Goal: Information Seeking & Learning: Find specific fact

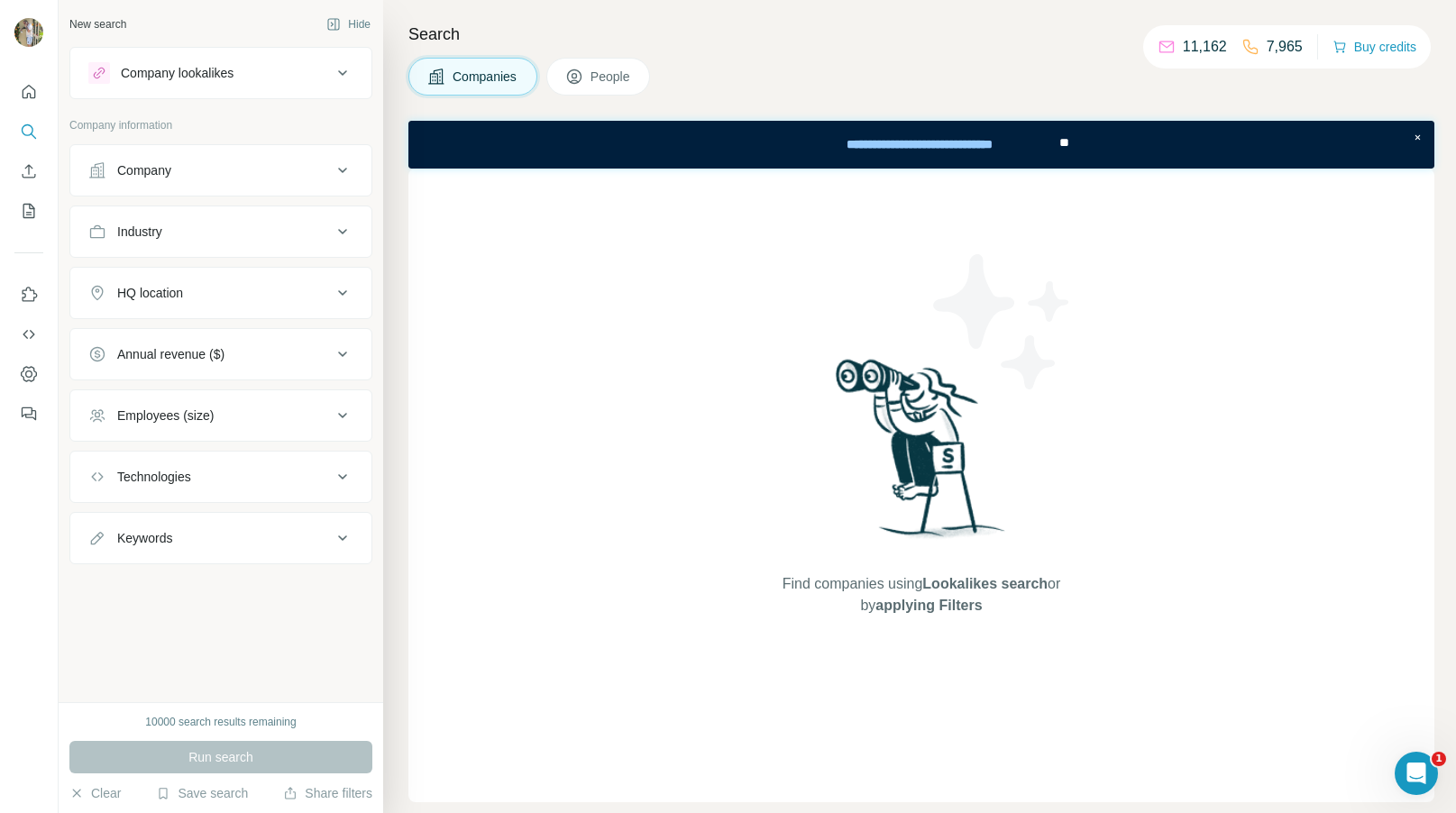
click at [342, 234] on icon at bounding box center [342, 231] width 22 height 22
click at [274, 272] on input at bounding box center [211, 276] width 223 height 20
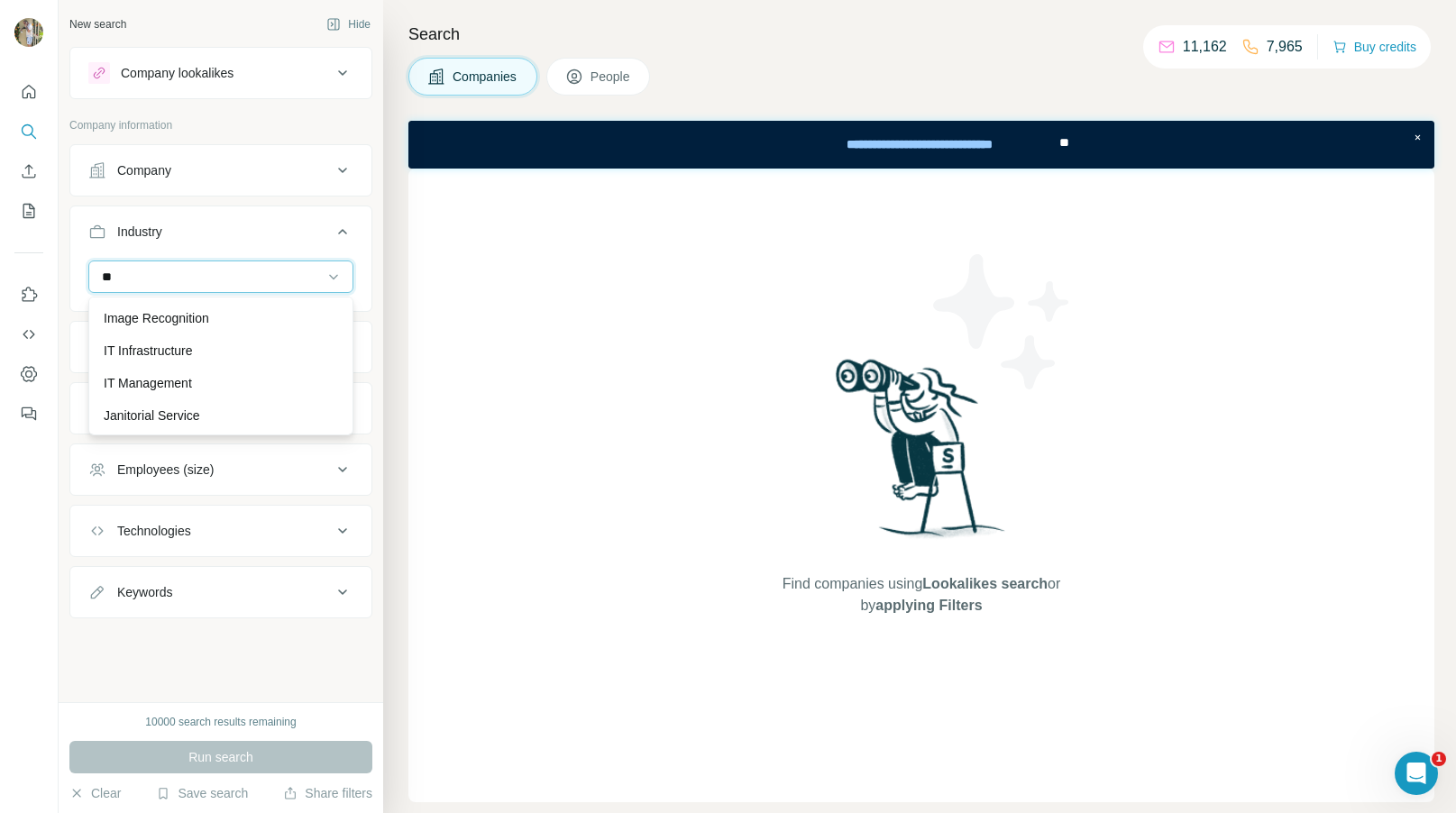
scroll to position [879, 0]
type input "**"
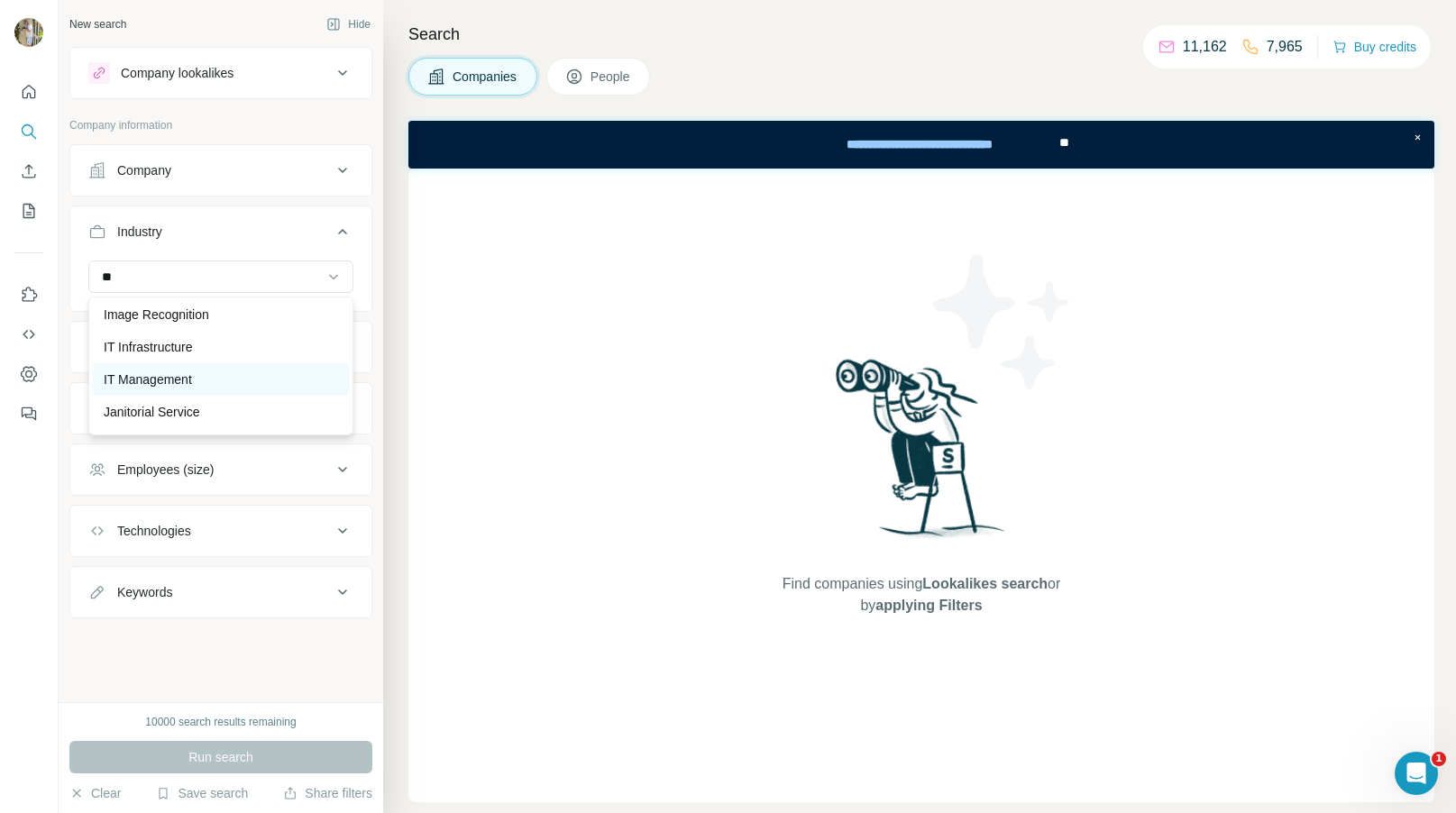
click at [170, 377] on p "IT Management" at bounding box center [148, 379] width 89 height 18
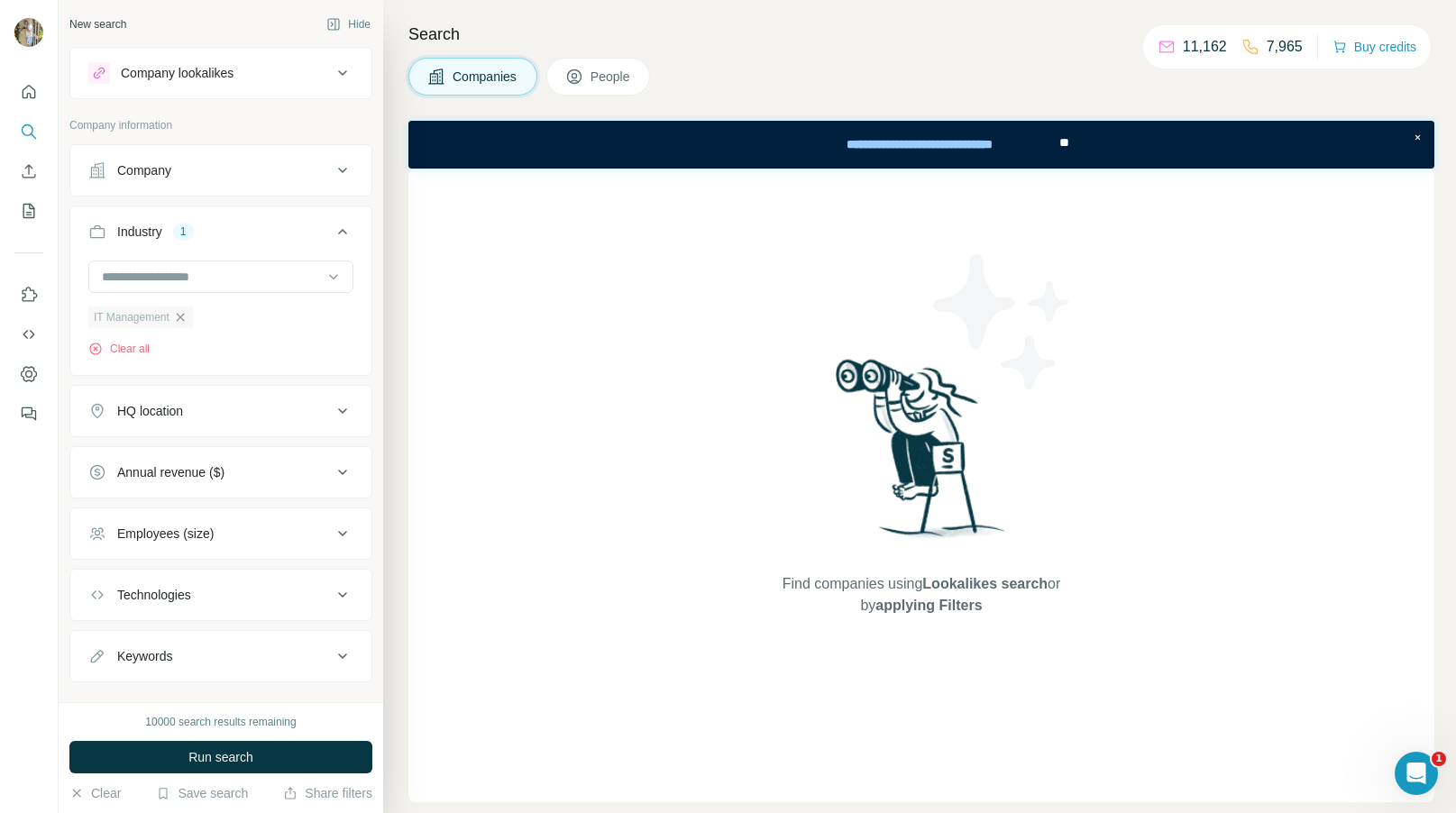
click at [182, 317] on icon "button" at bounding box center [180, 317] width 14 height 14
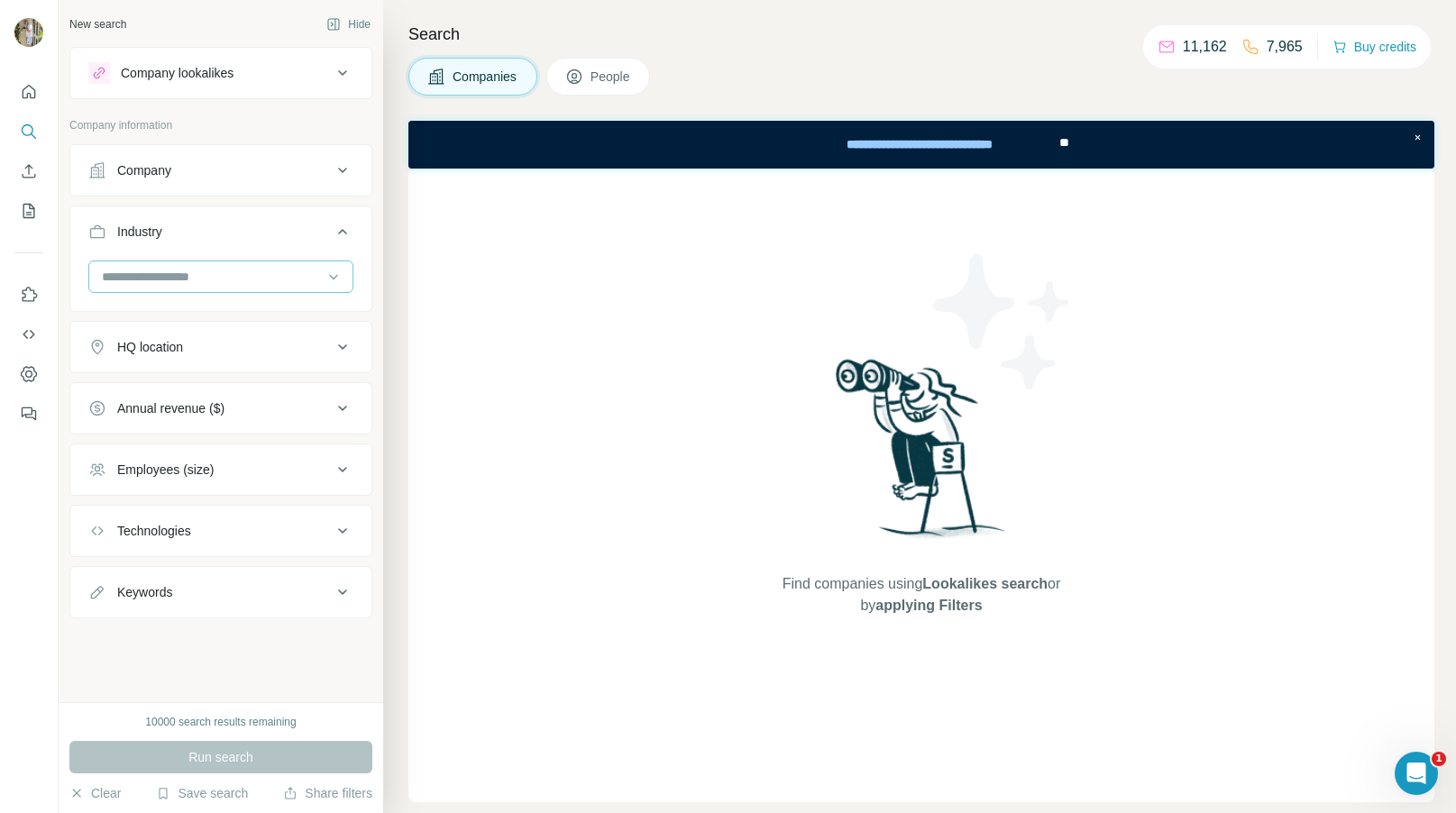
click at [168, 270] on input at bounding box center [211, 276] width 223 height 20
type input "***"
click at [178, 322] on div "Accounting" at bounding box center [221, 317] width 234 height 18
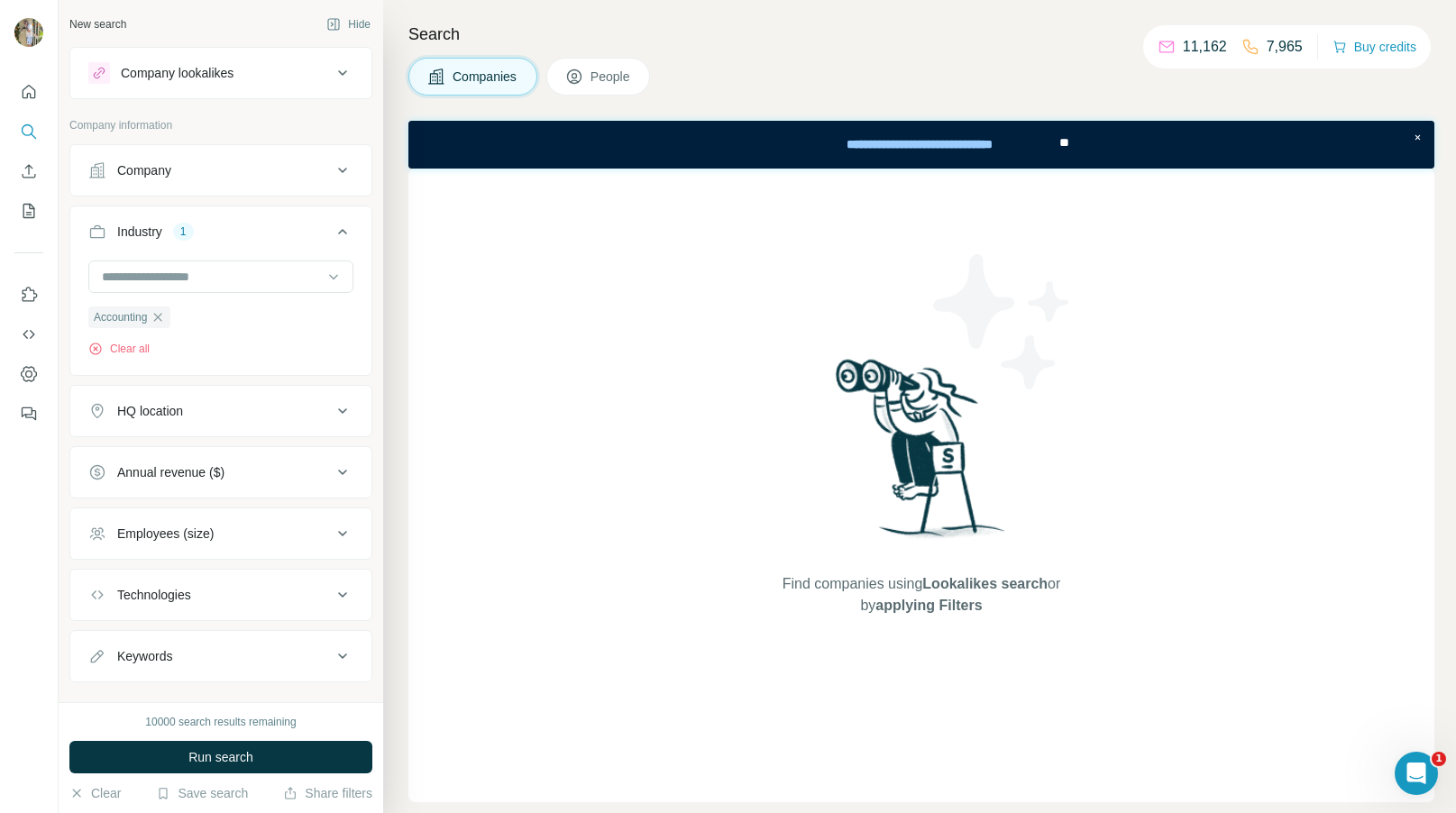
scroll to position [31, 0]
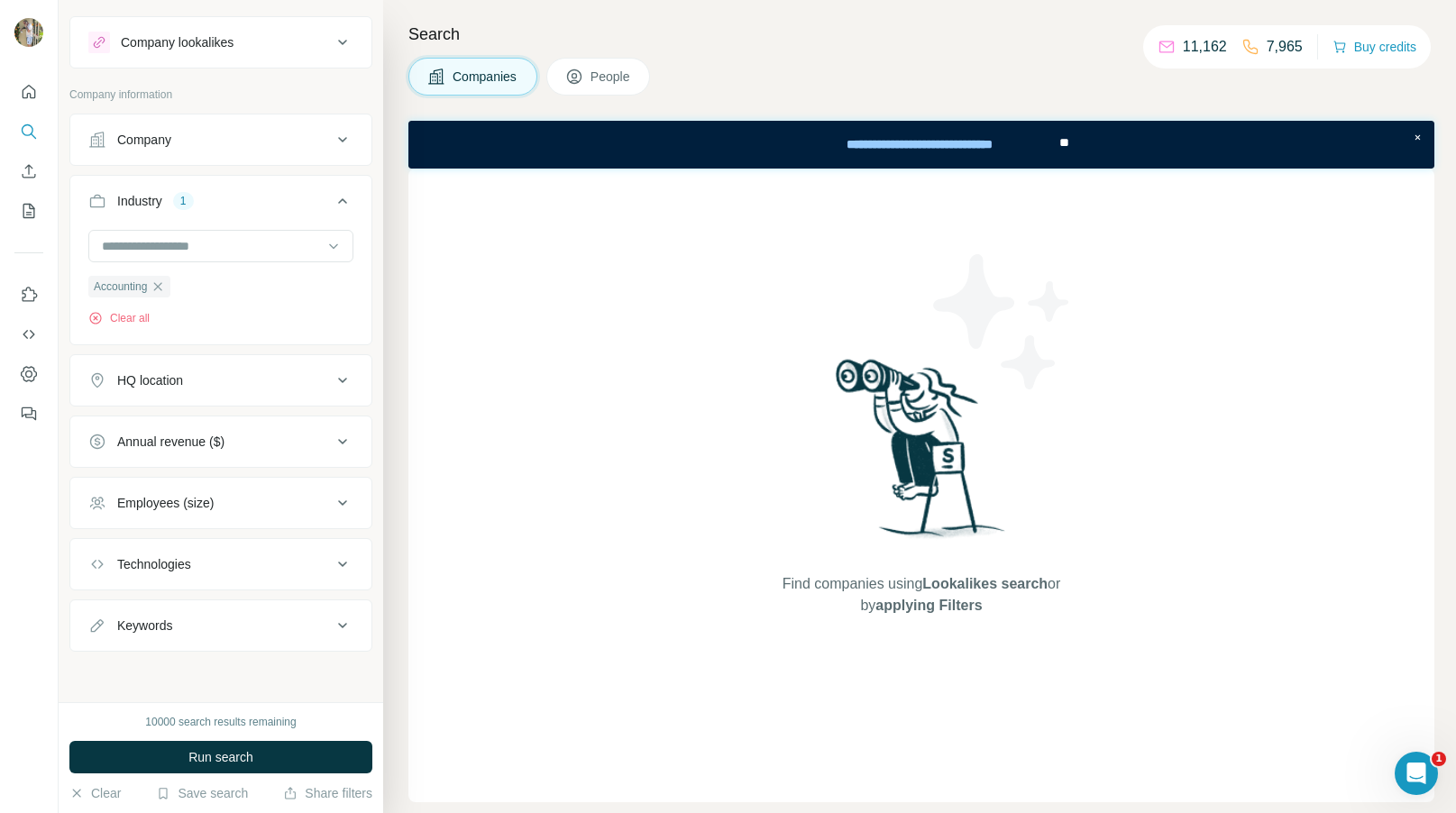
click at [294, 368] on button "HQ location" at bounding box center [221, 380] width 301 height 43
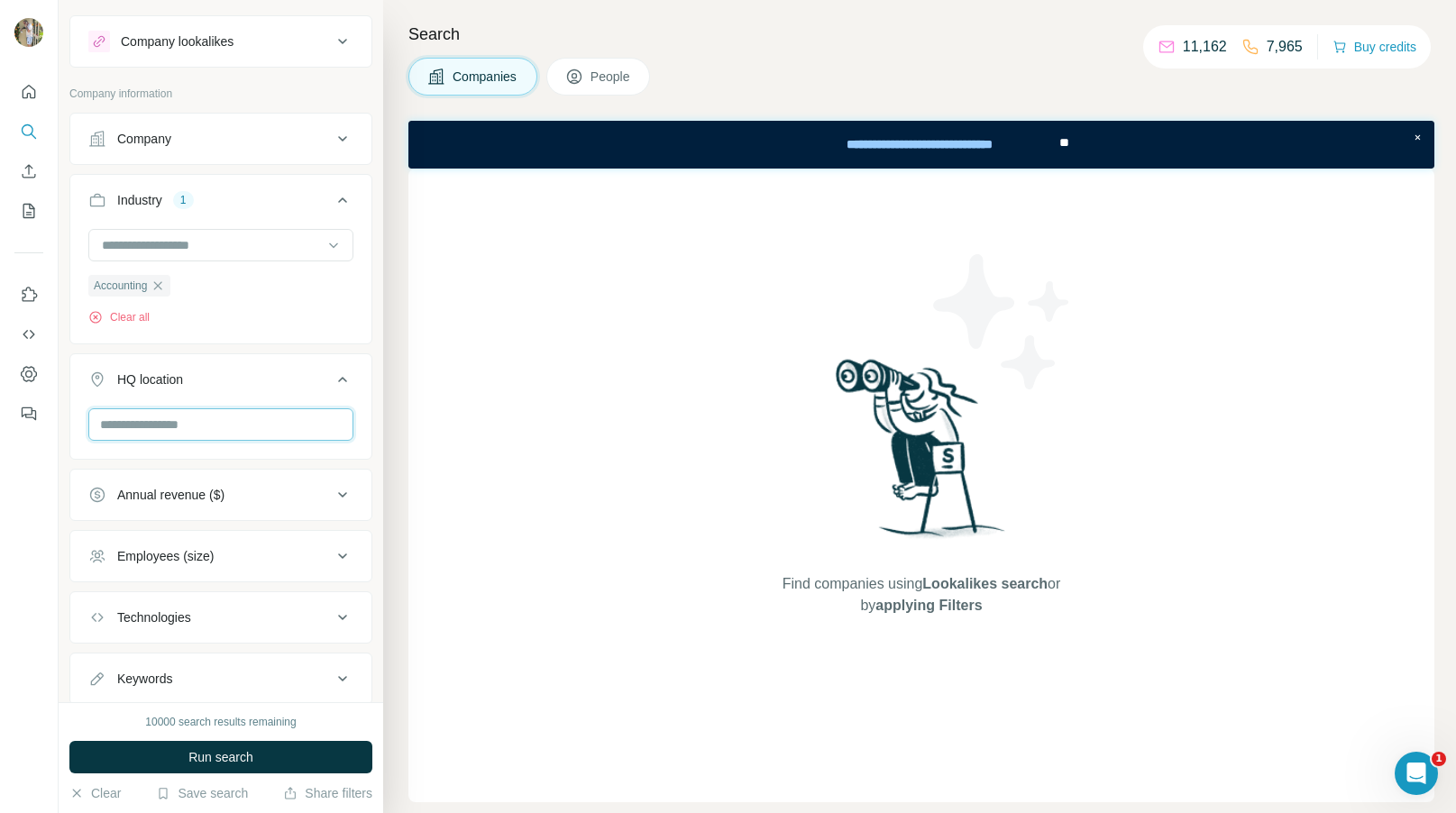
click at [195, 423] on input "text" at bounding box center [221, 425] width 265 height 32
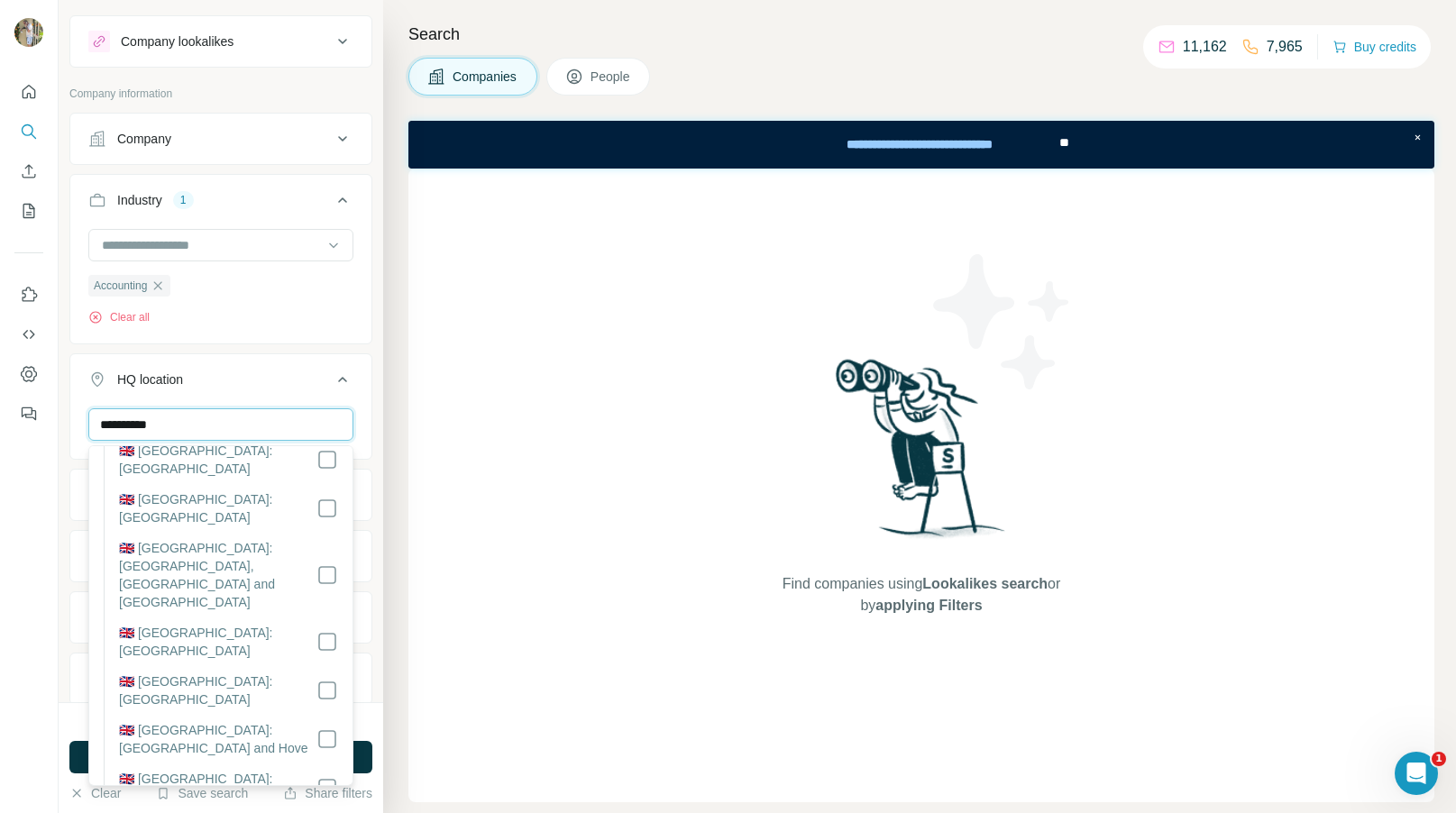
scroll to position [246, 0]
type input "**********"
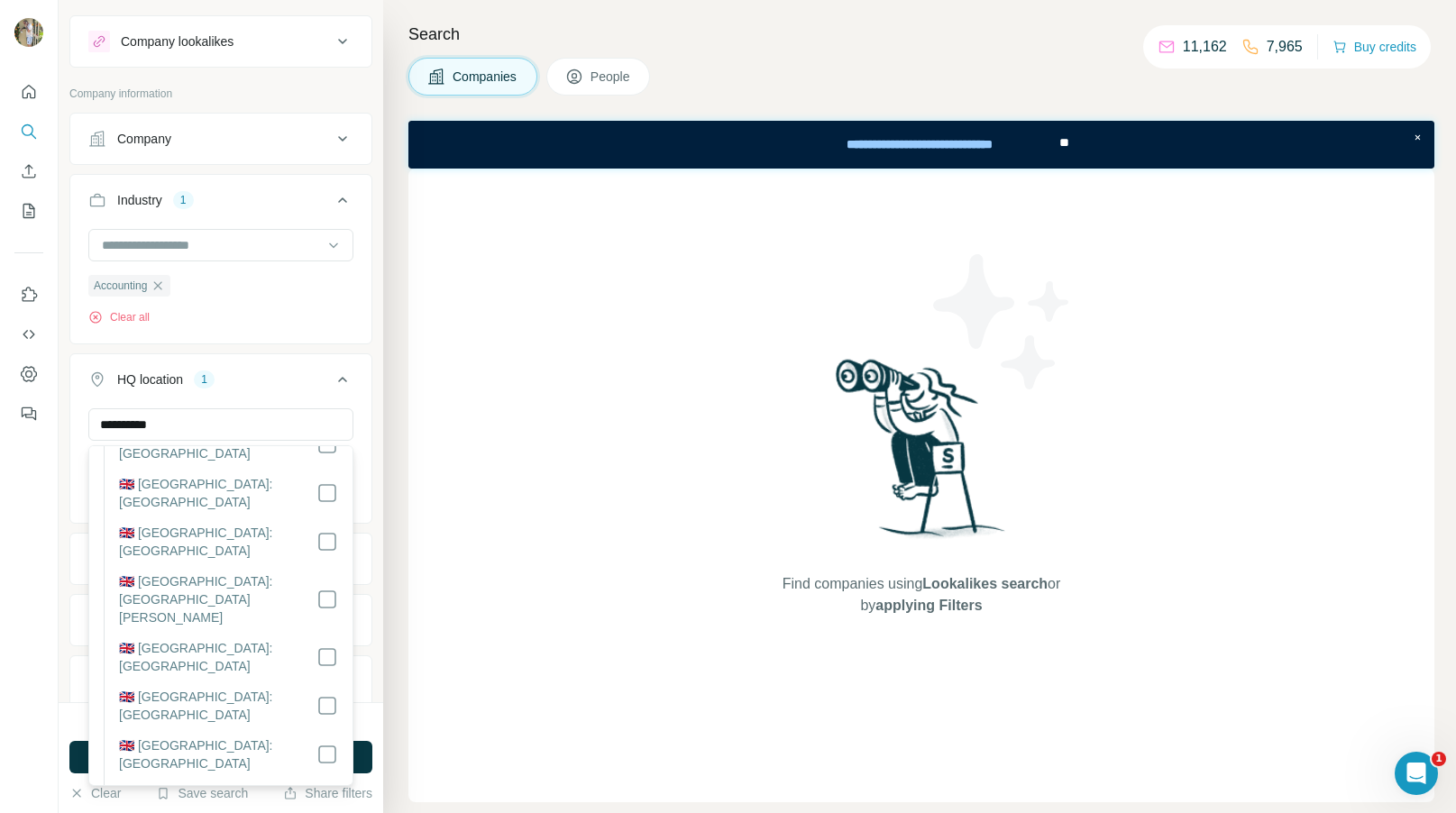
scroll to position [828, 0]
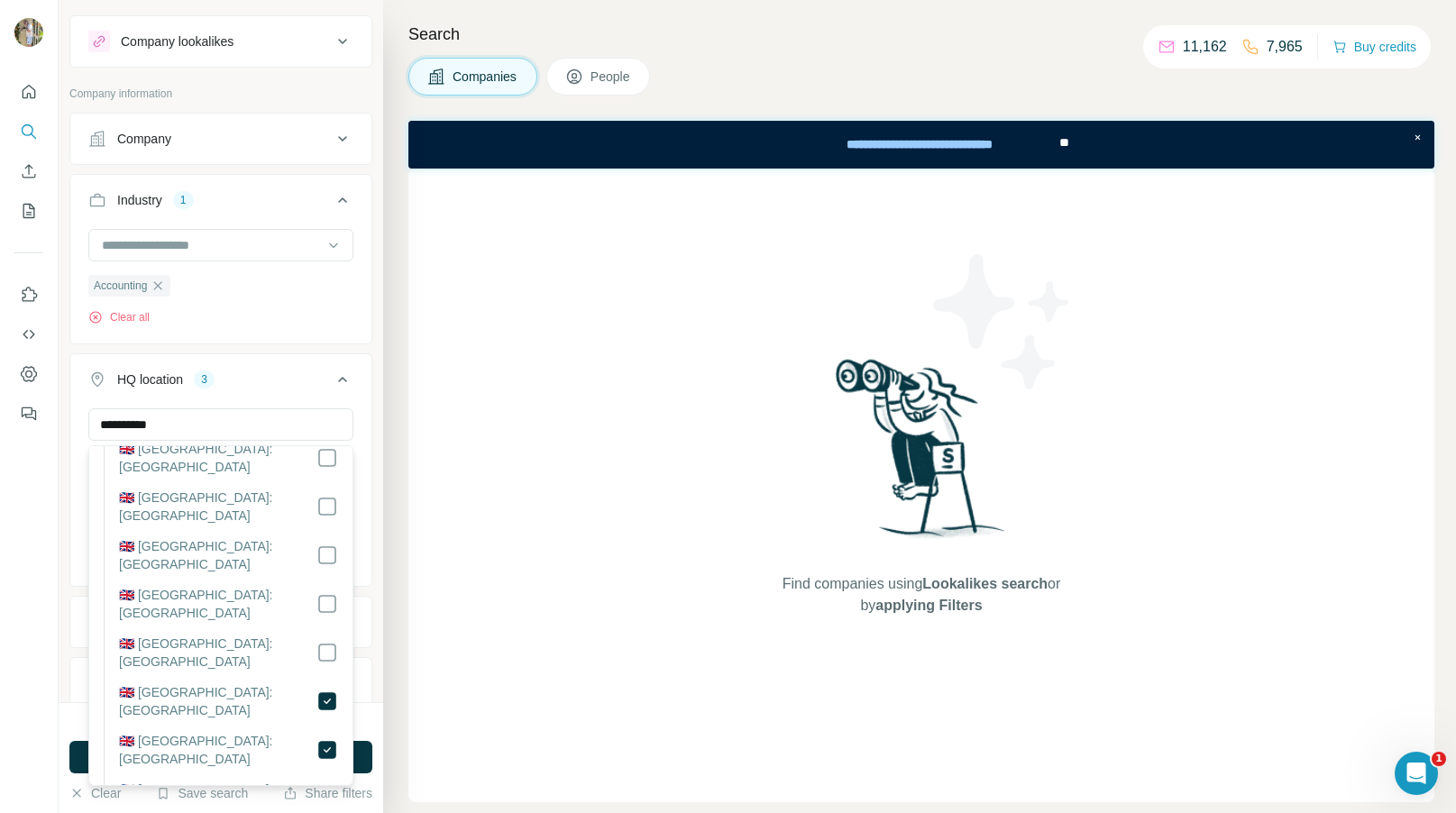
scroll to position [1057, 0]
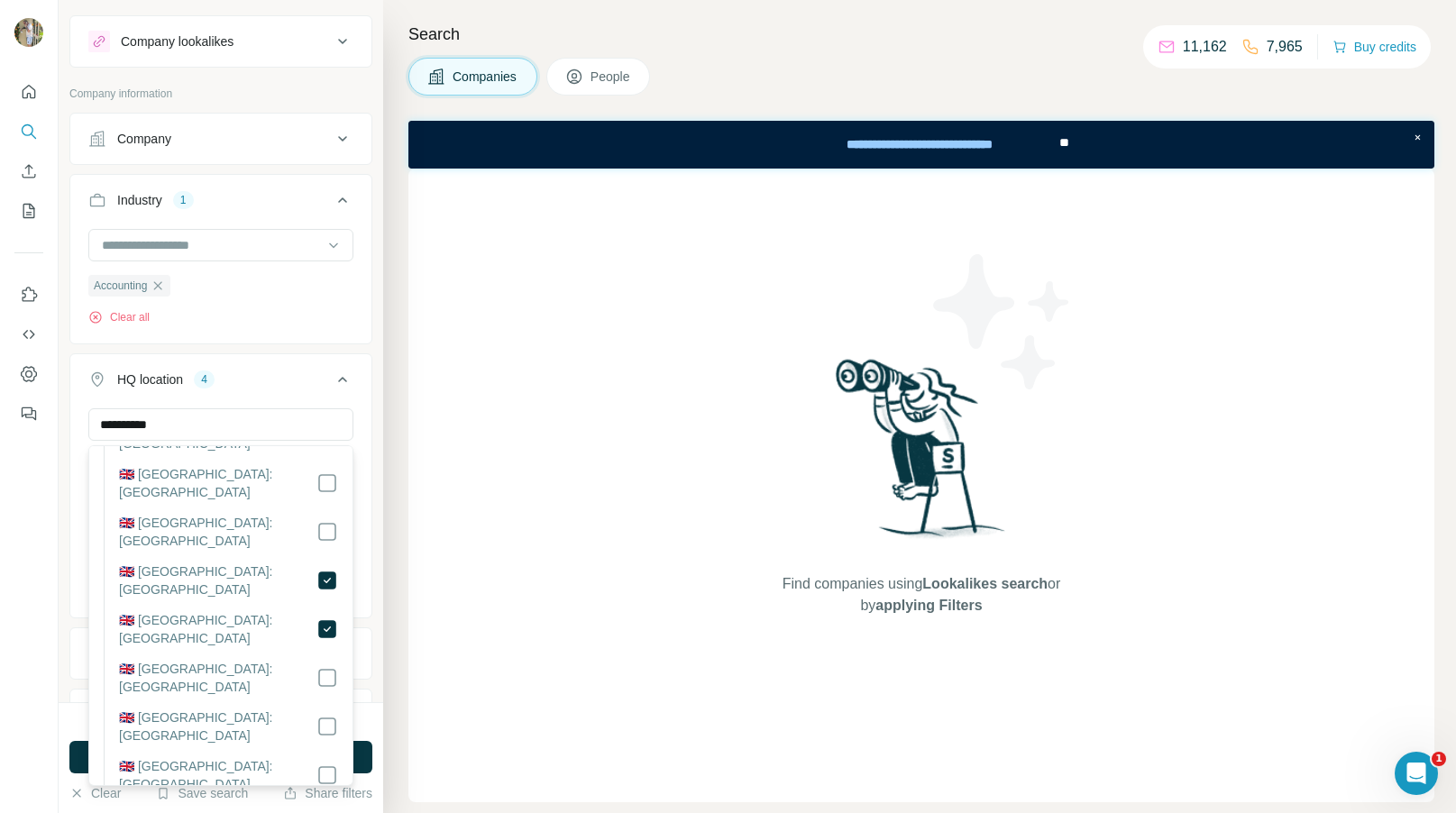
scroll to position [1154, 0]
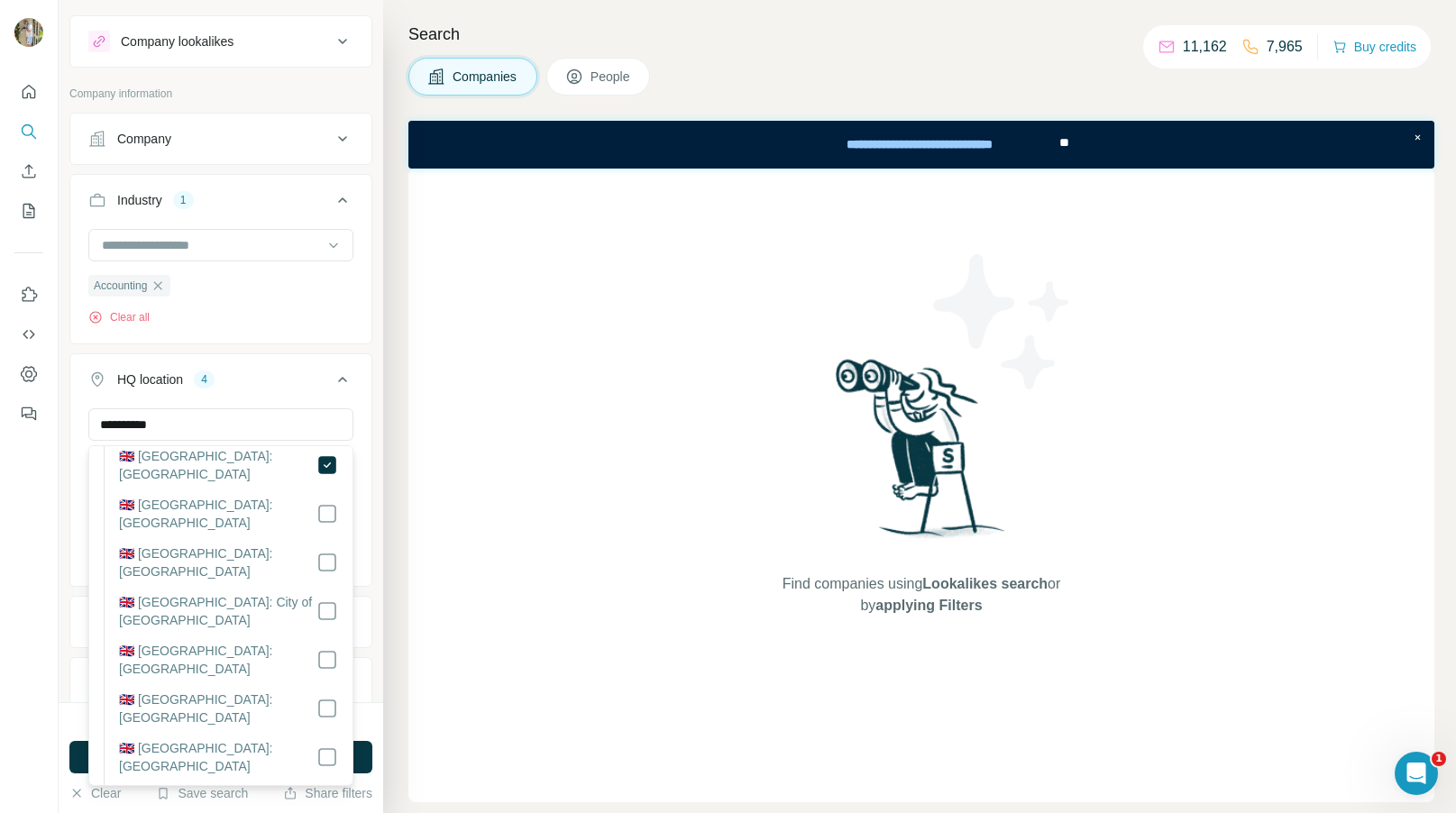
scroll to position [1701, 0]
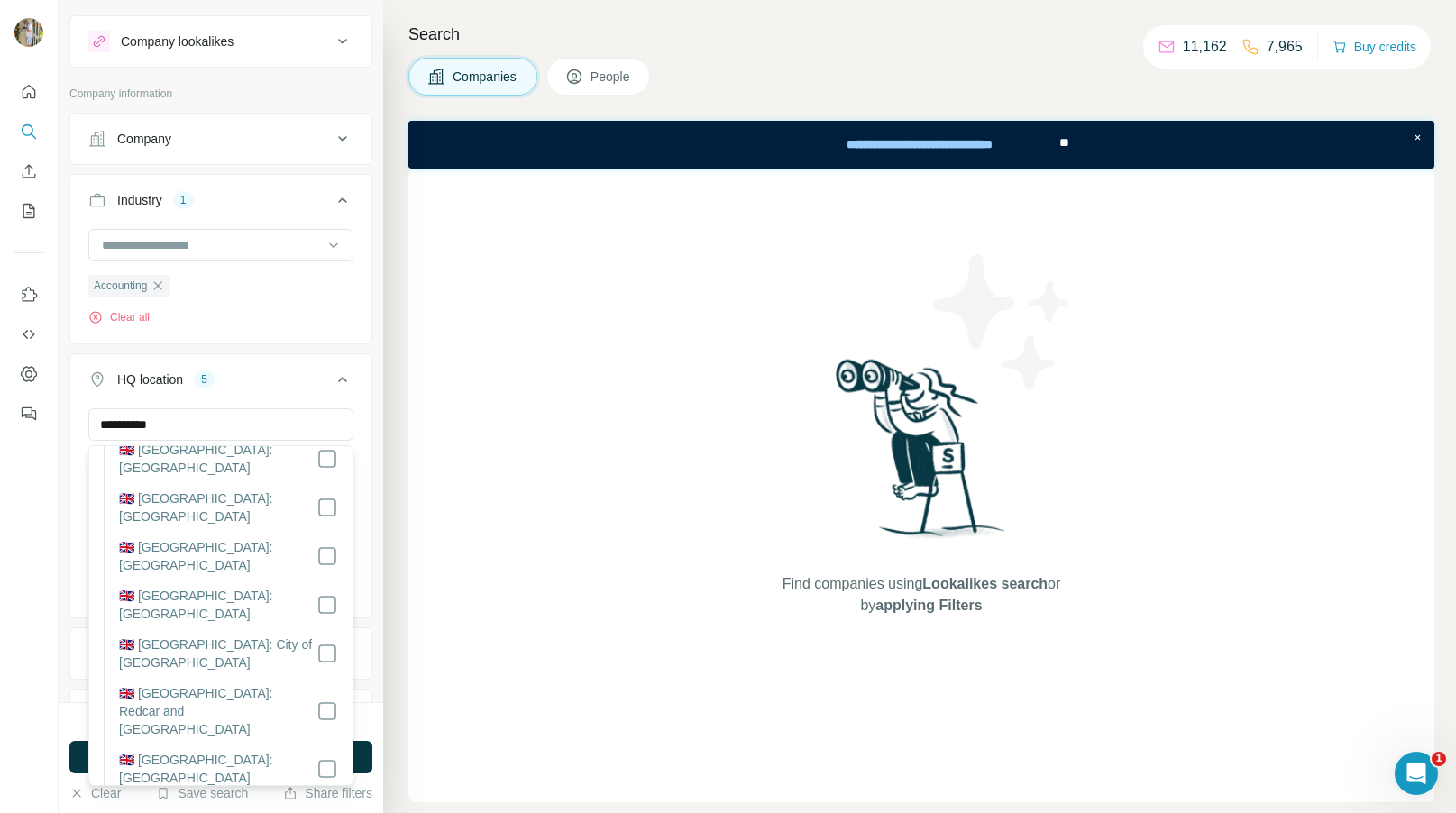
scroll to position [2740, 0]
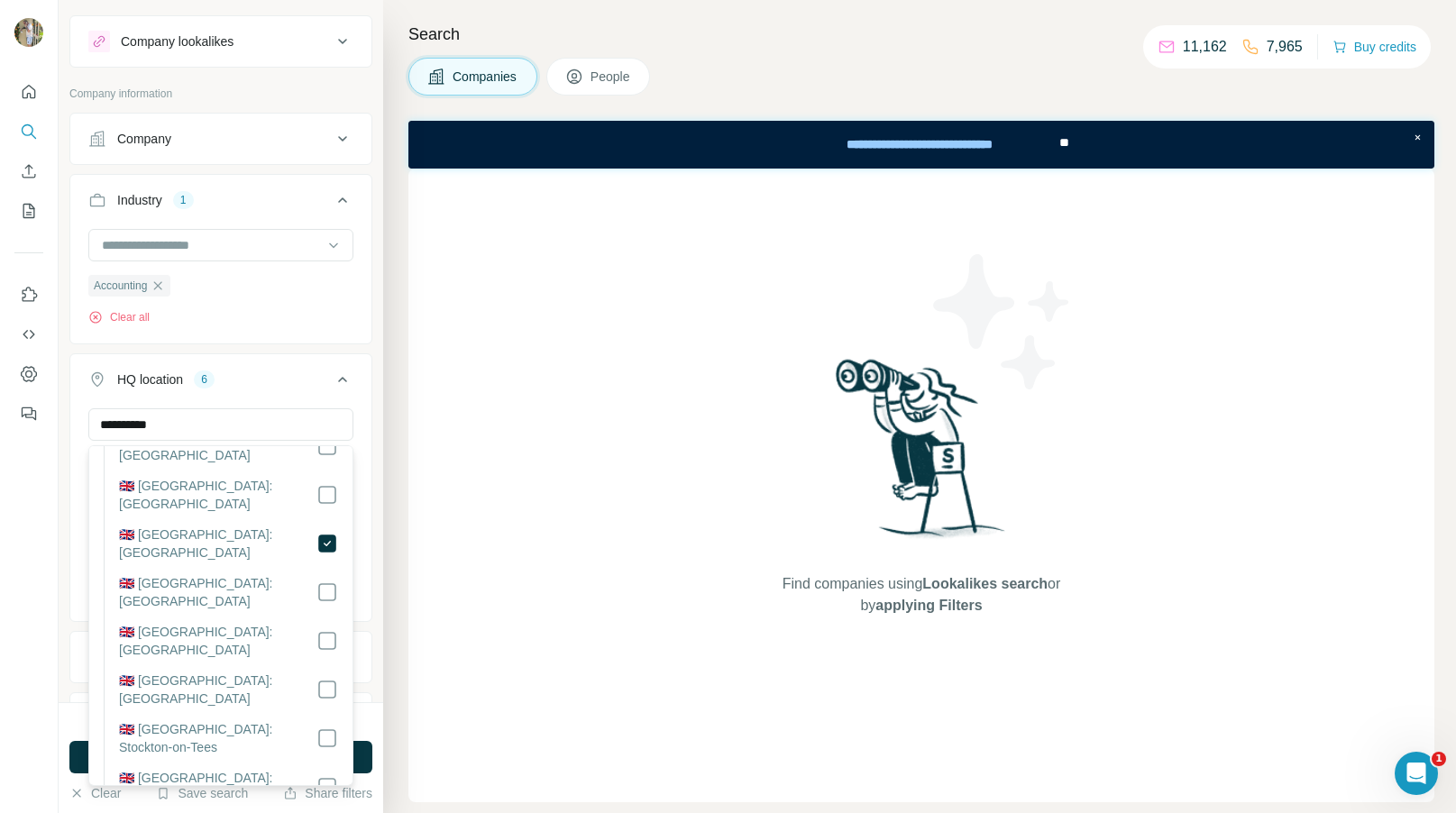
scroll to position [3305, 0]
click at [347, 381] on icon at bounding box center [342, 379] width 22 height 22
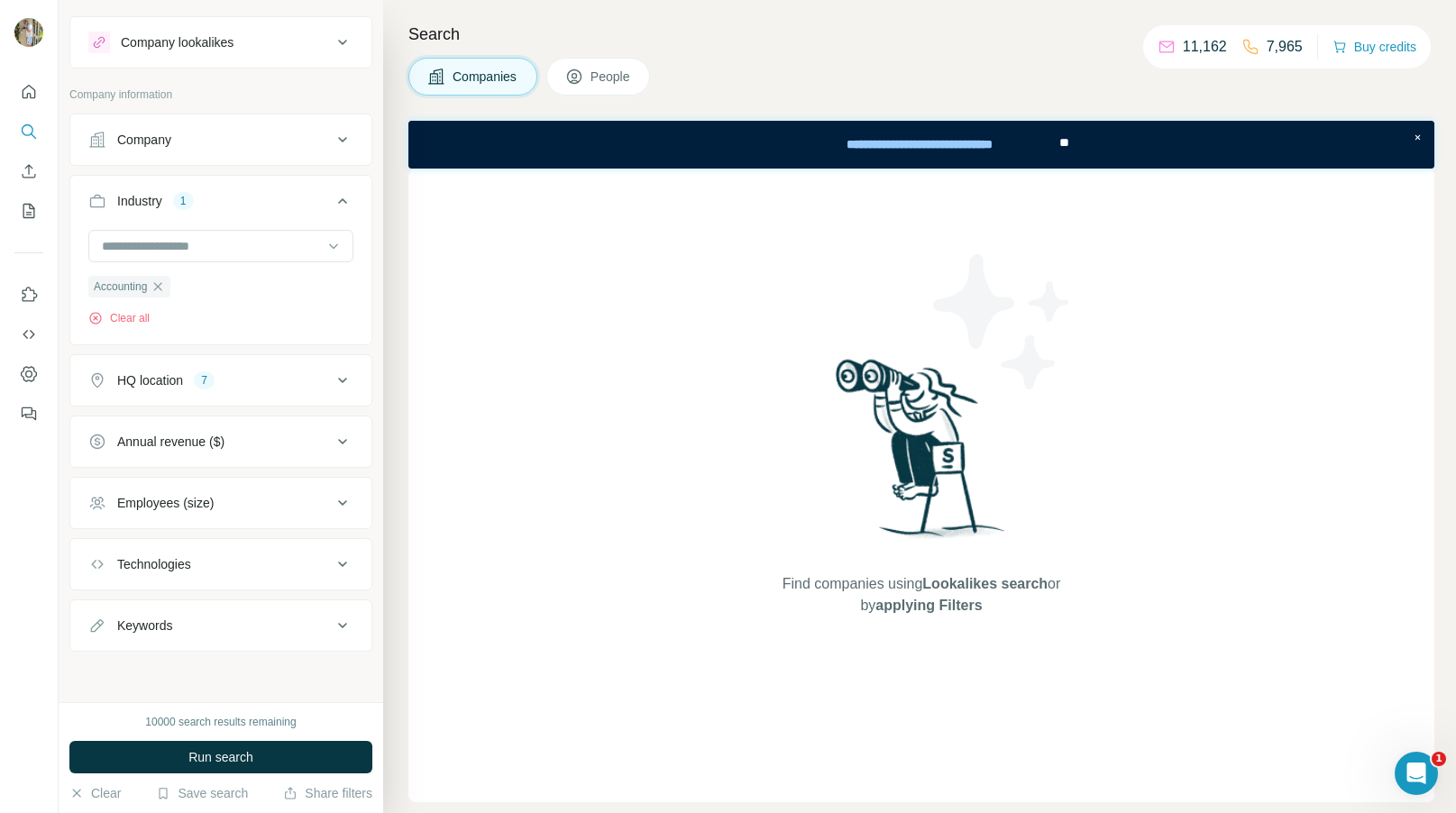
click at [345, 504] on icon at bounding box center [342, 503] width 22 height 22
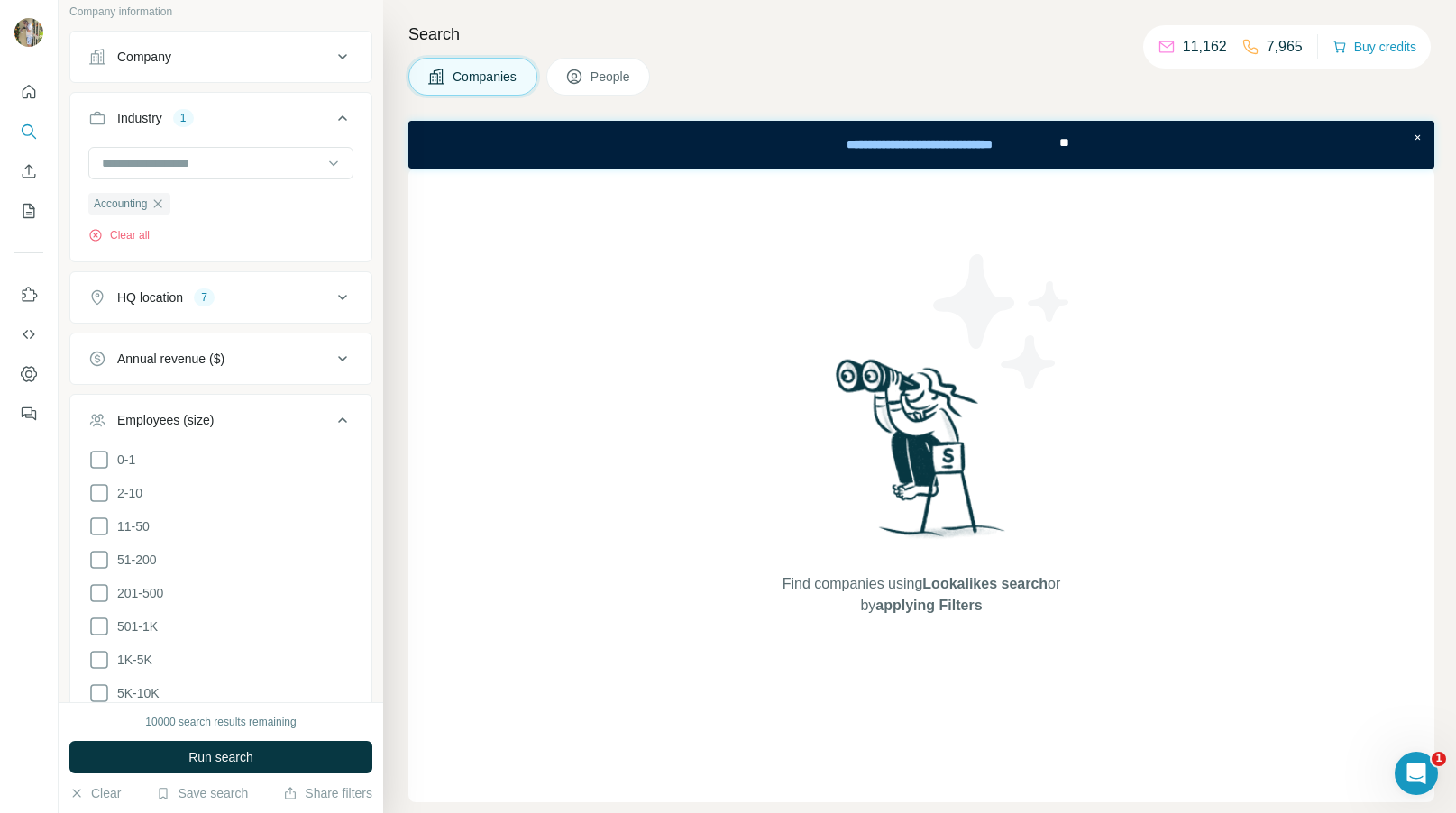
scroll to position [116, 0]
click at [95, 525] on icon at bounding box center [99, 524] width 22 height 22
click at [335, 418] on icon at bounding box center [342, 417] width 22 height 22
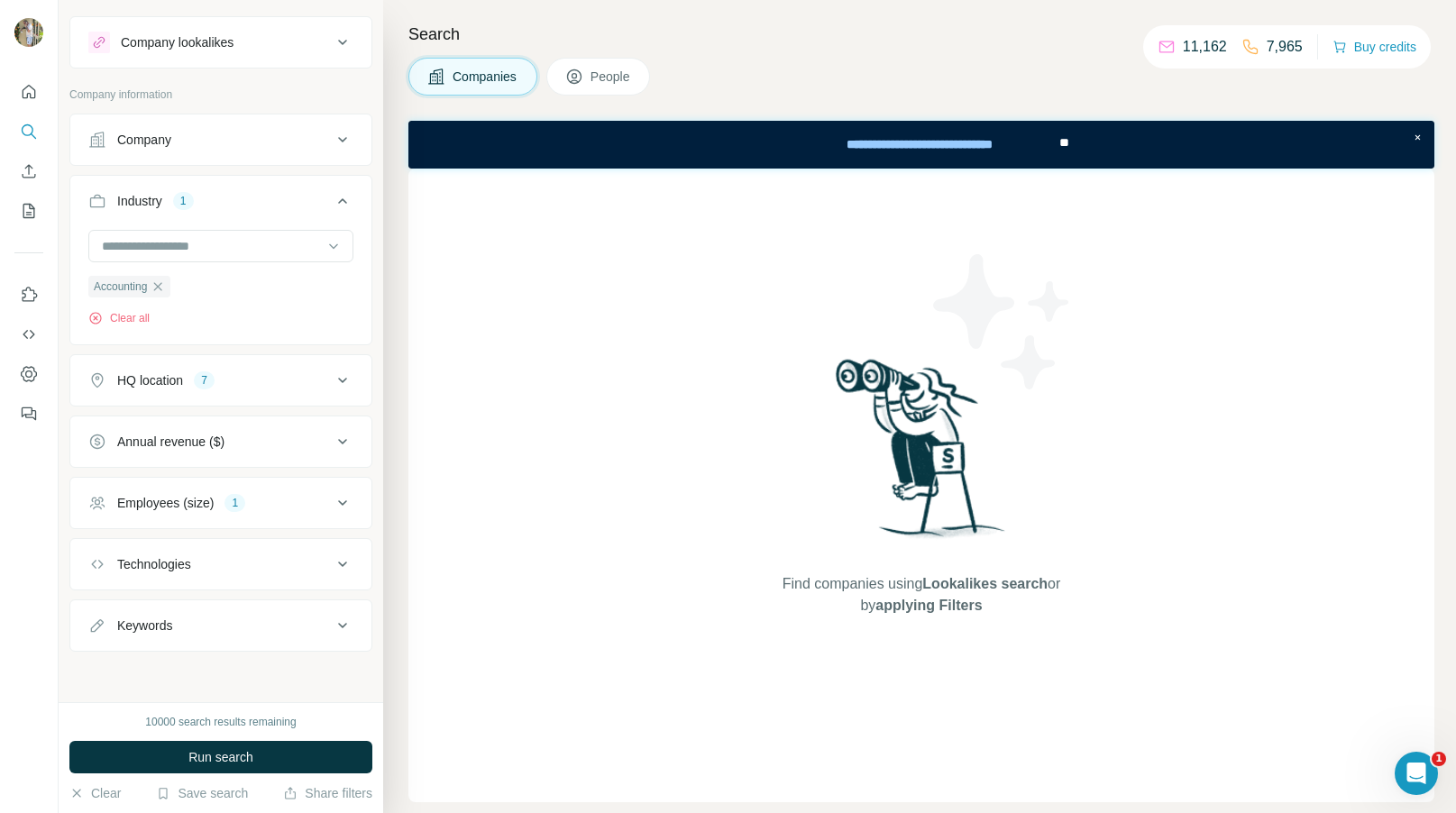
scroll to position [31, 0]
click at [269, 755] on button "Run search" at bounding box center [221, 757] width 303 height 32
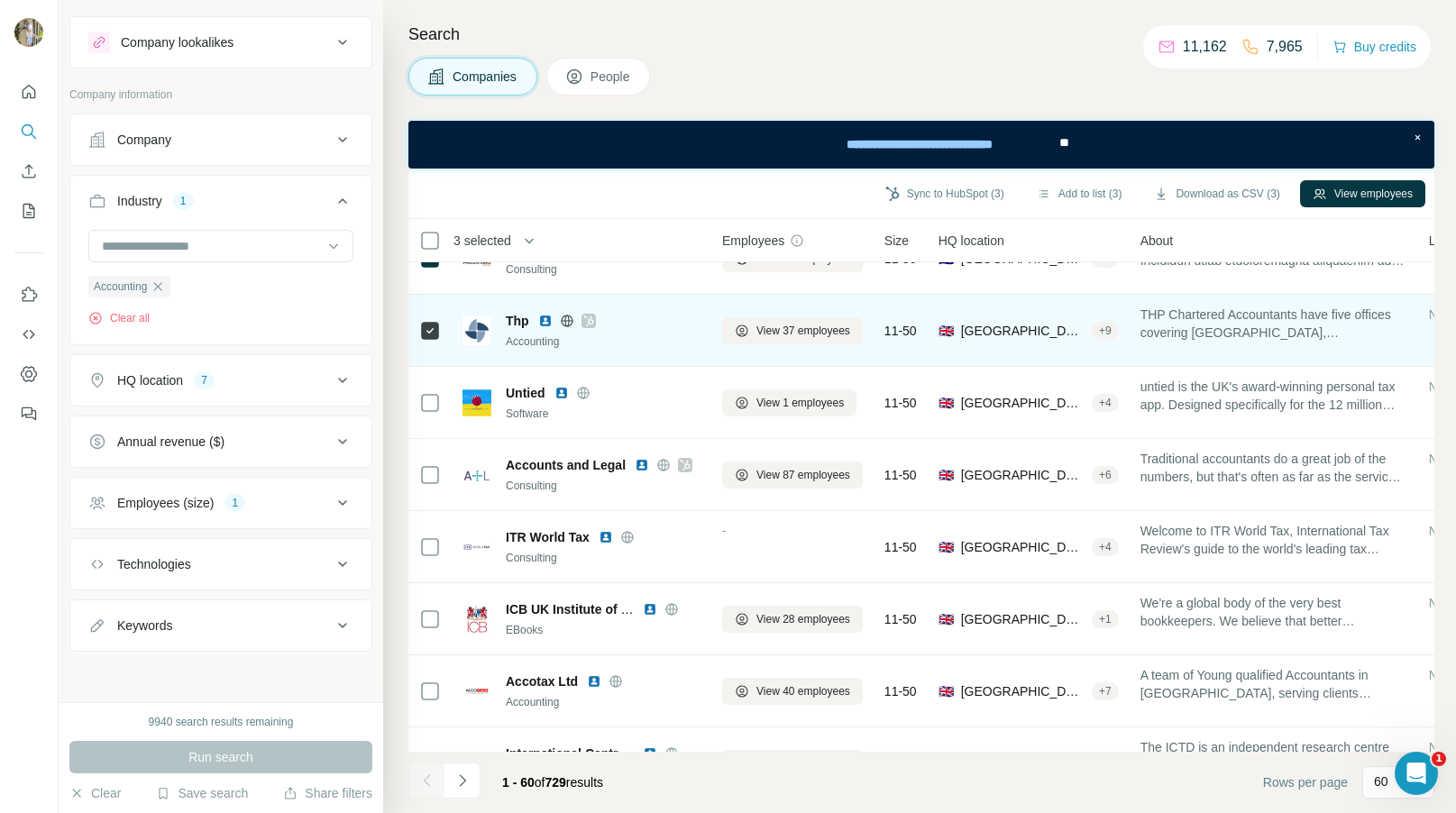
scroll to position [468, 0]
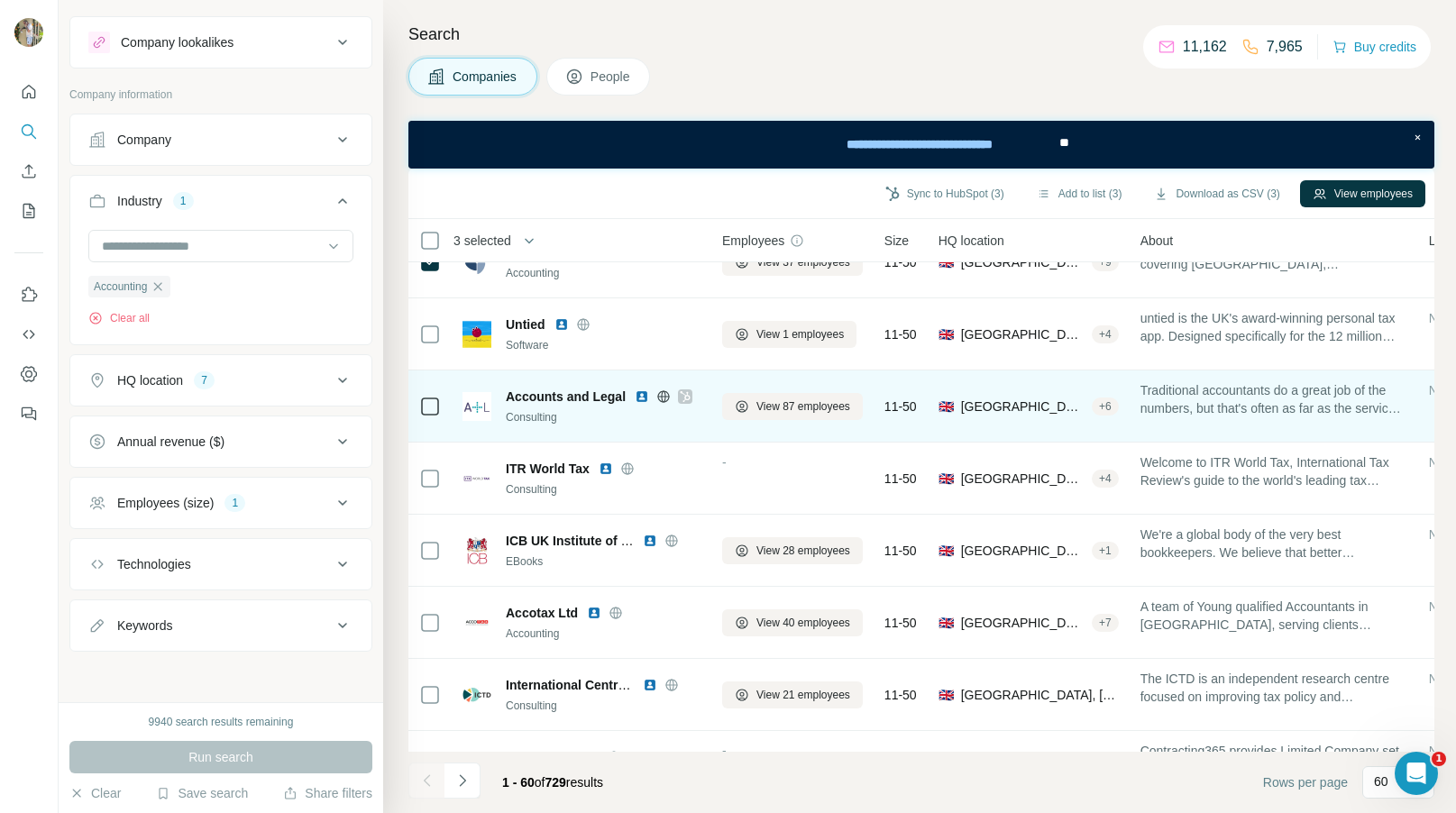
click at [429, 416] on icon at bounding box center [429, 406] width 22 height 22
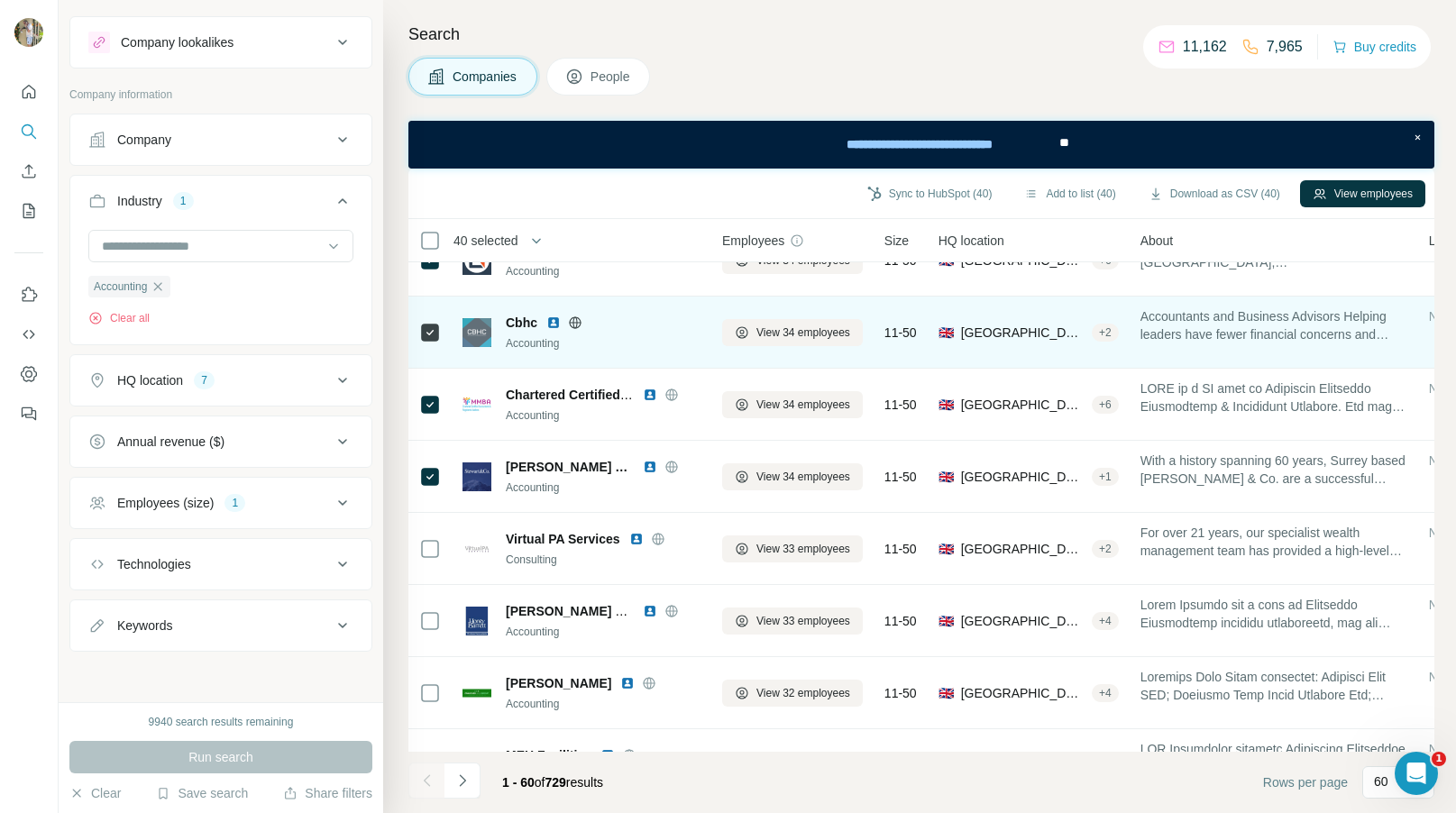
scroll to position [3837, 0]
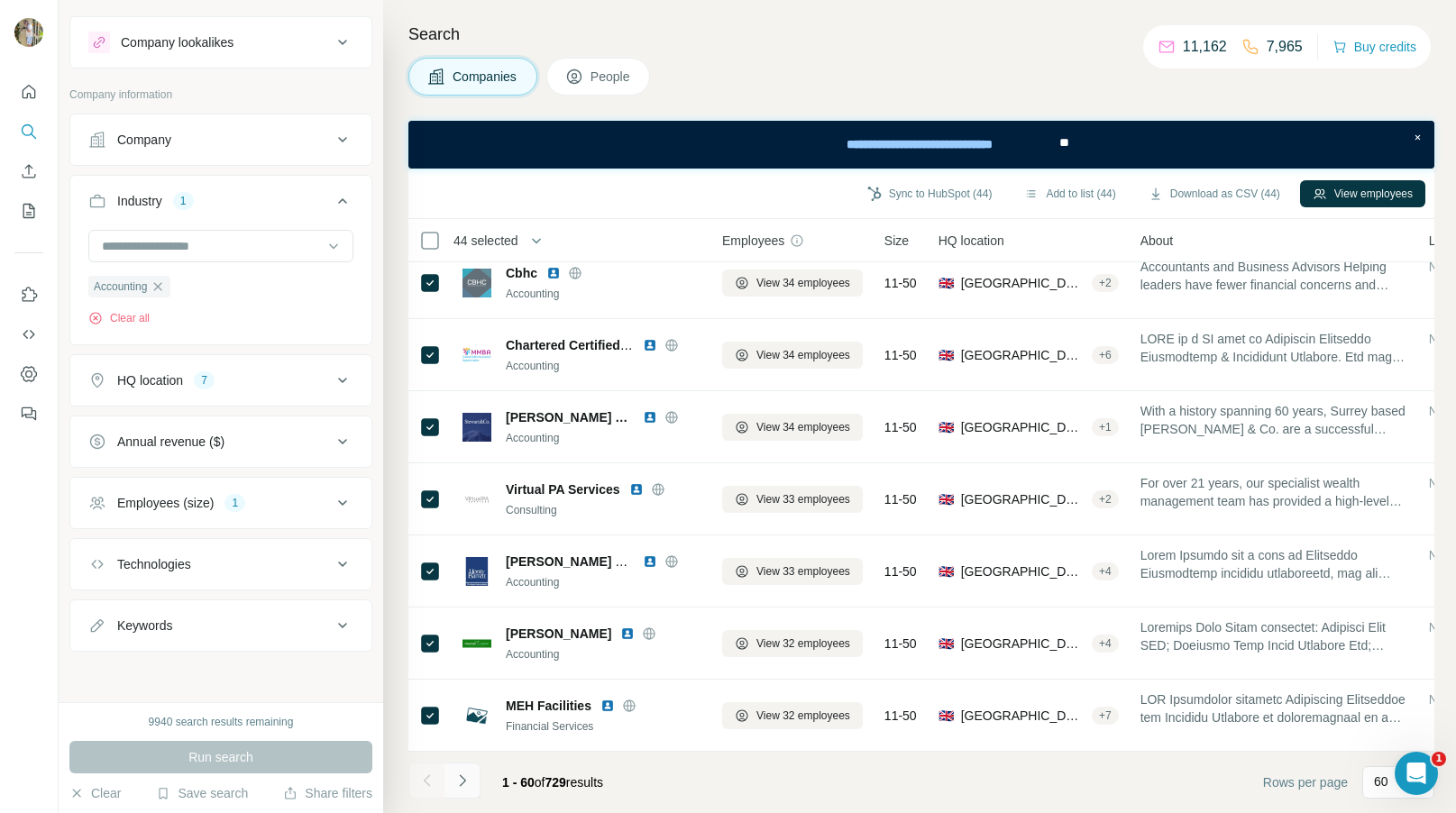
click at [464, 789] on button "Navigate to next page" at bounding box center [463, 781] width 36 height 36
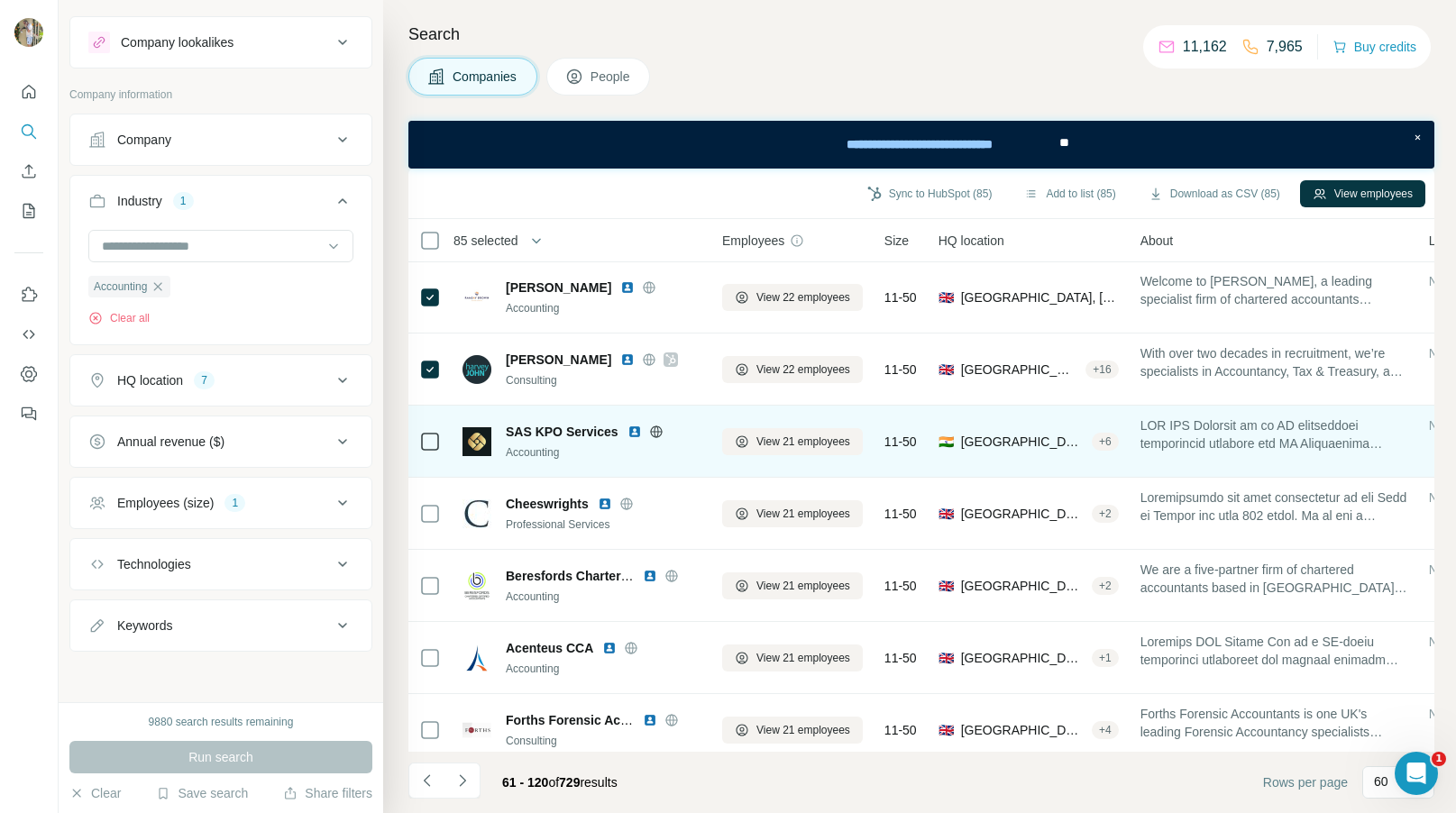
scroll to position [3126, 0]
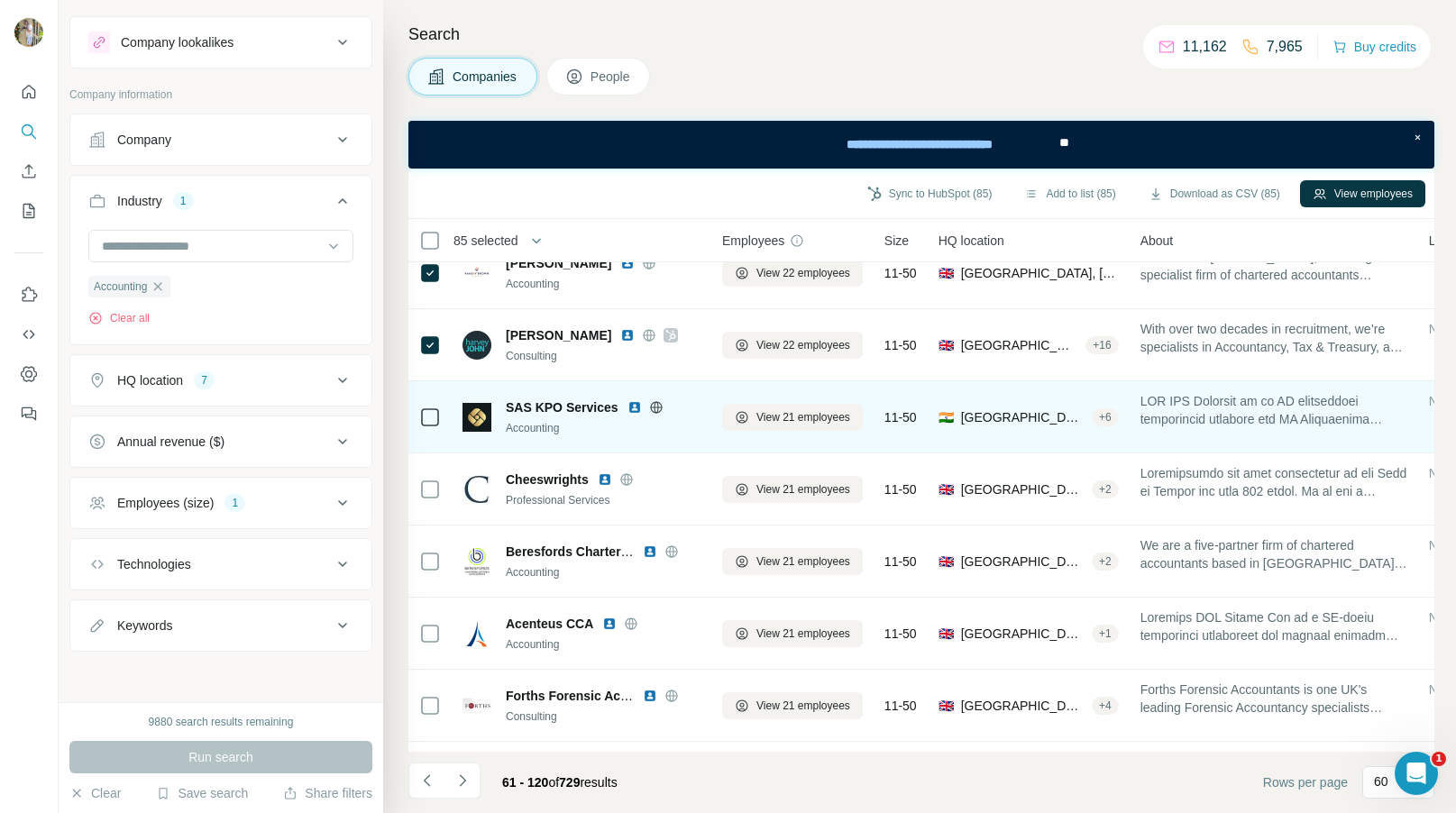
click at [427, 426] on icon at bounding box center [429, 417] width 22 height 22
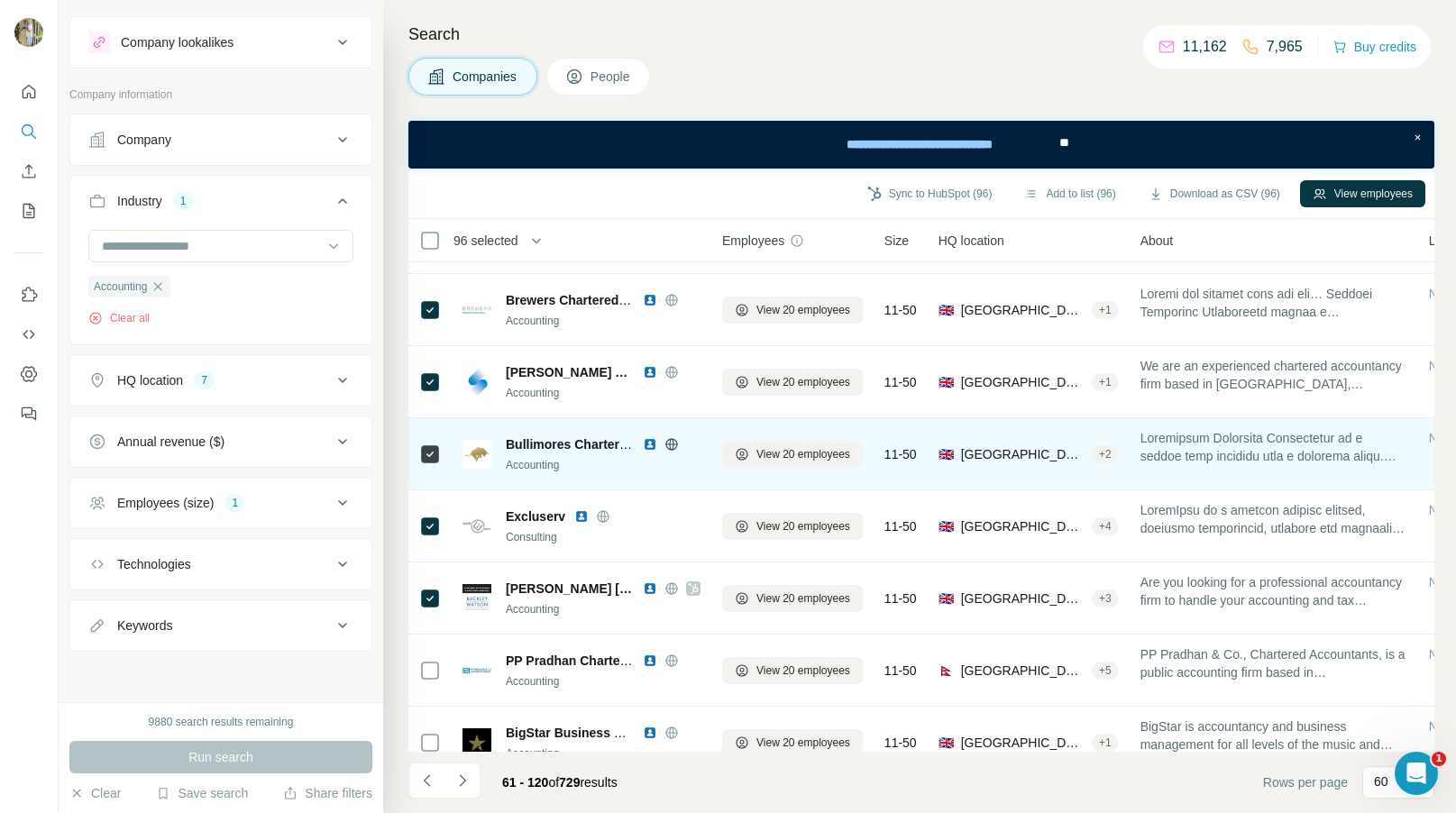
scroll to position [3837, 0]
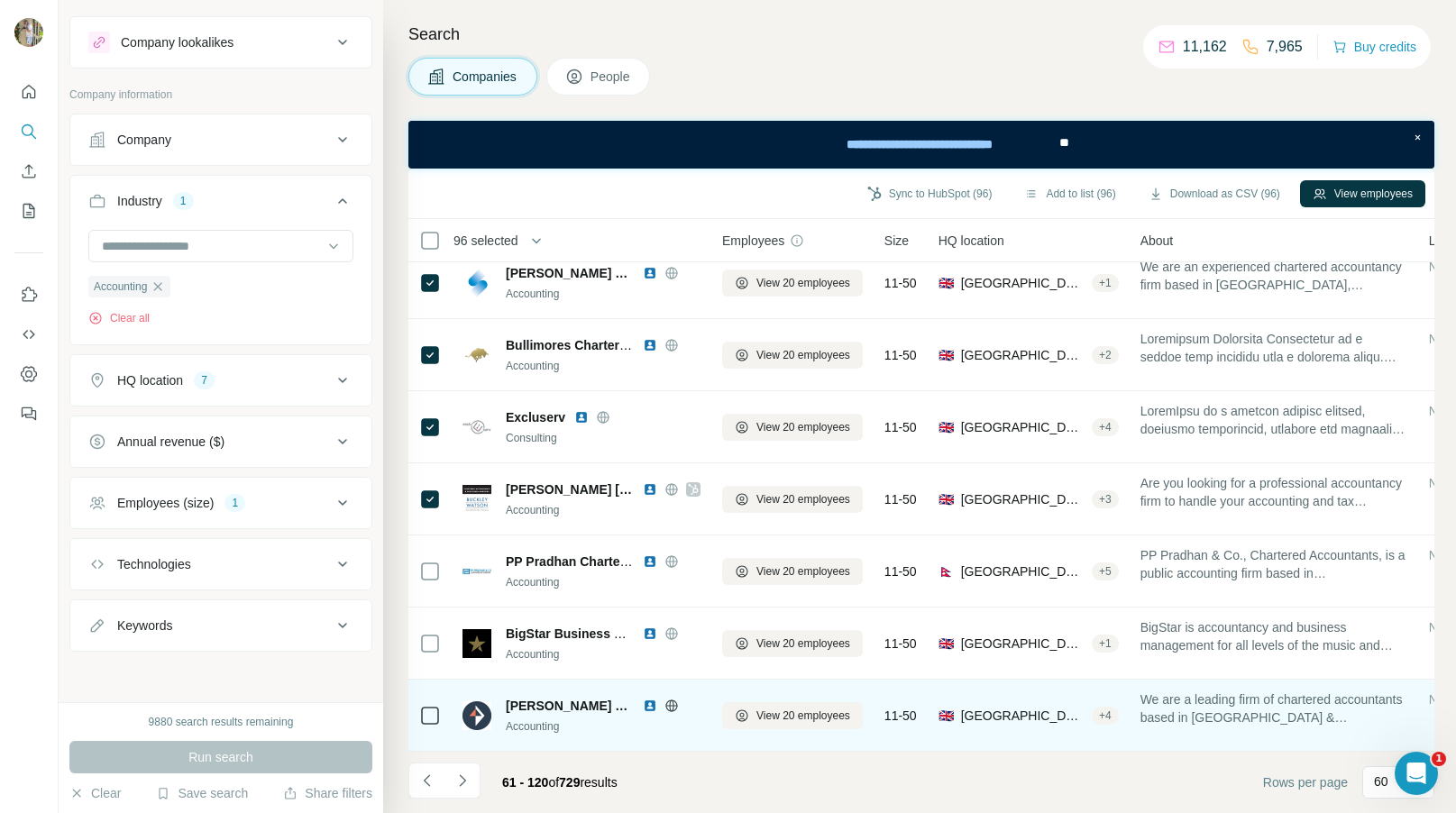
click at [419, 716] on icon at bounding box center [429, 715] width 22 height 22
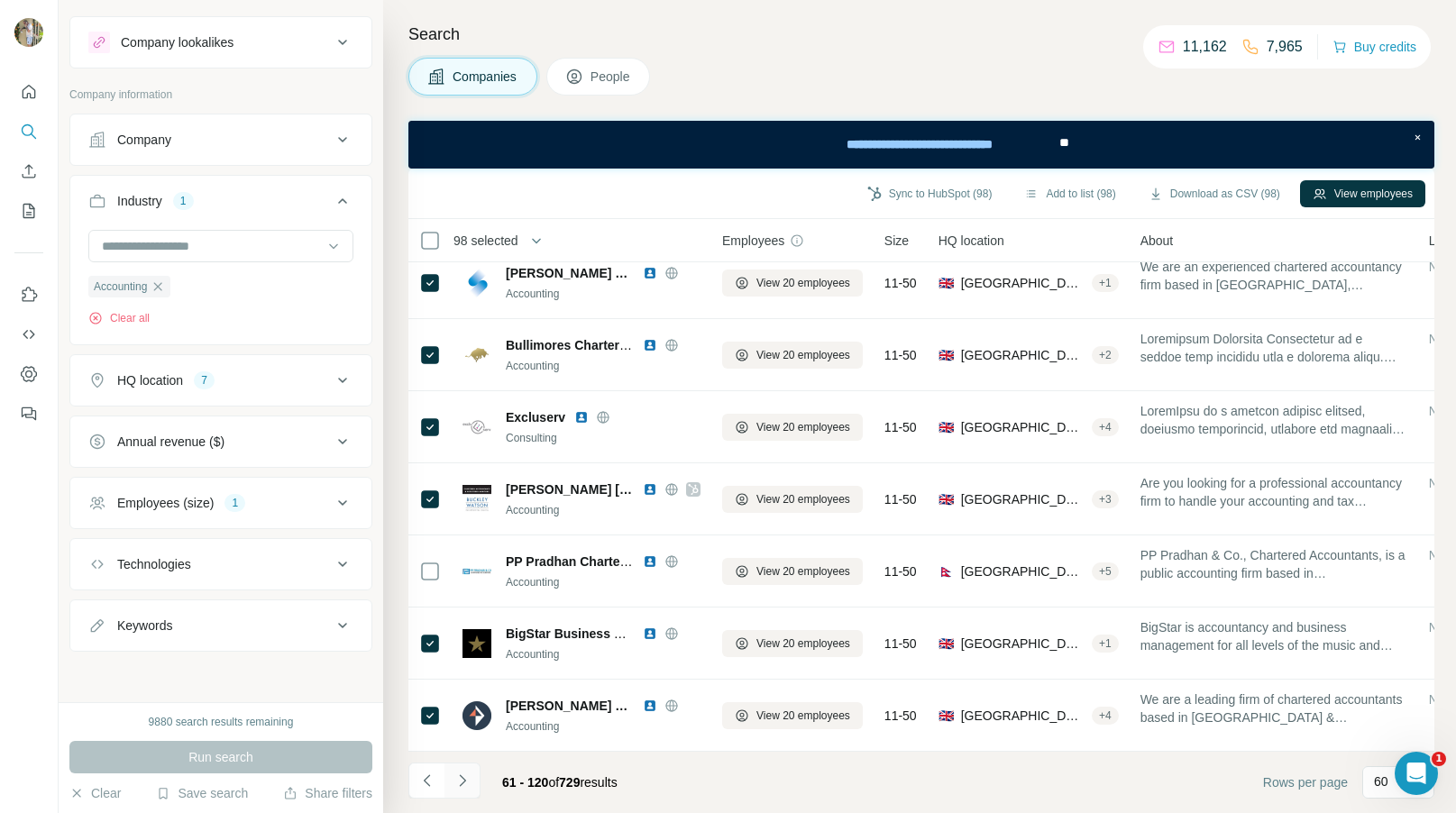
click at [462, 782] on icon "Navigate to next page" at bounding box center [462, 781] width 18 height 18
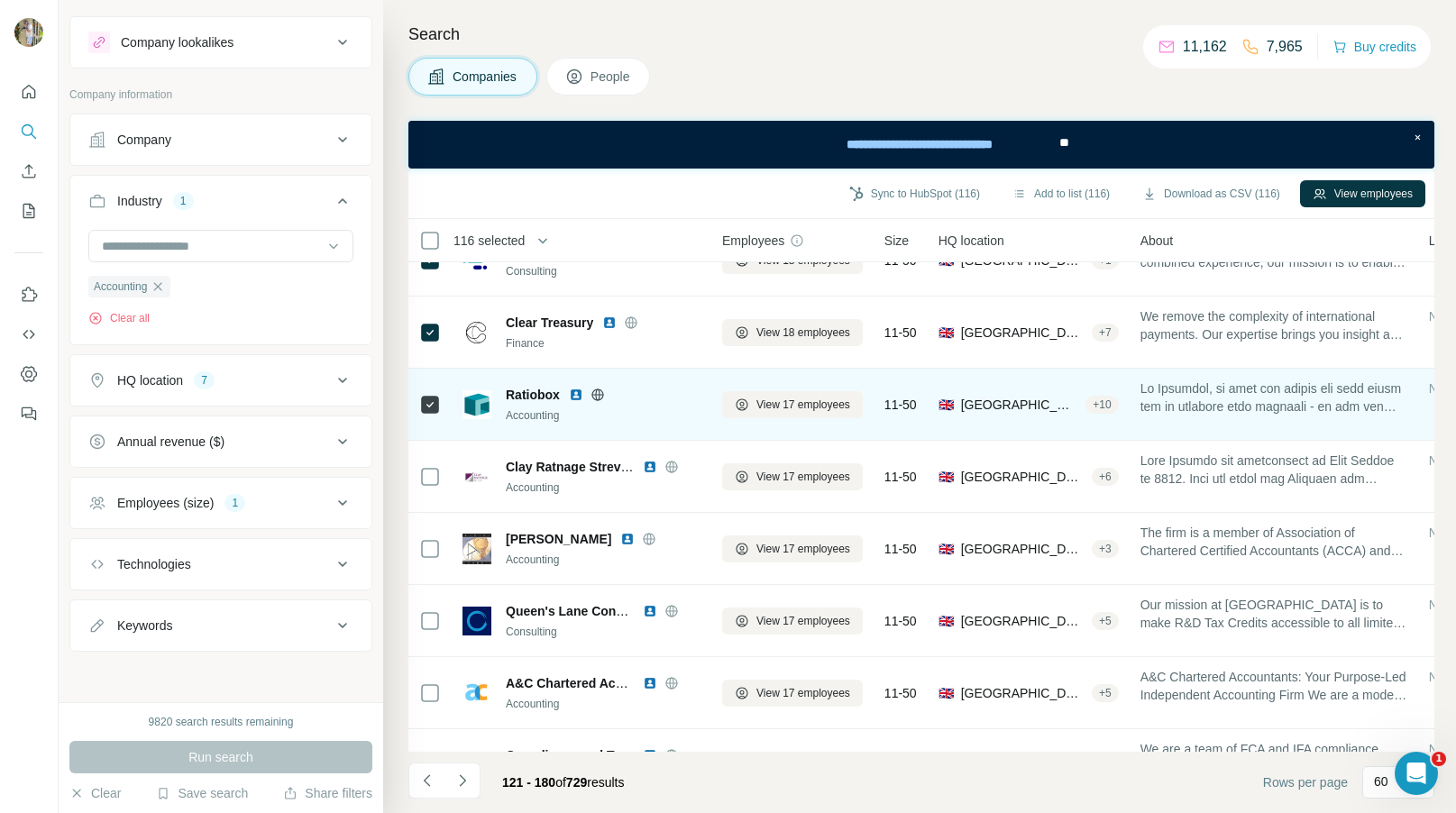
scroll to position [1414, 0]
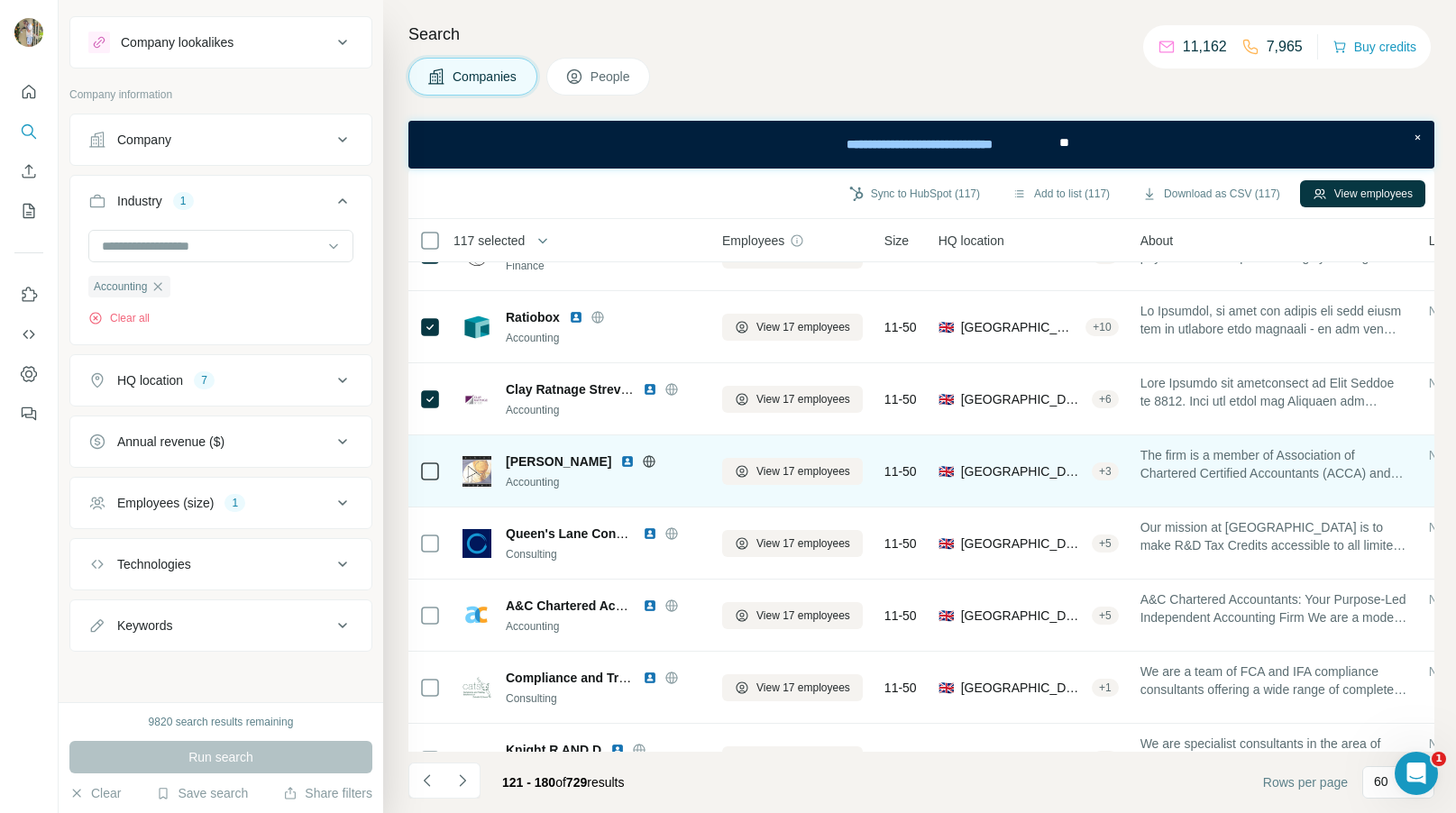
click at [427, 480] on icon at bounding box center [429, 471] width 22 height 22
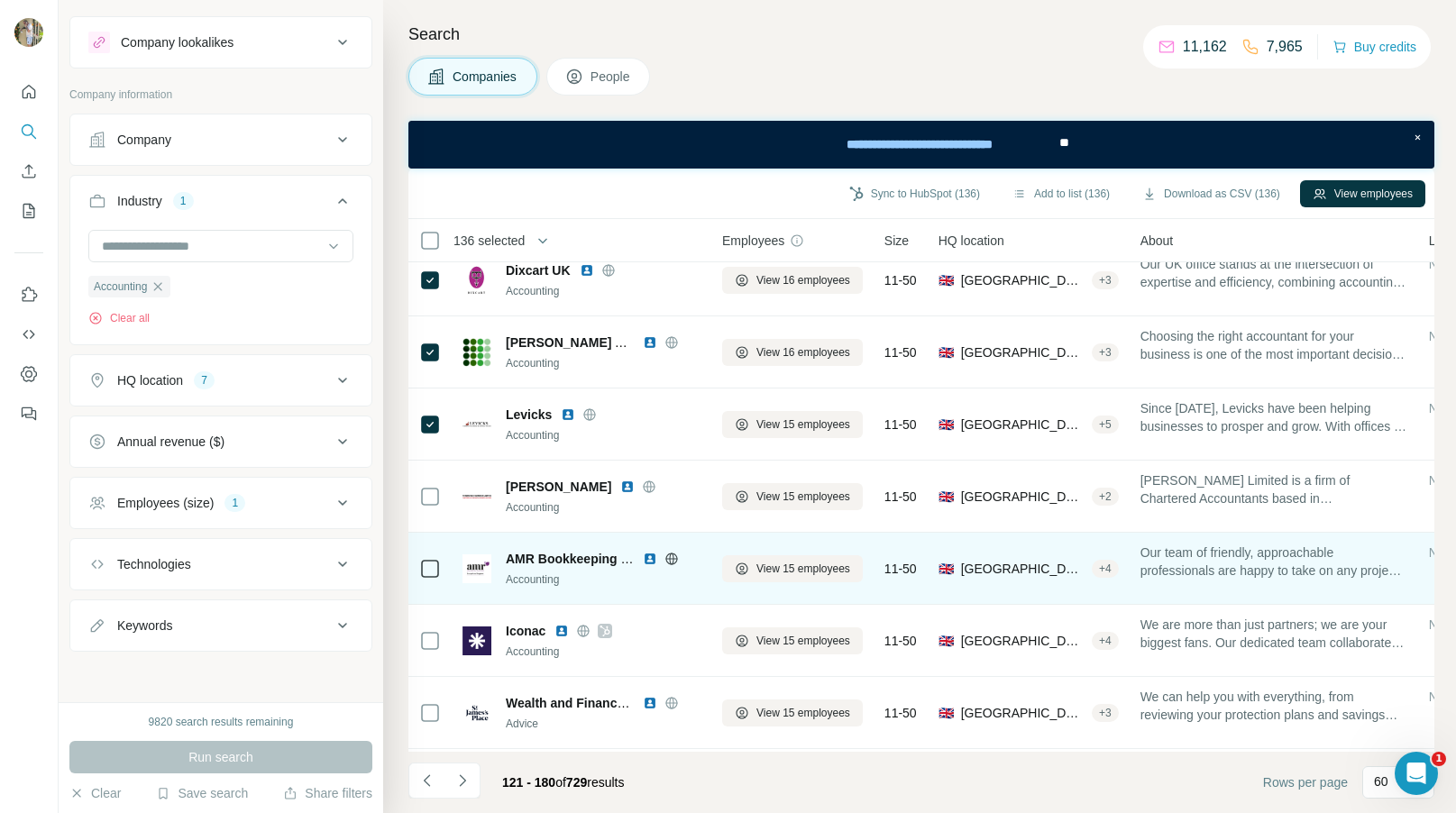
scroll to position [2925, 0]
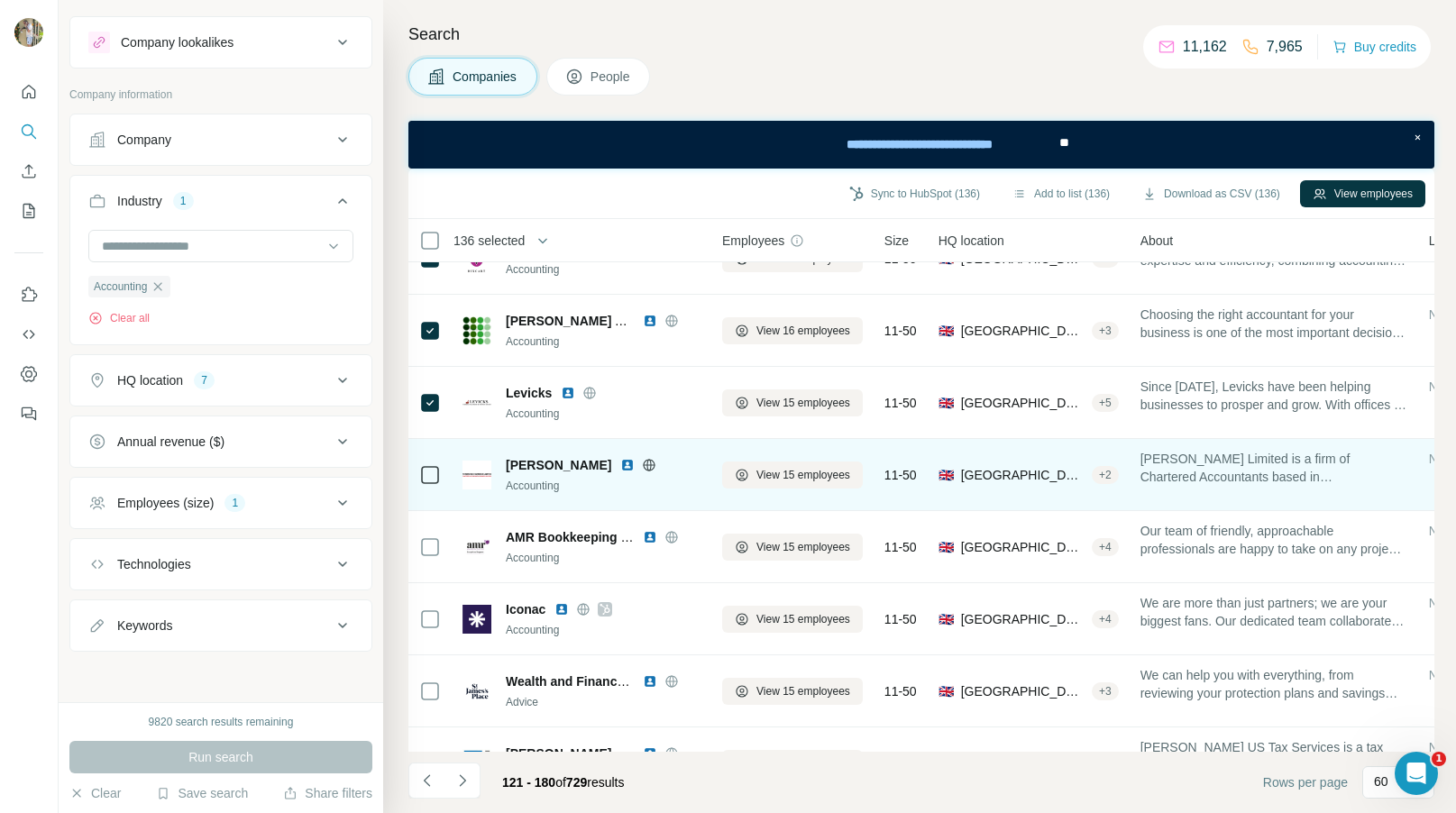
click at [419, 466] on icon at bounding box center [429, 475] width 22 height 22
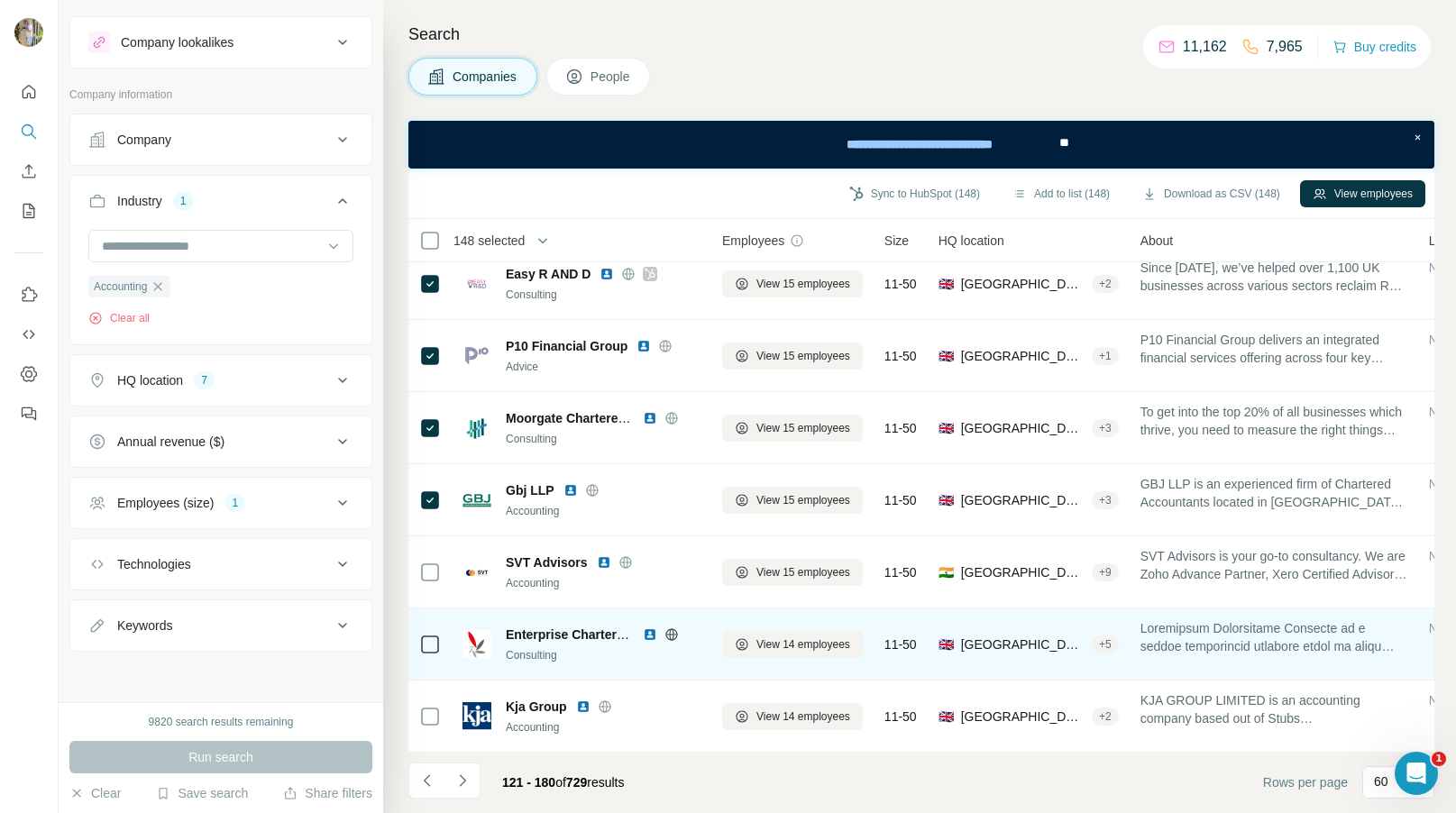
scroll to position [3837, 0]
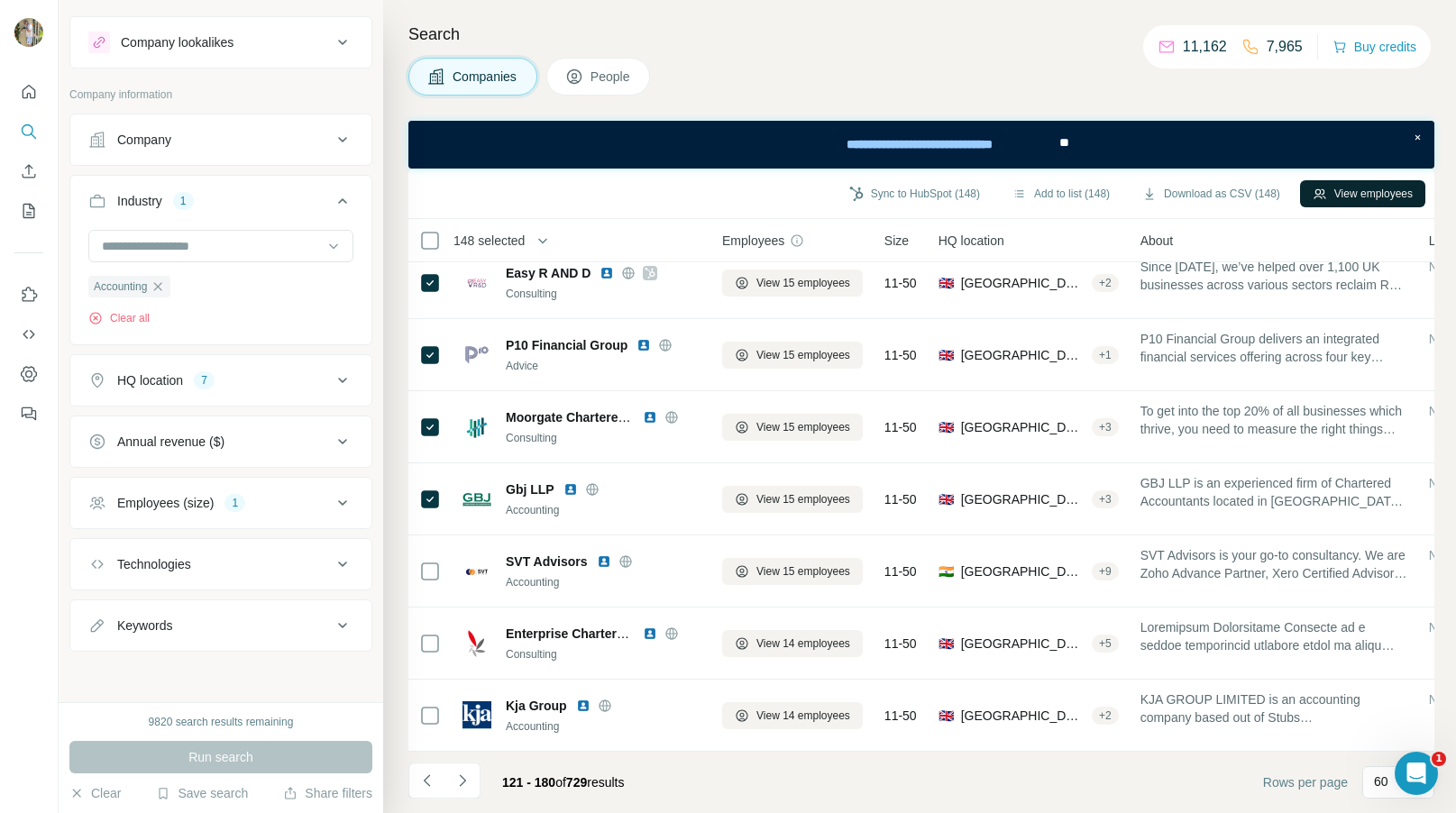
click at [1353, 195] on button "View employees" at bounding box center [1363, 193] width 126 height 27
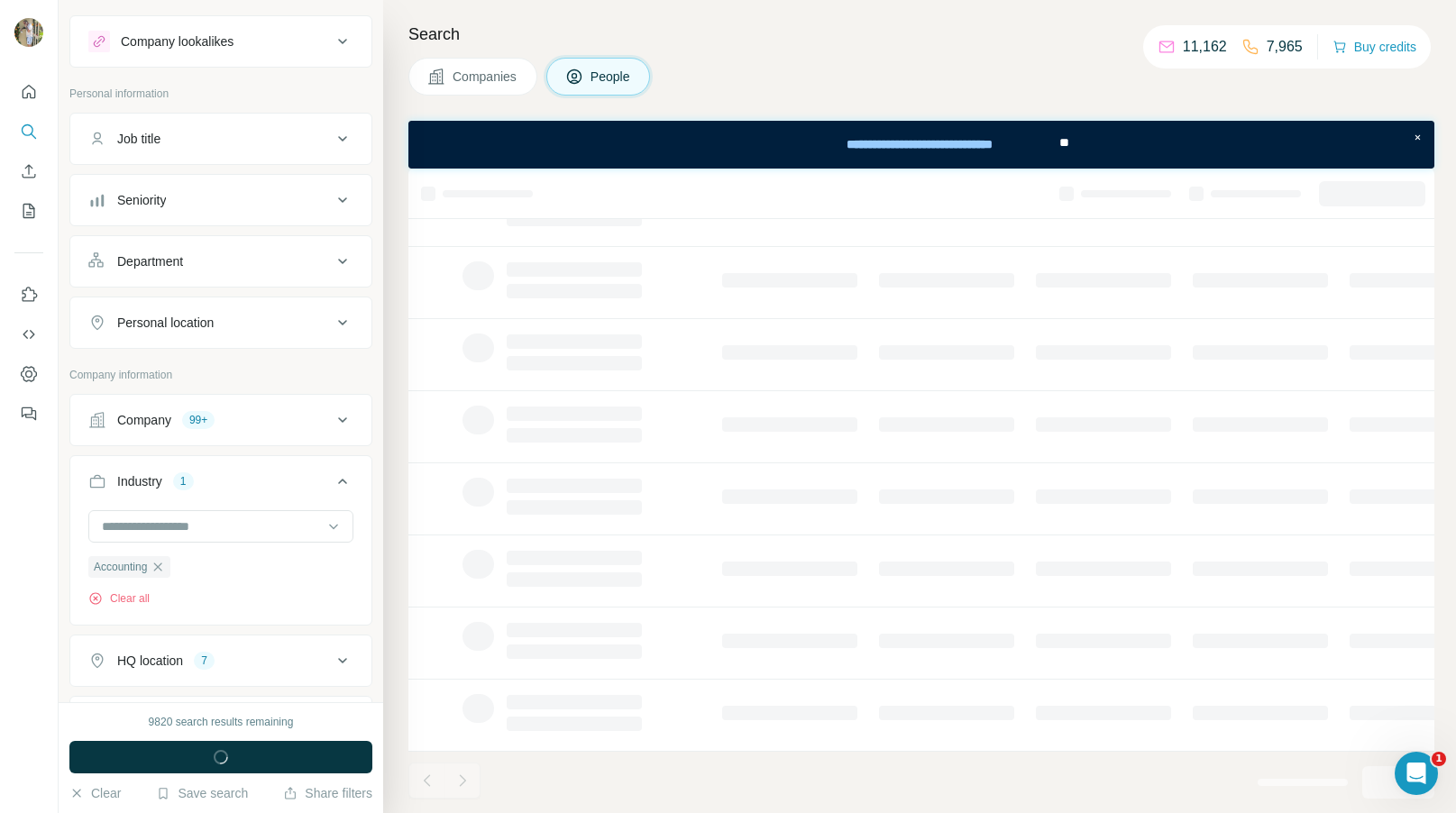
scroll to position [231, 0]
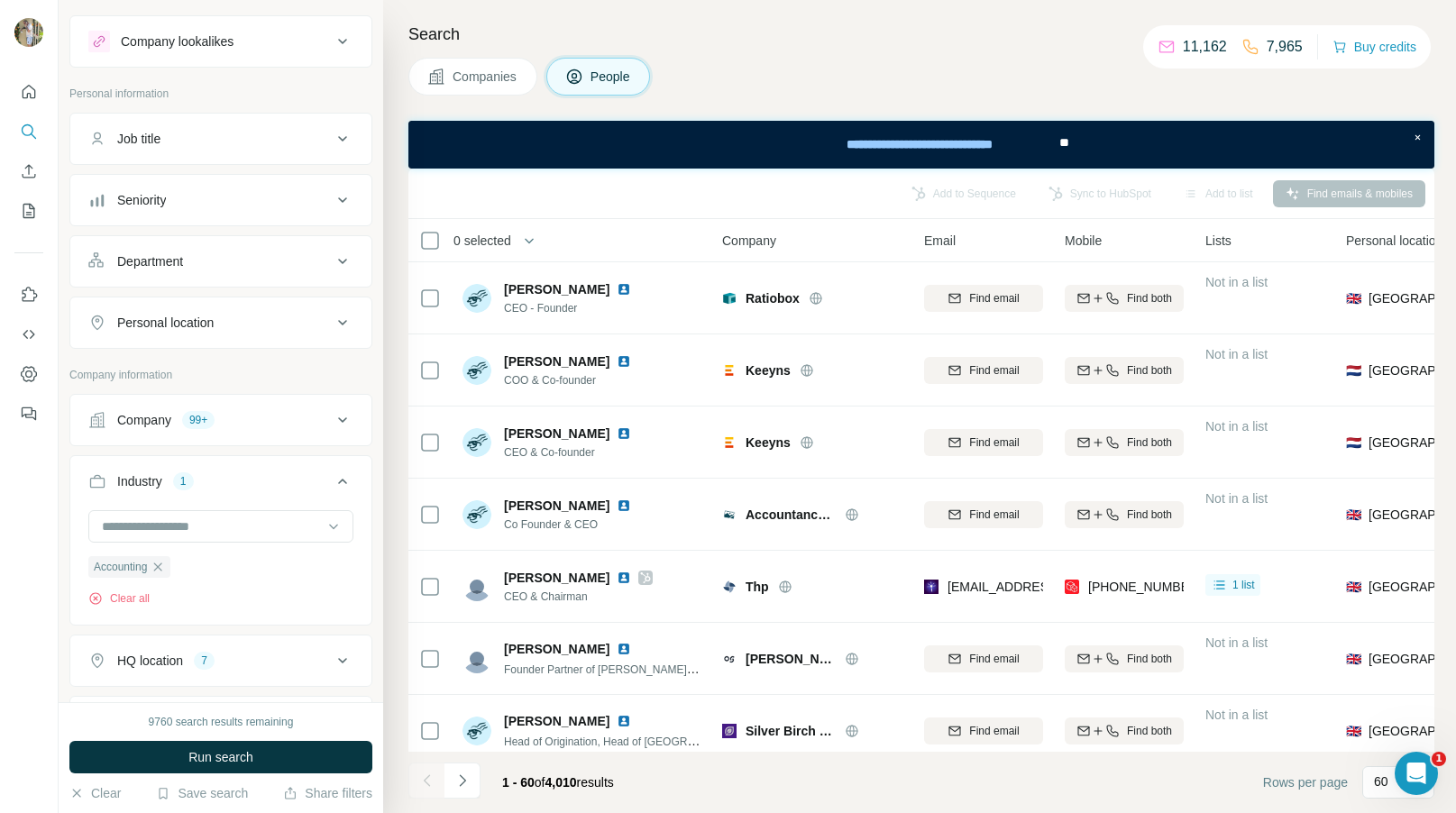
click at [331, 133] on icon at bounding box center [342, 138] width 22 height 22
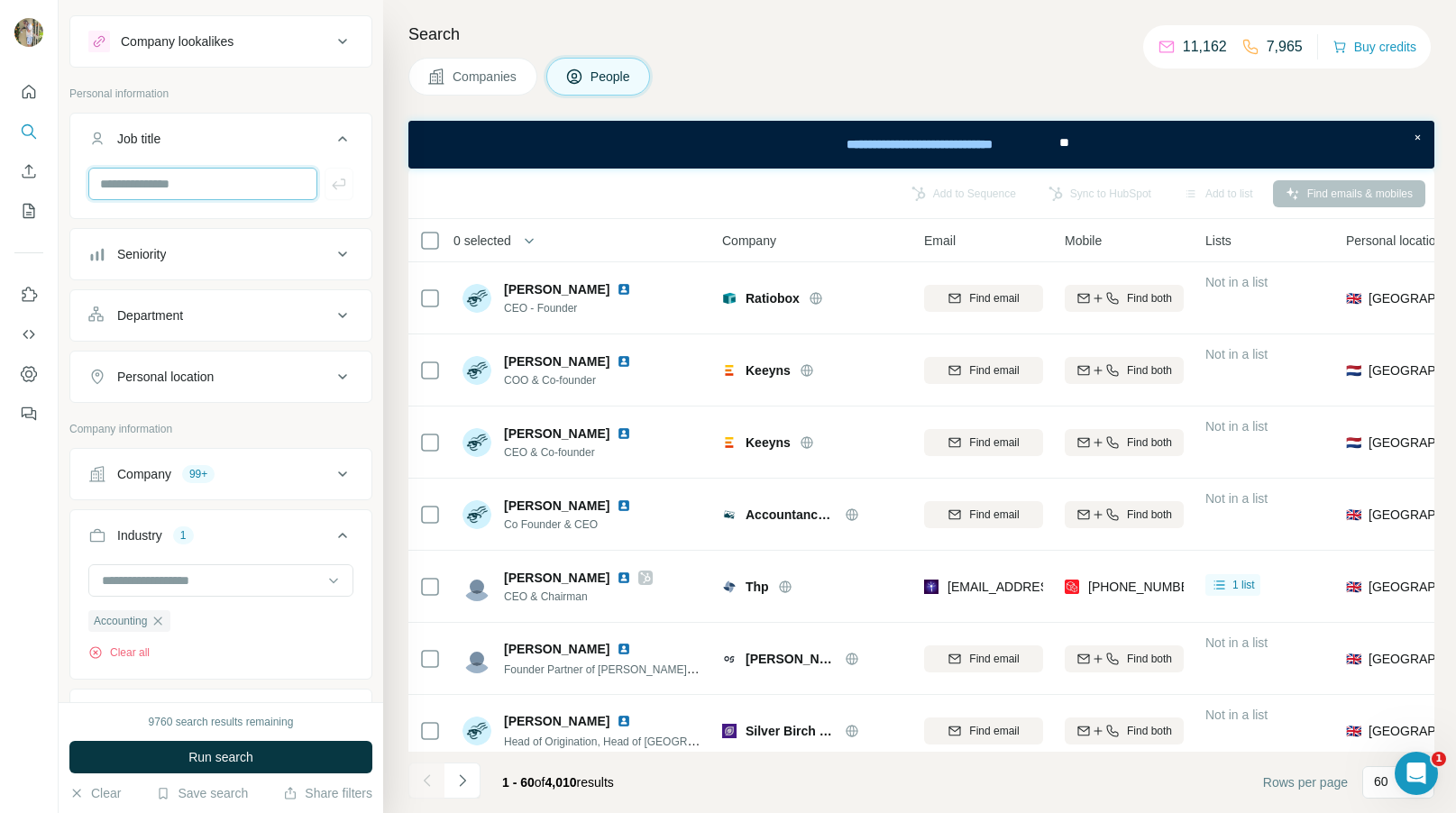
click at [213, 177] on input "text" at bounding box center [203, 184] width 229 height 32
type input "*******"
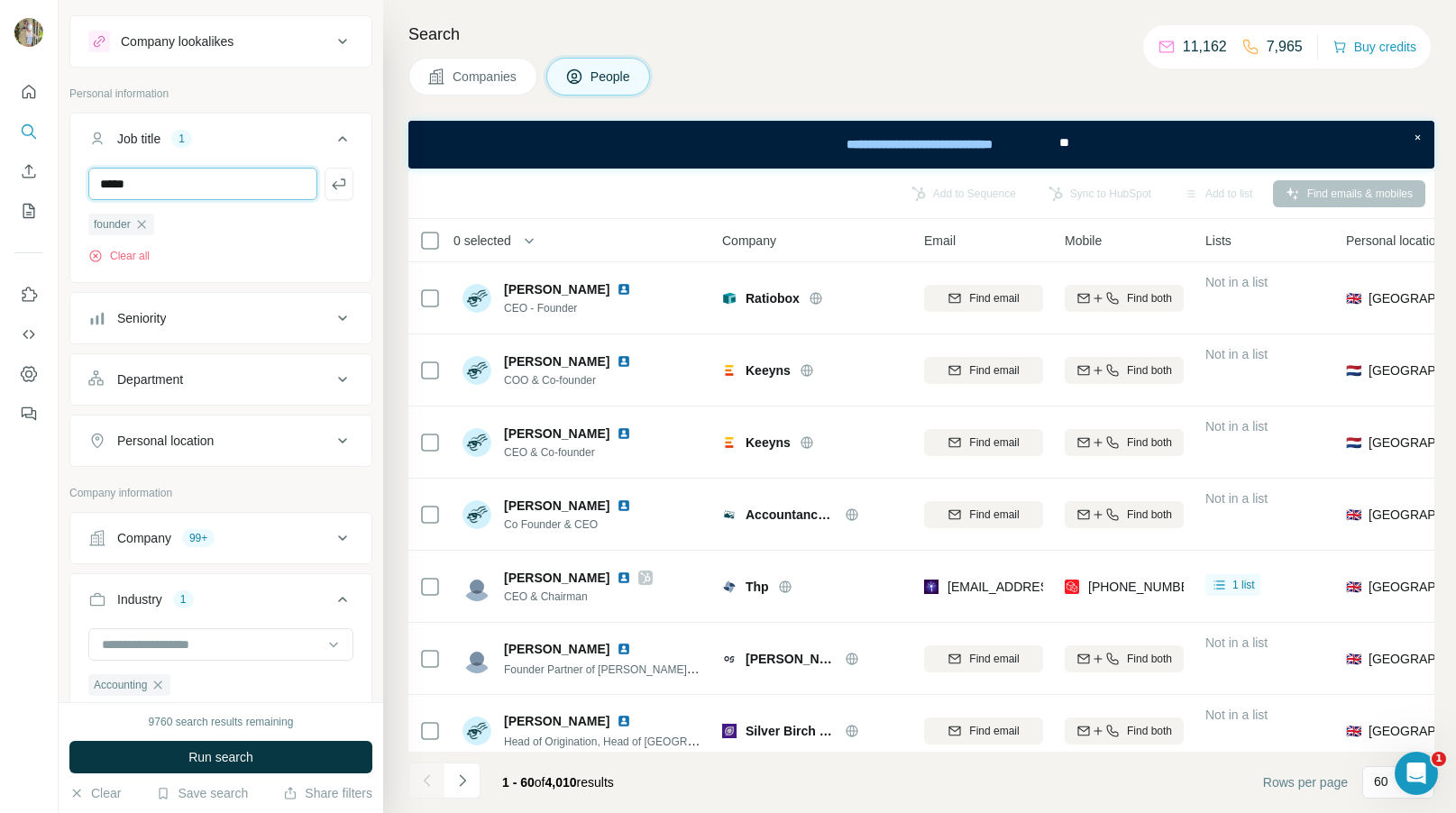
type input "*****"
type input "**********"
type input "***"
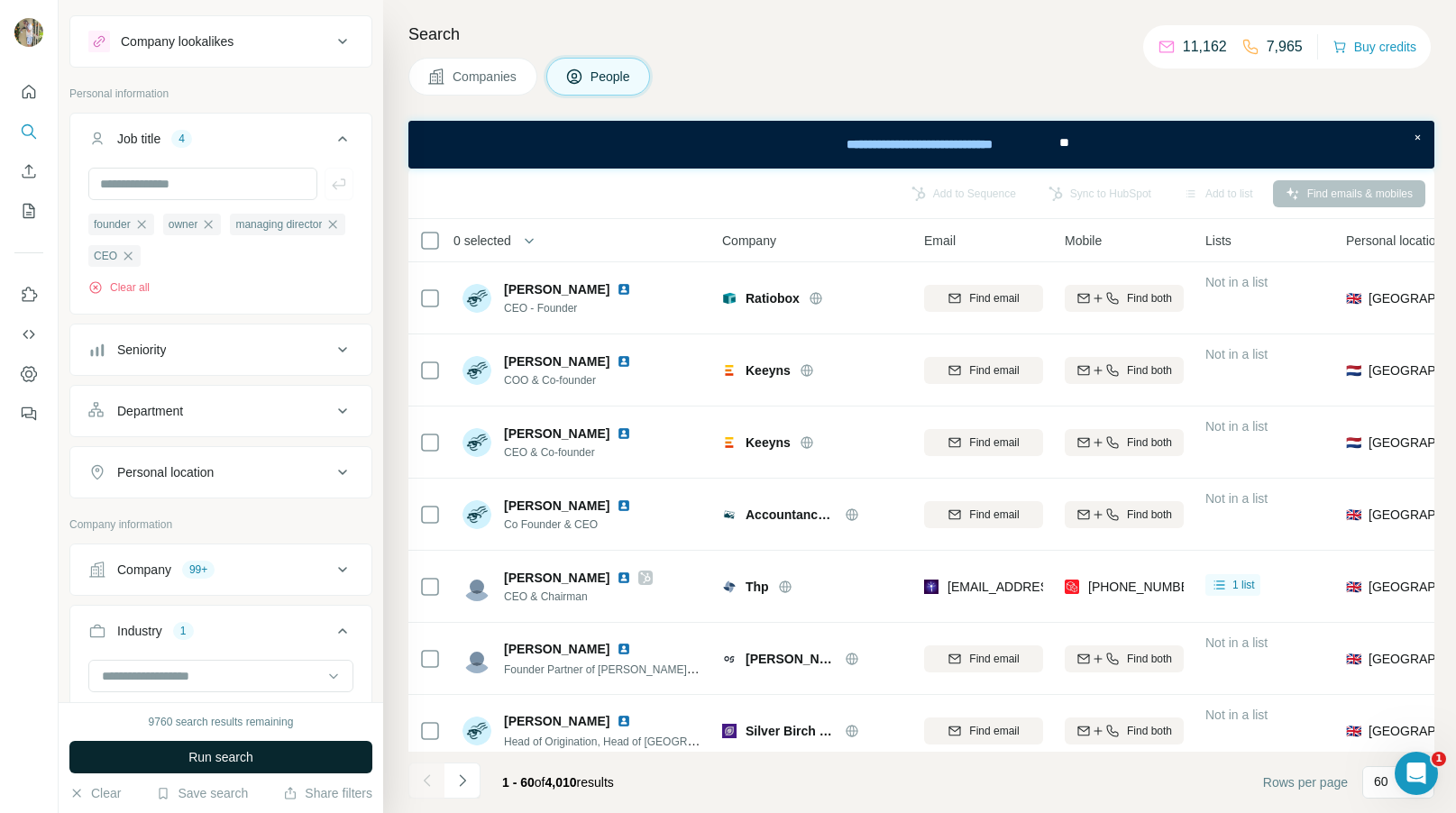
click at [248, 757] on span "Run search" at bounding box center [221, 757] width 65 height 18
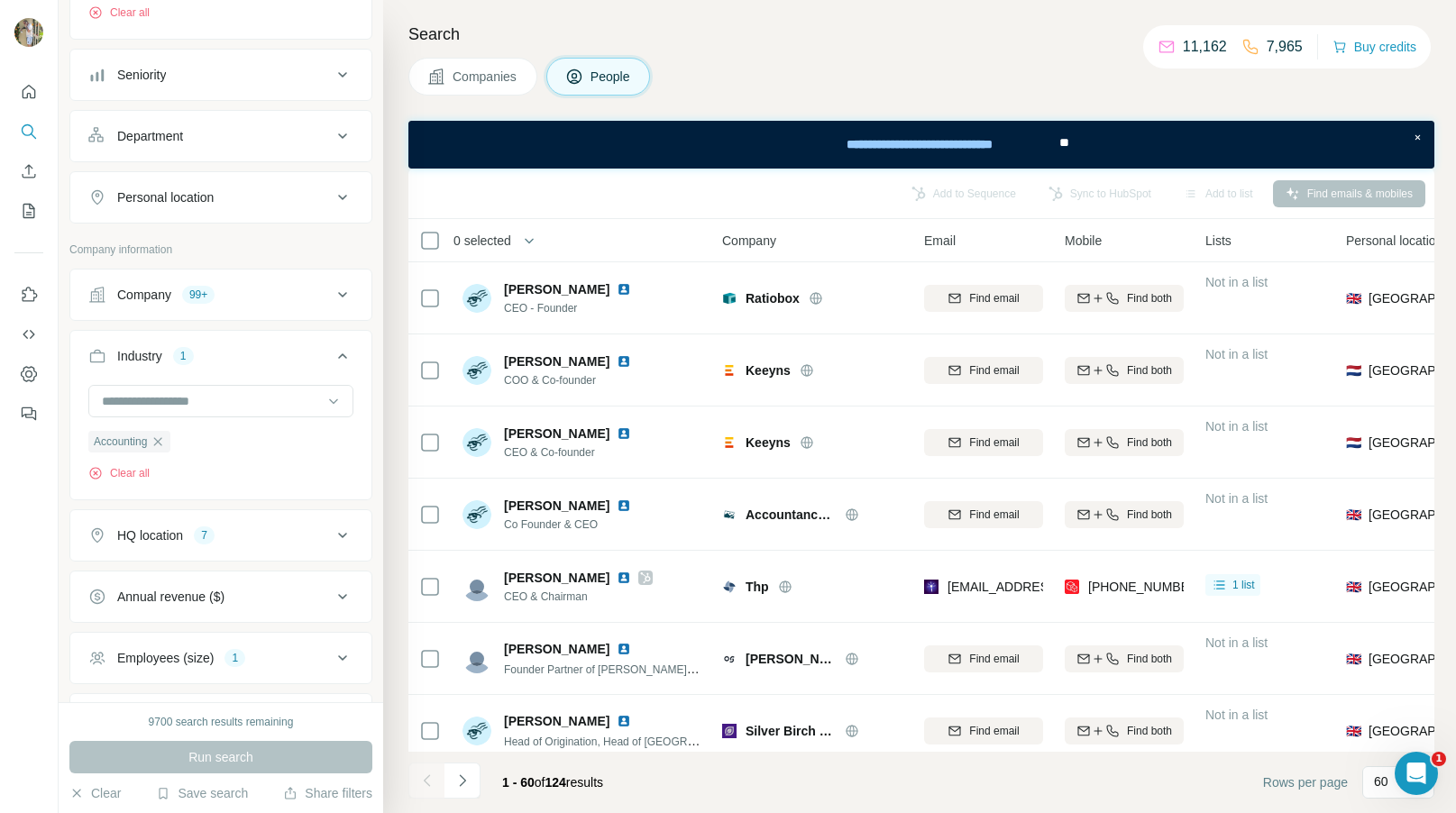
scroll to position [251, 0]
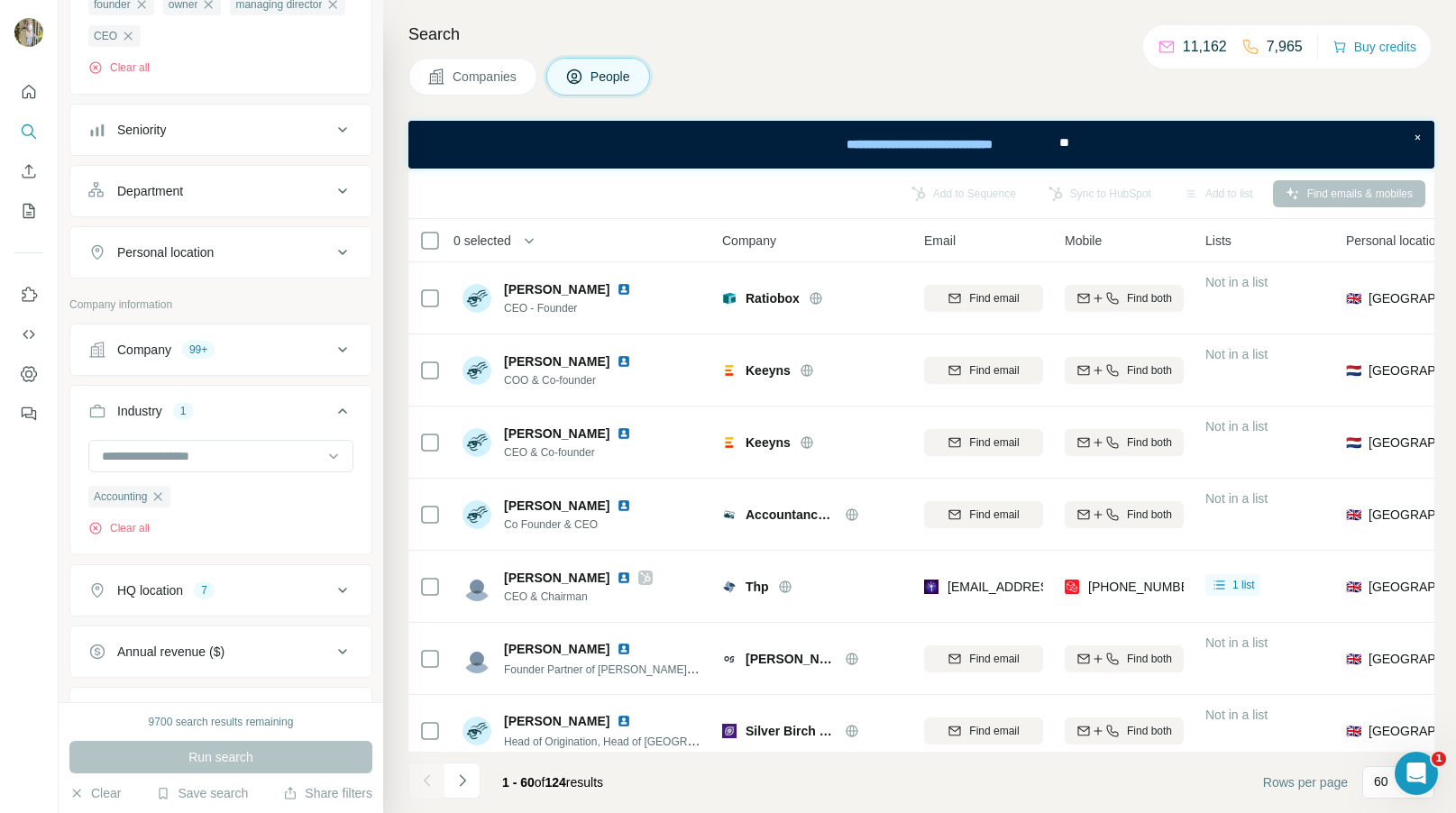
click at [335, 250] on icon at bounding box center [342, 252] width 22 height 22
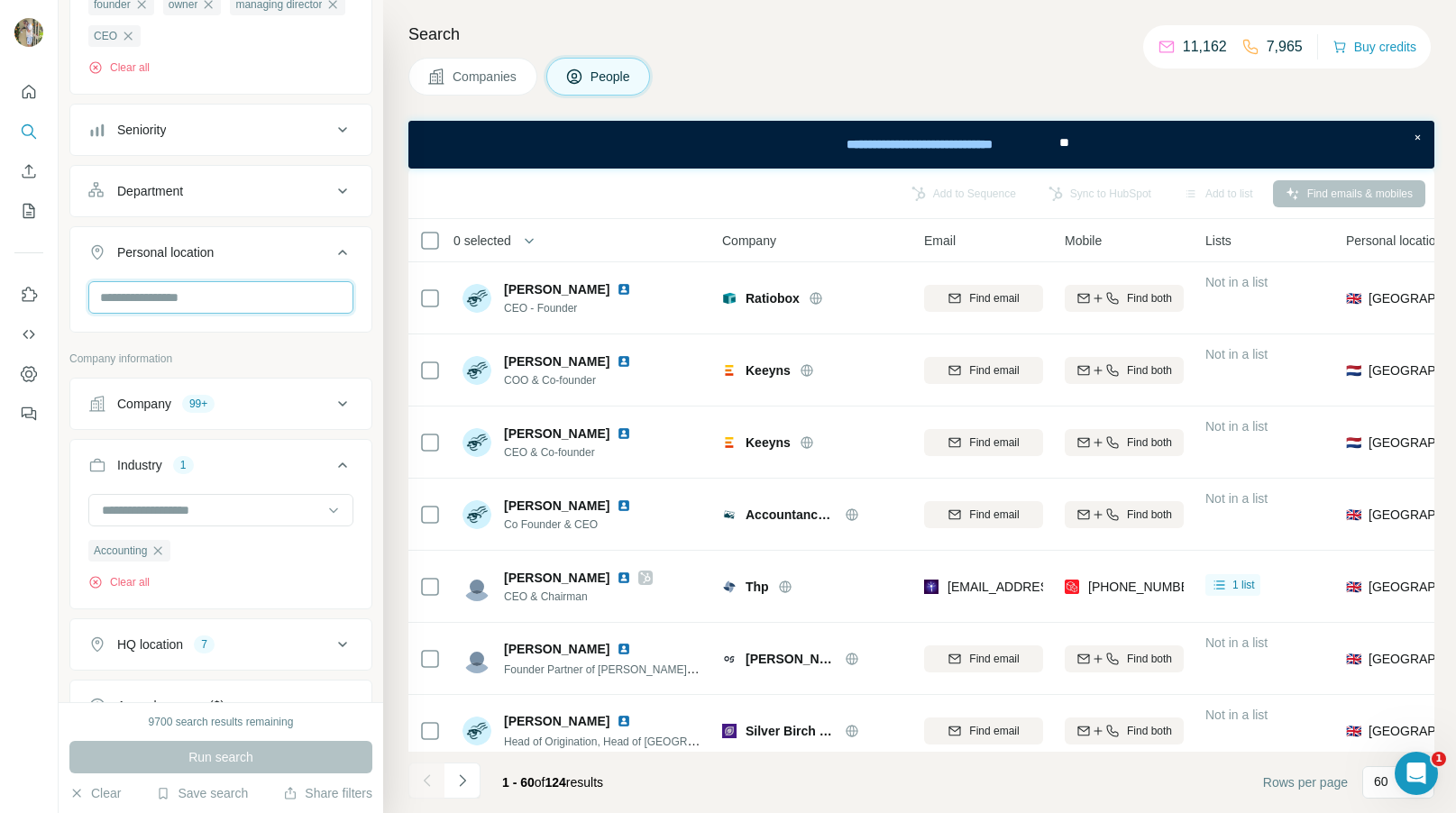
click at [200, 310] on input "text" at bounding box center [221, 297] width 265 height 32
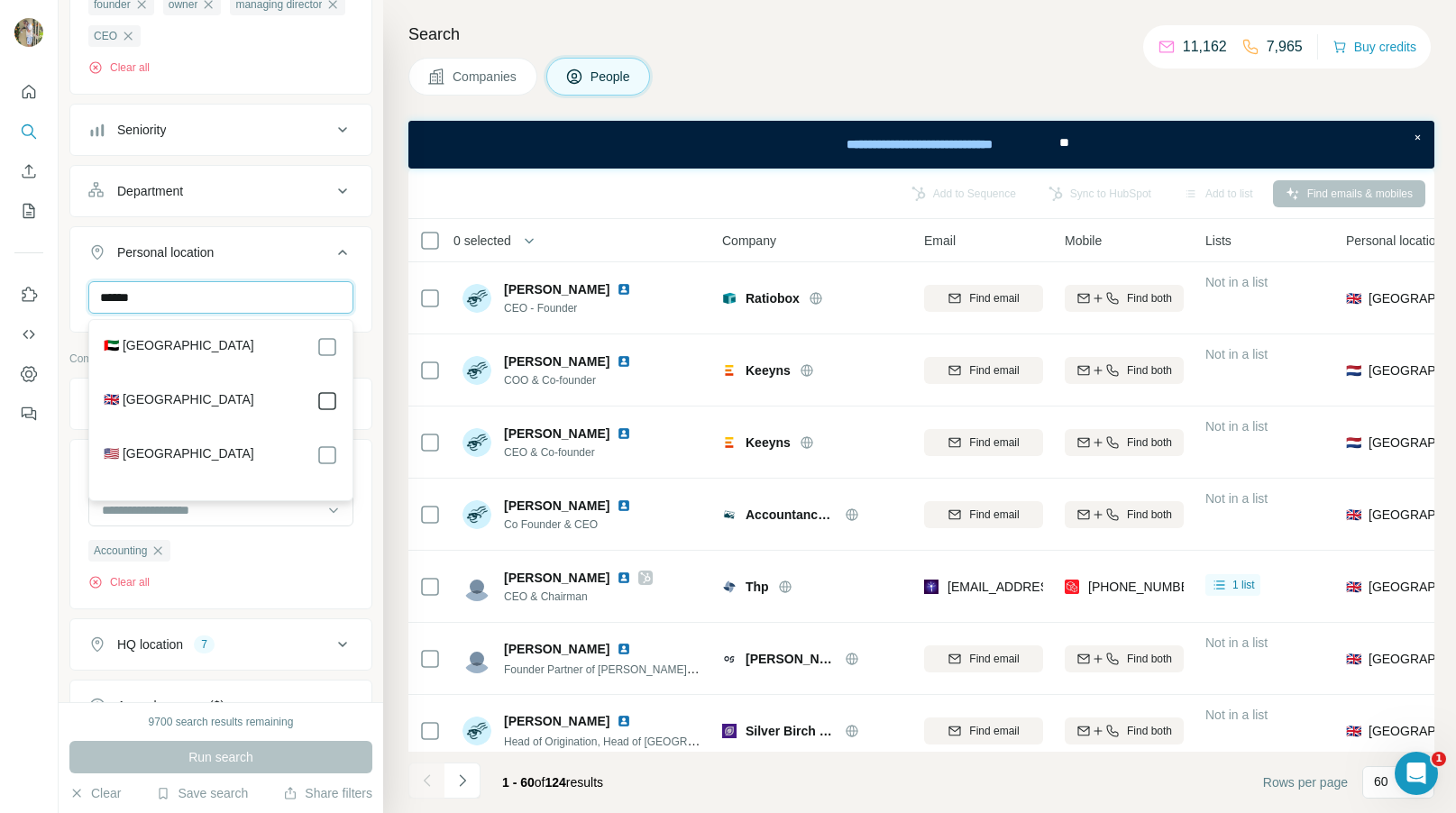
type input "******"
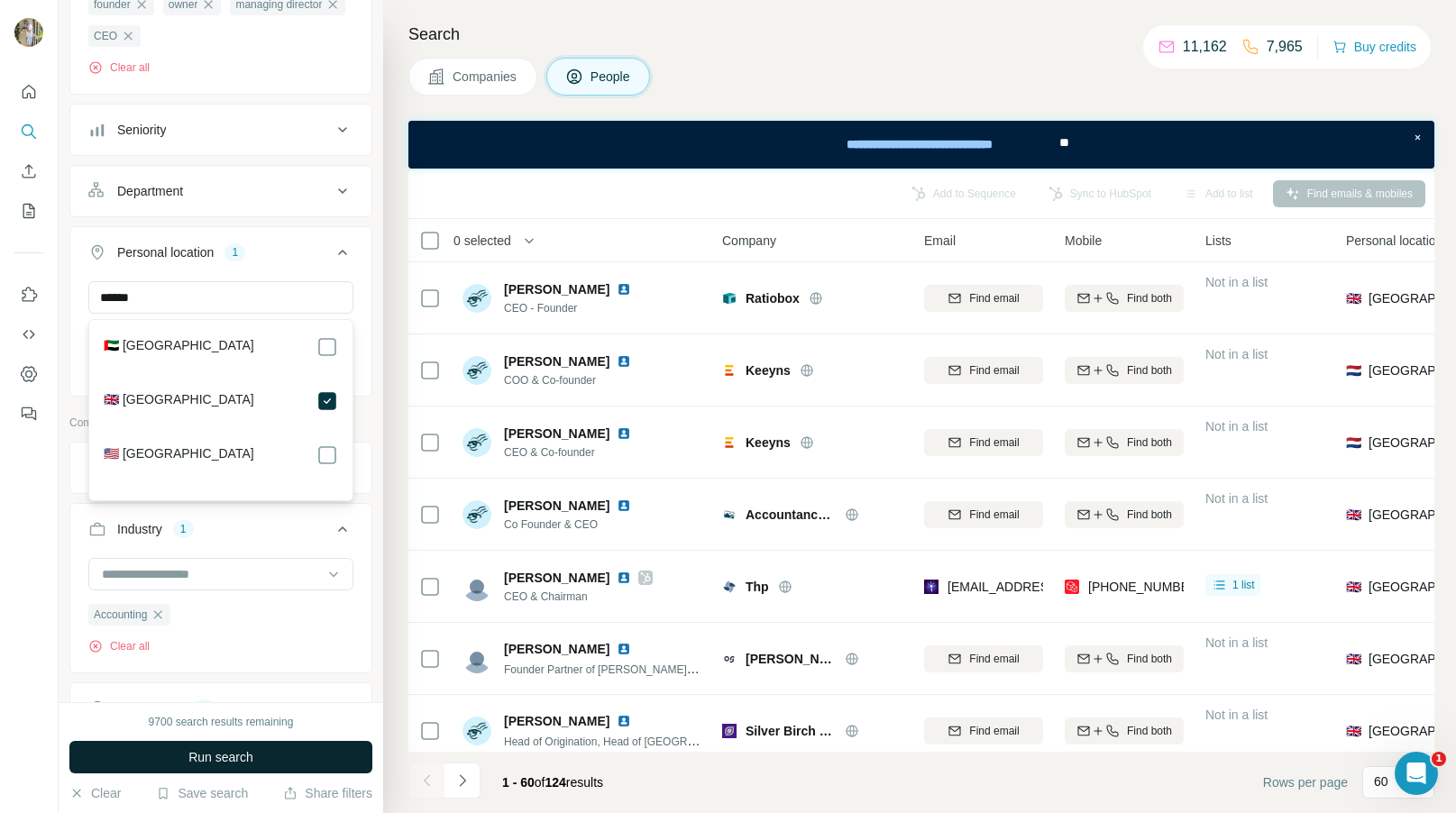
click at [240, 752] on span "Run search" at bounding box center [221, 757] width 65 height 18
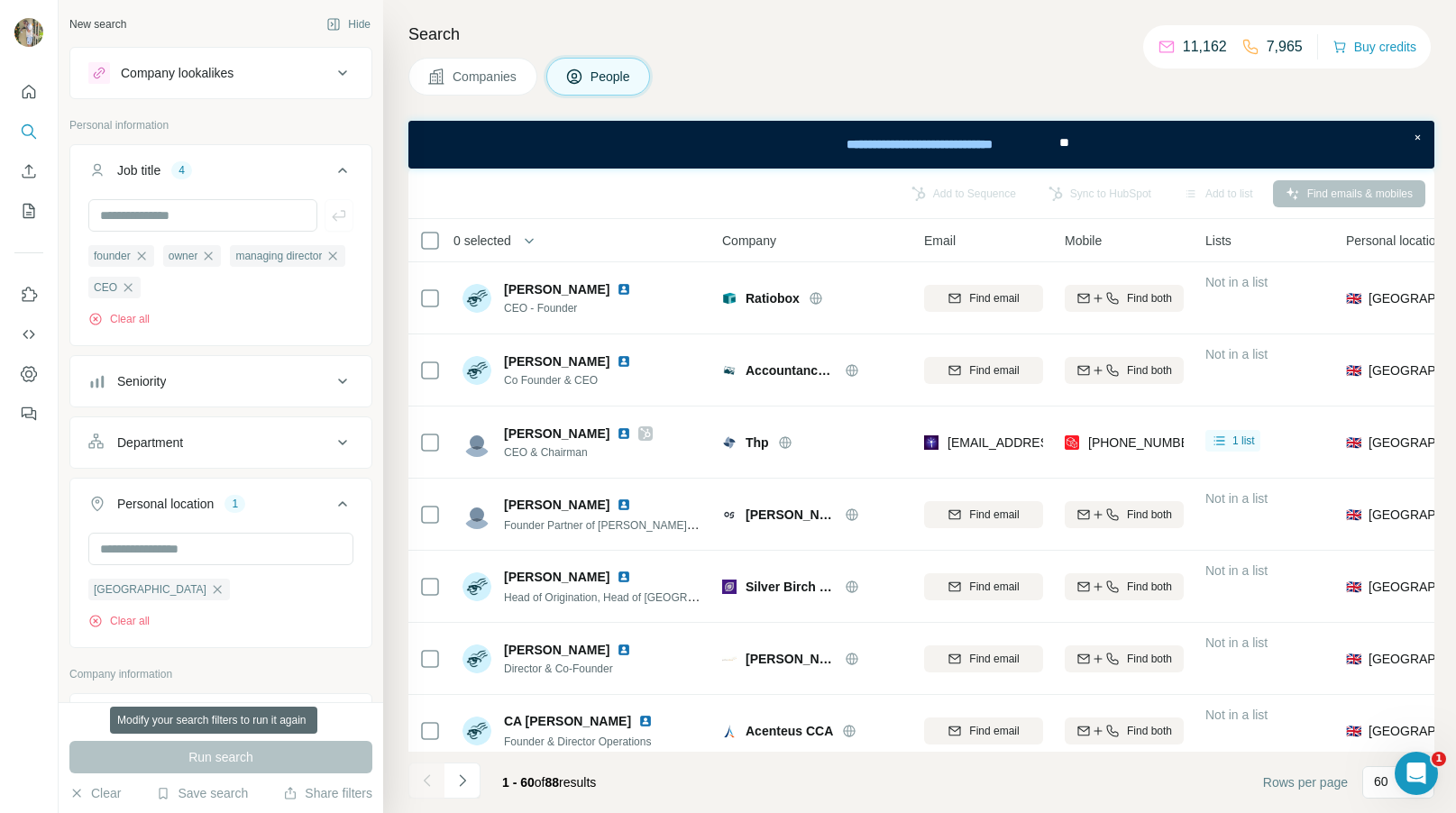
scroll to position [251, 0]
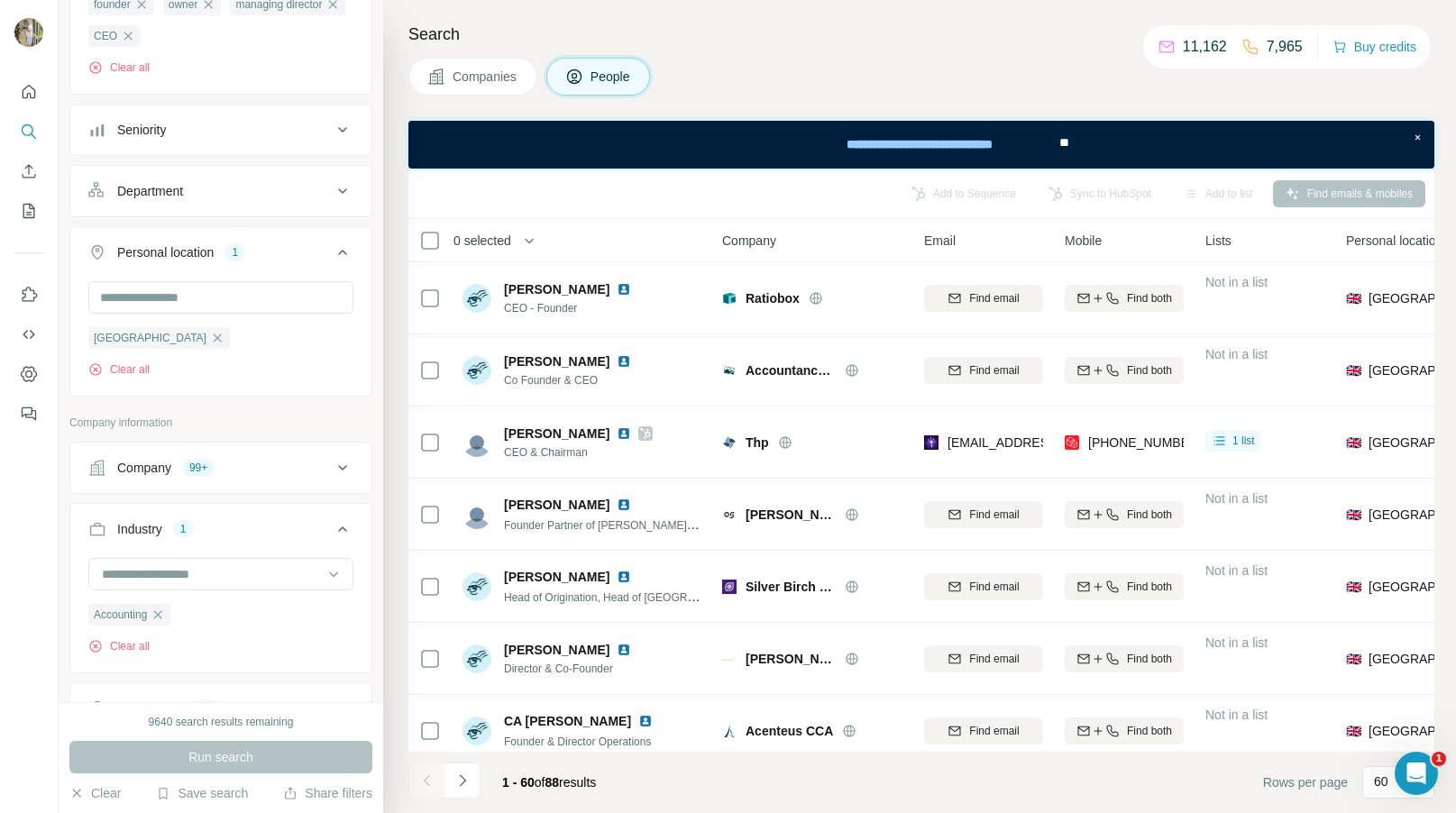
click at [851, 25] on h4 "Search" at bounding box center [922, 34] width 1027 height 26
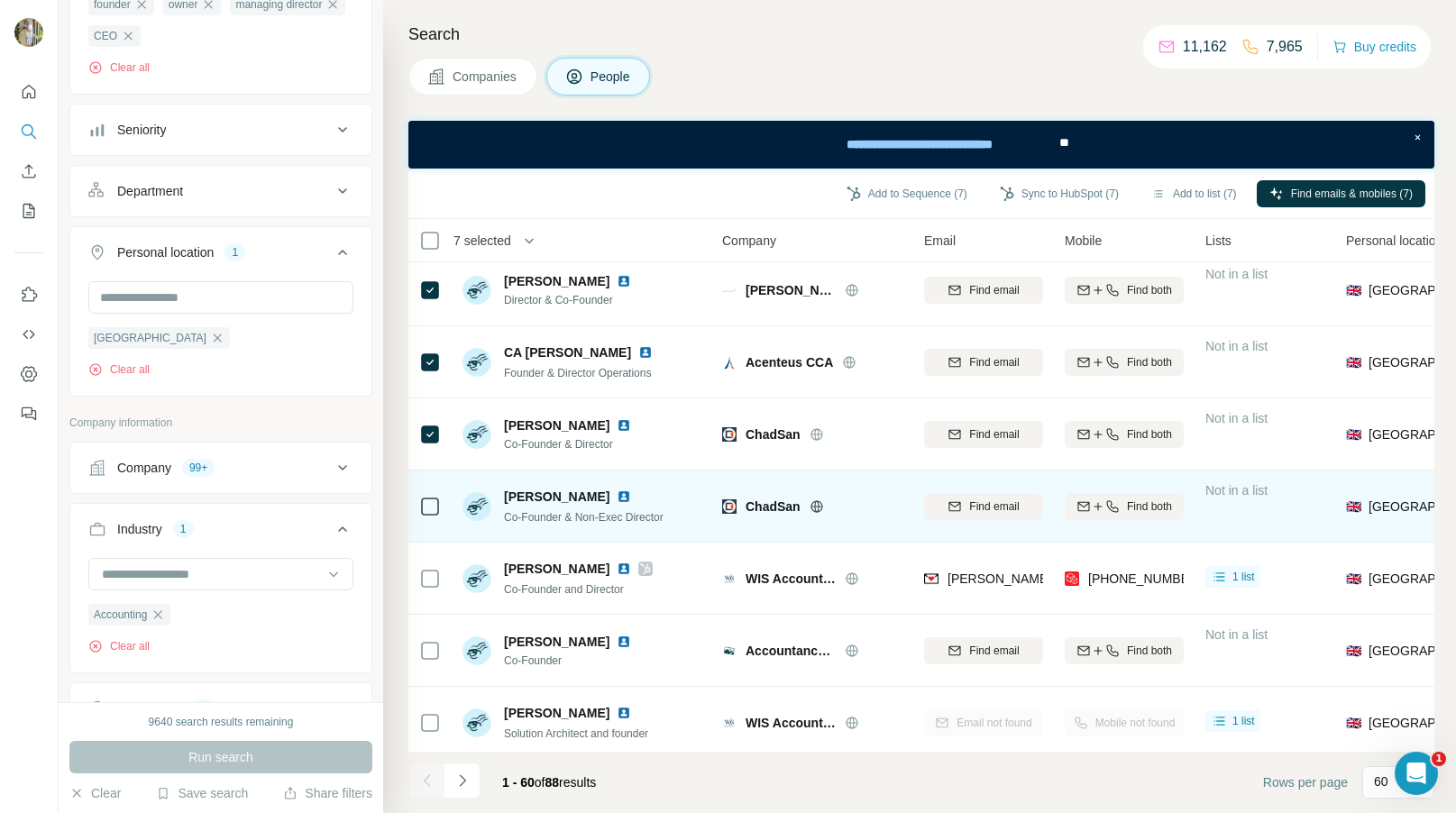
scroll to position [390, 0]
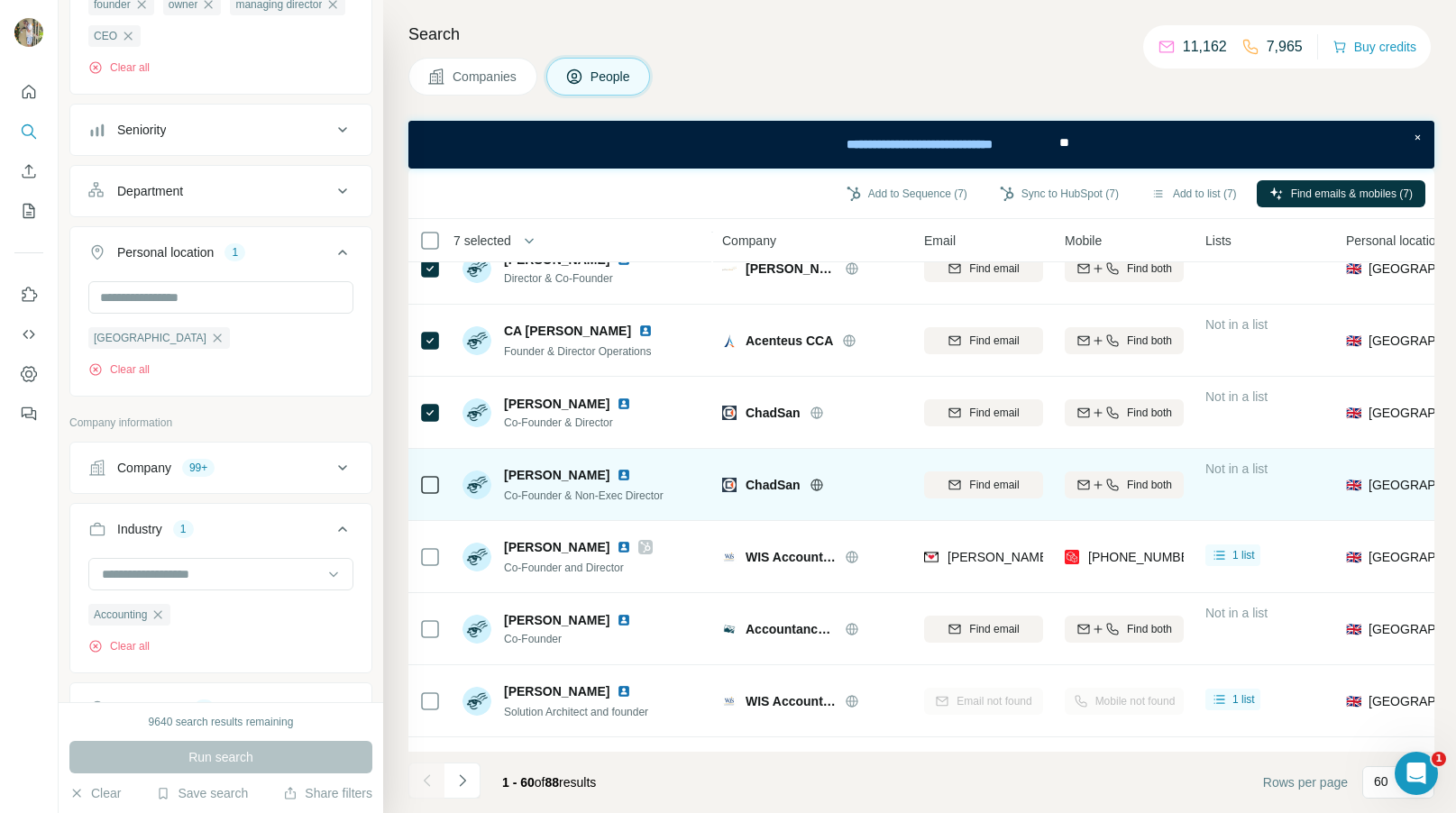
click at [428, 493] on icon at bounding box center [429, 485] width 22 height 22
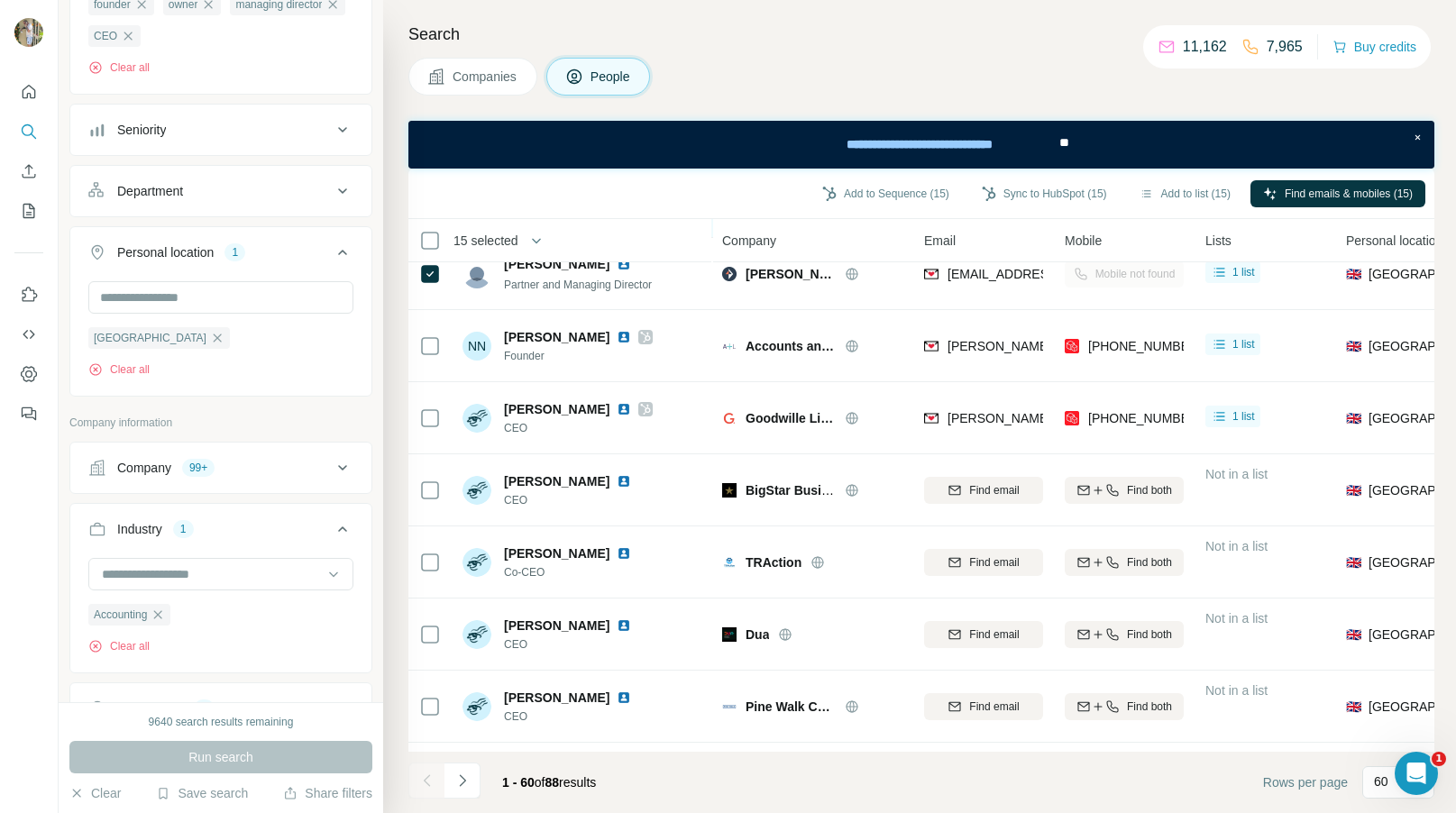
scroll to position [1192, 0]
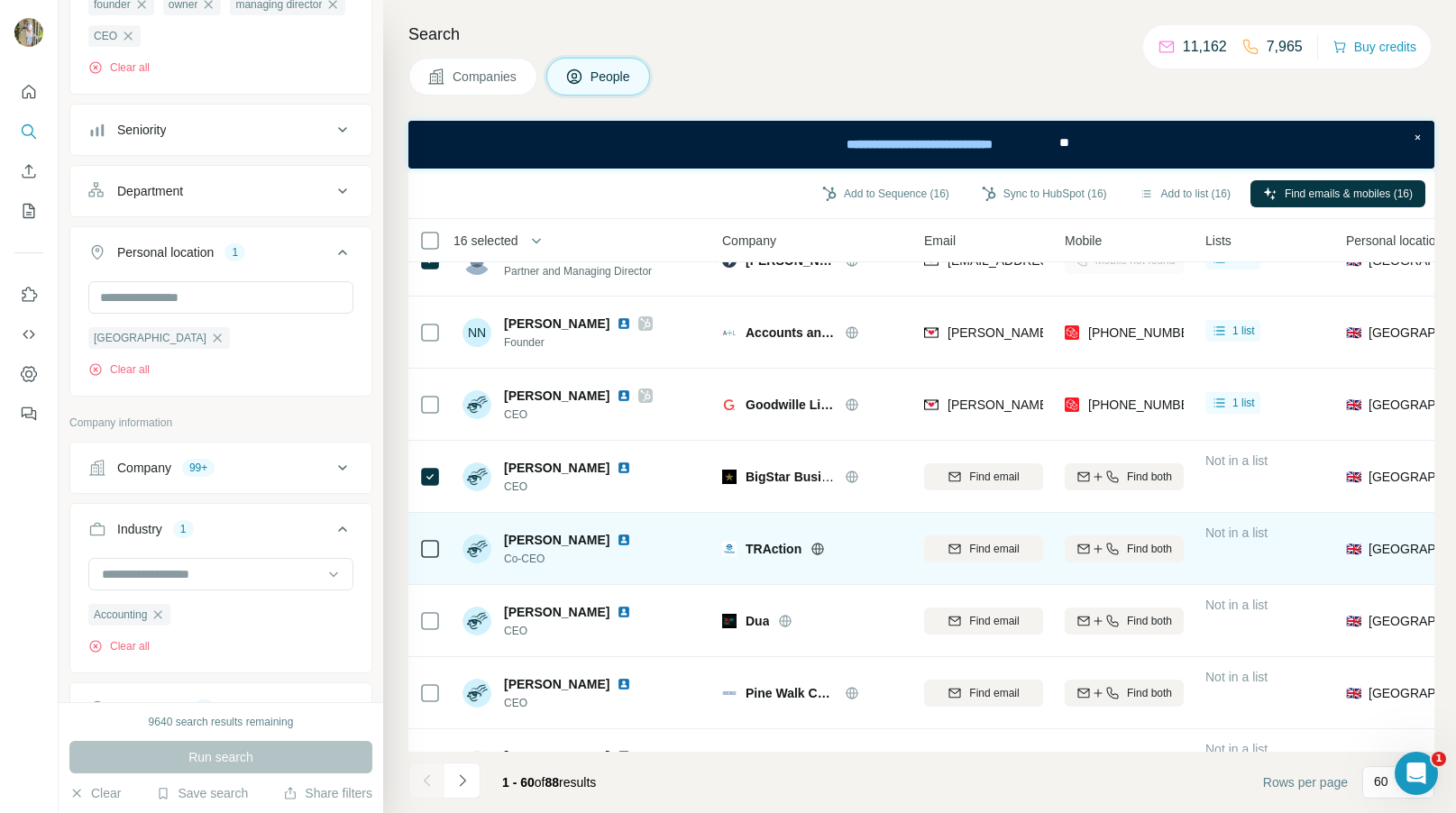
click at [430, 559] on div at bounding box center [429, 548] width 22 height 50
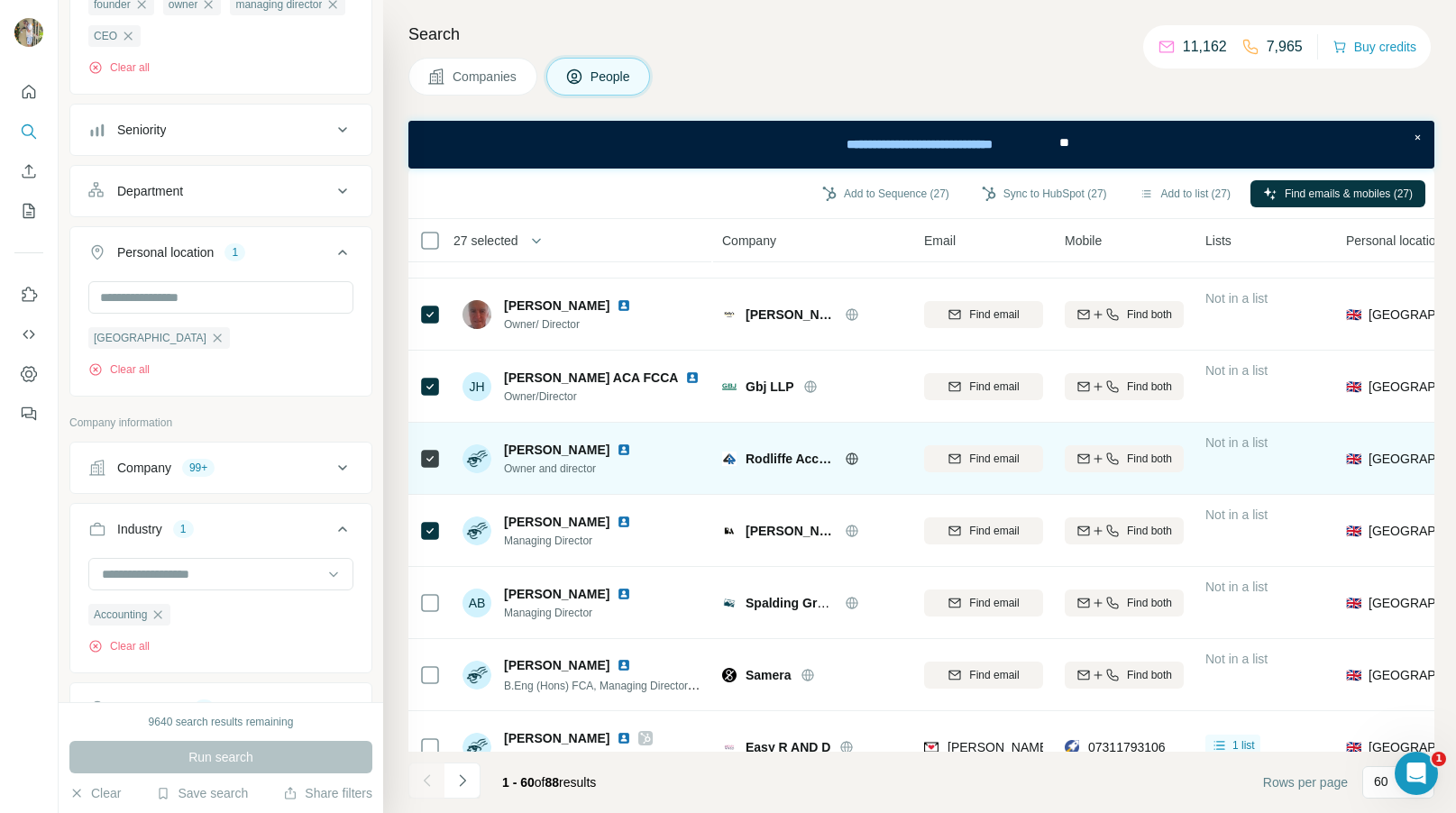
scroll to position [2127, 0]
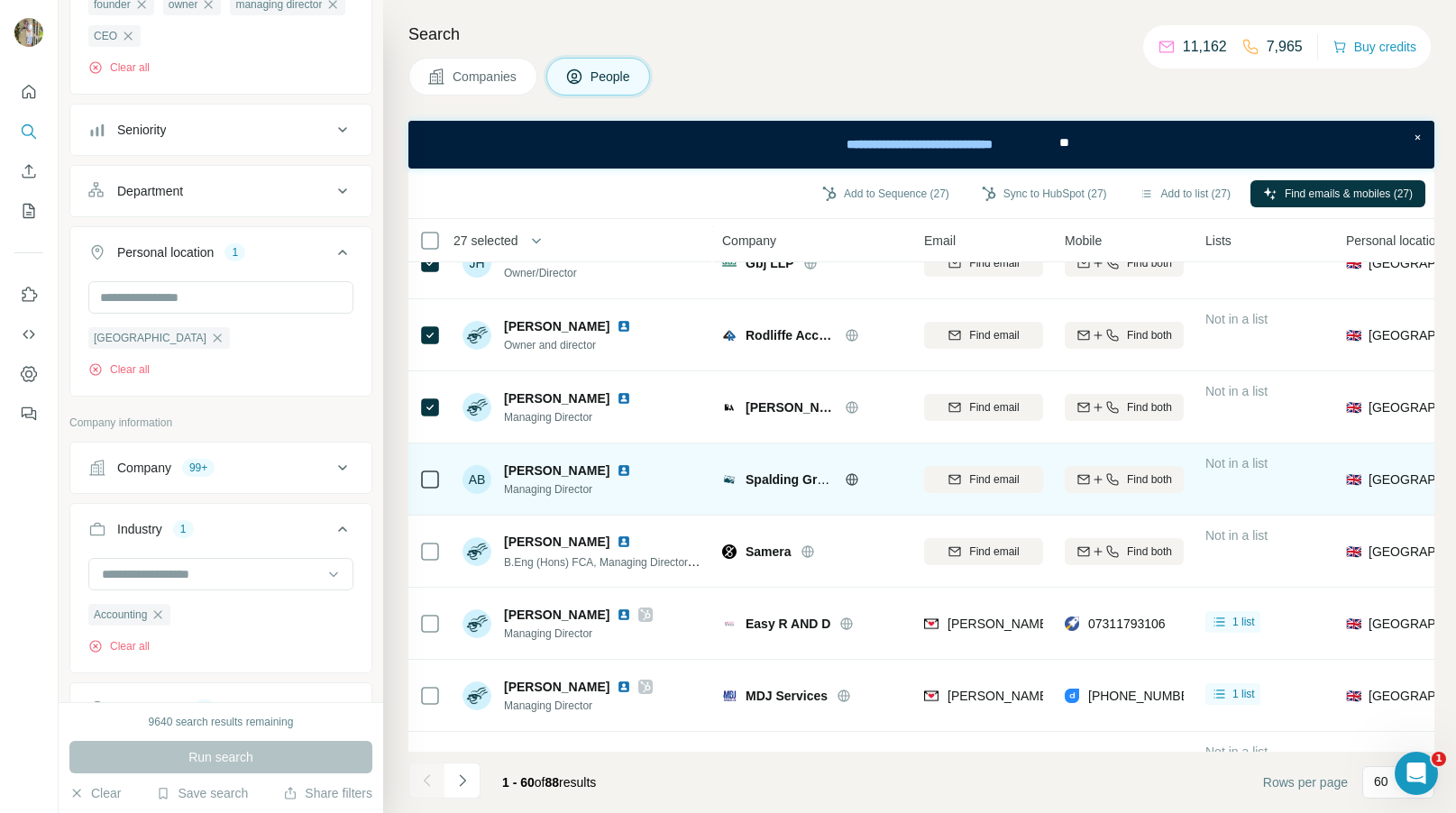
click at [428, 468] on icon at bounding box center [429, 479] width 22 height 22
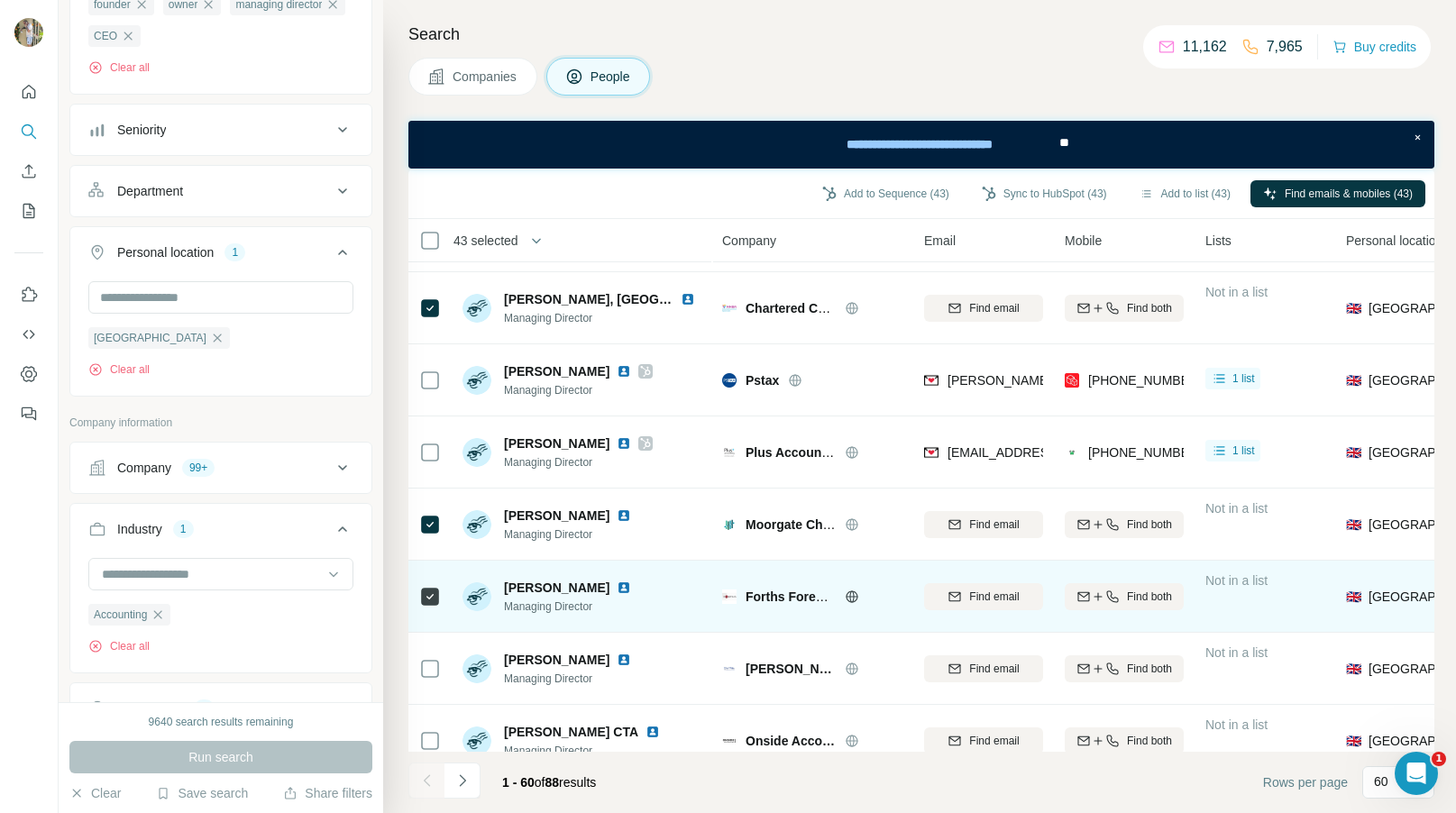
scroll to position [3837, 0]
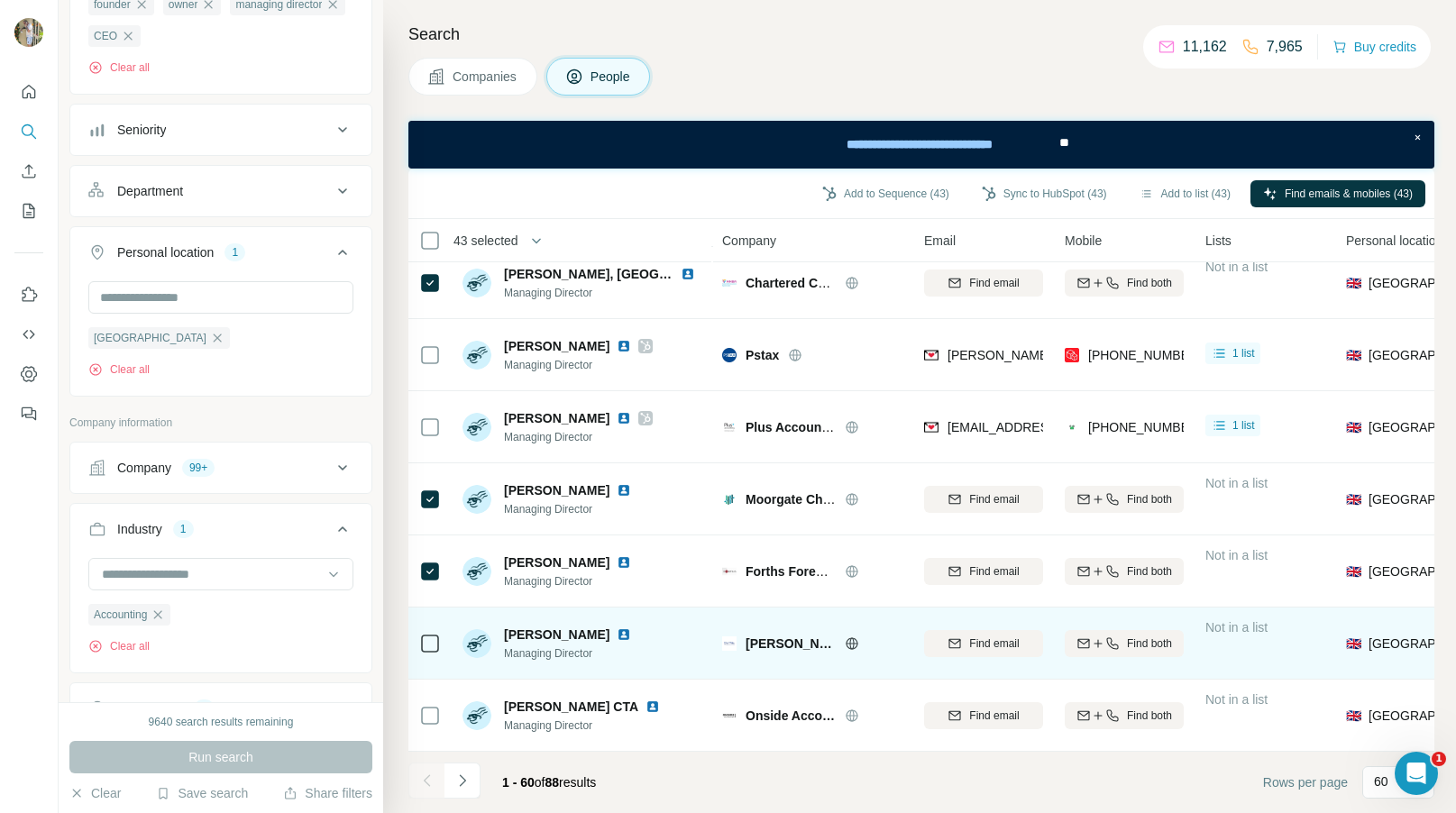
click at [431, 629] on div at bounding box center [429, 644] width 22 height 50
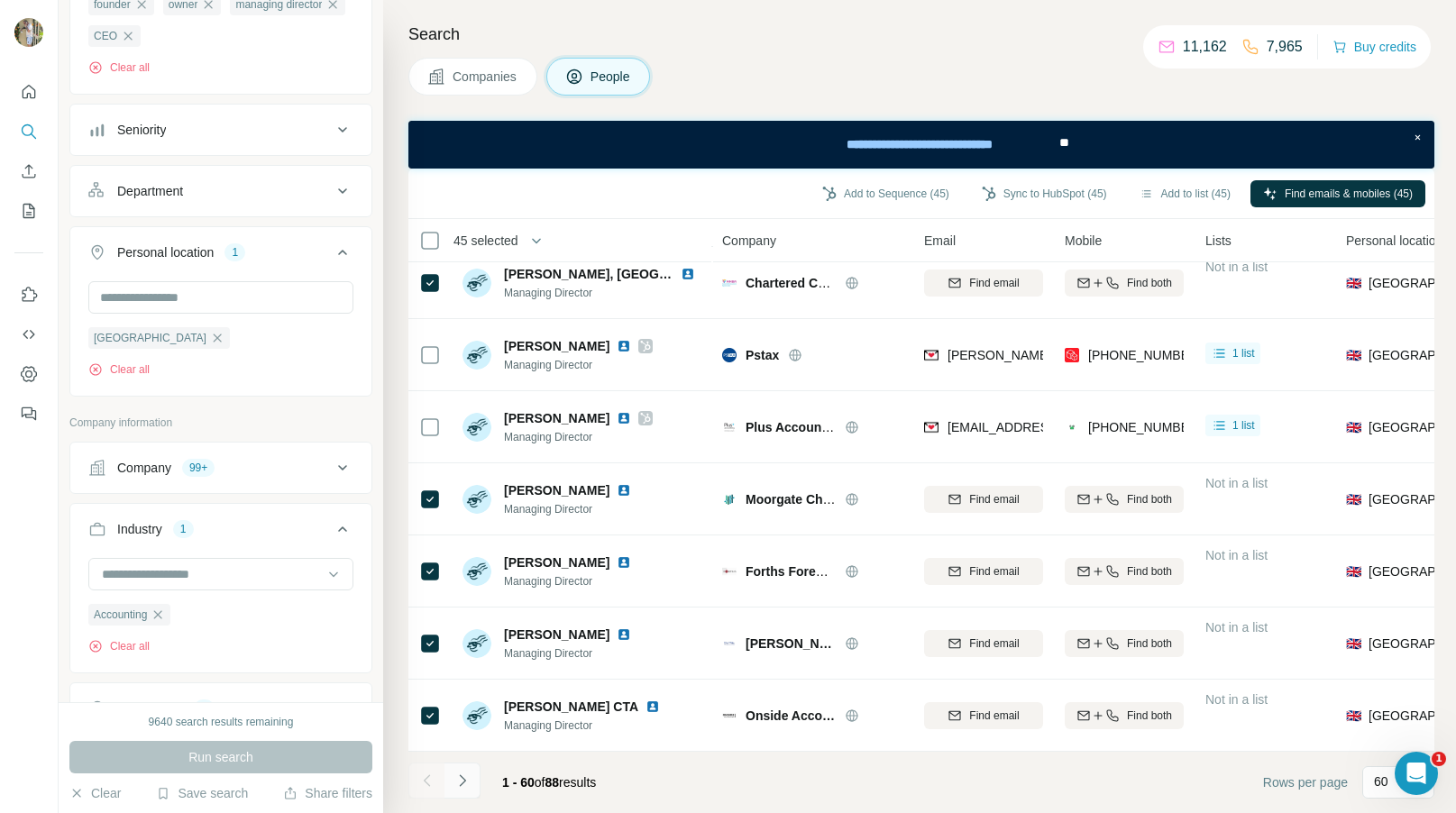
click at [459, 790] on button "Navigate to next page" at bounding box center [463, 781] width 36 height 36
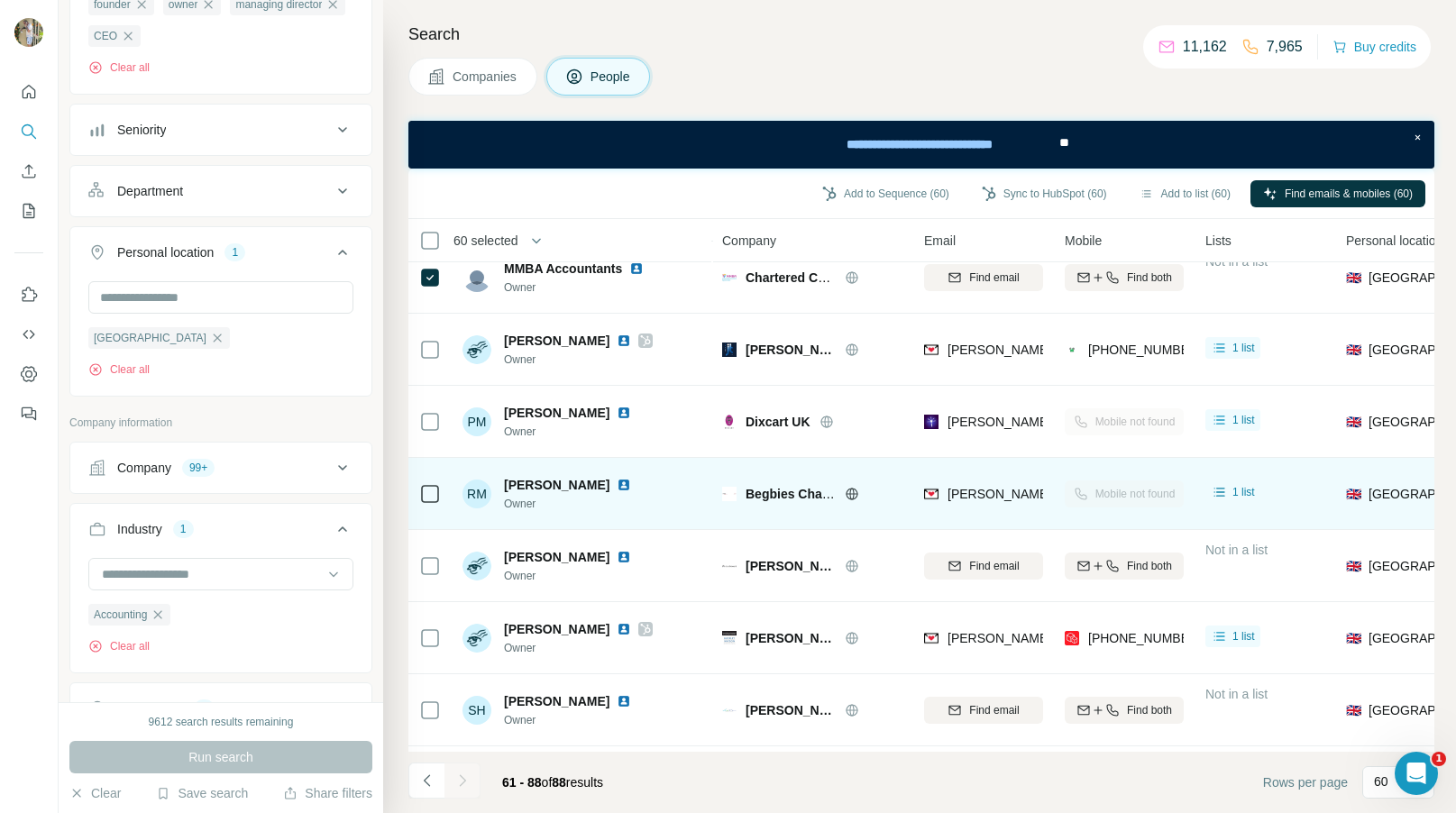
scroll to position [1530, 0]
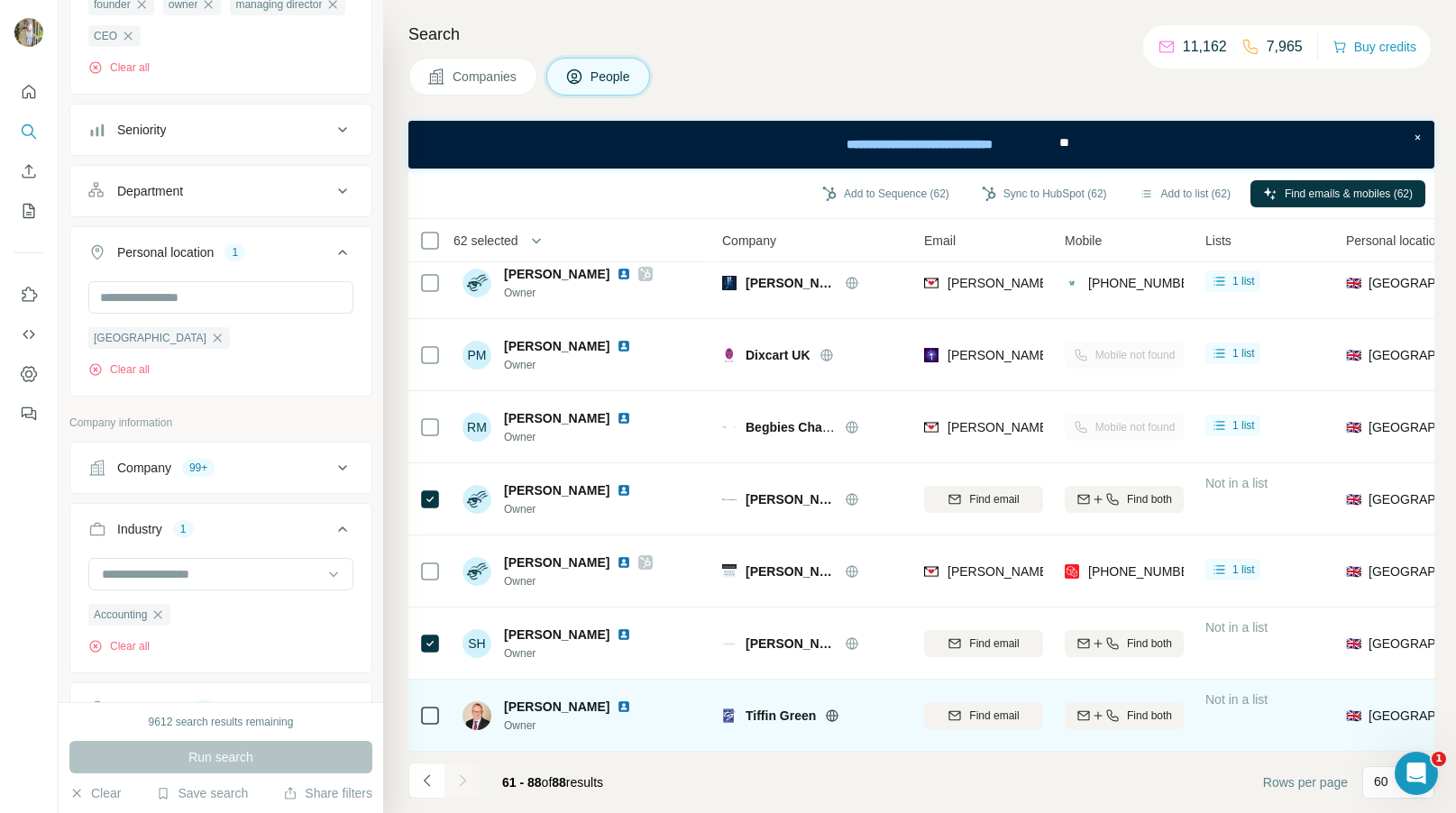
click at [435, 724] on icon at bounding box center [429, 715] width 22 height 22
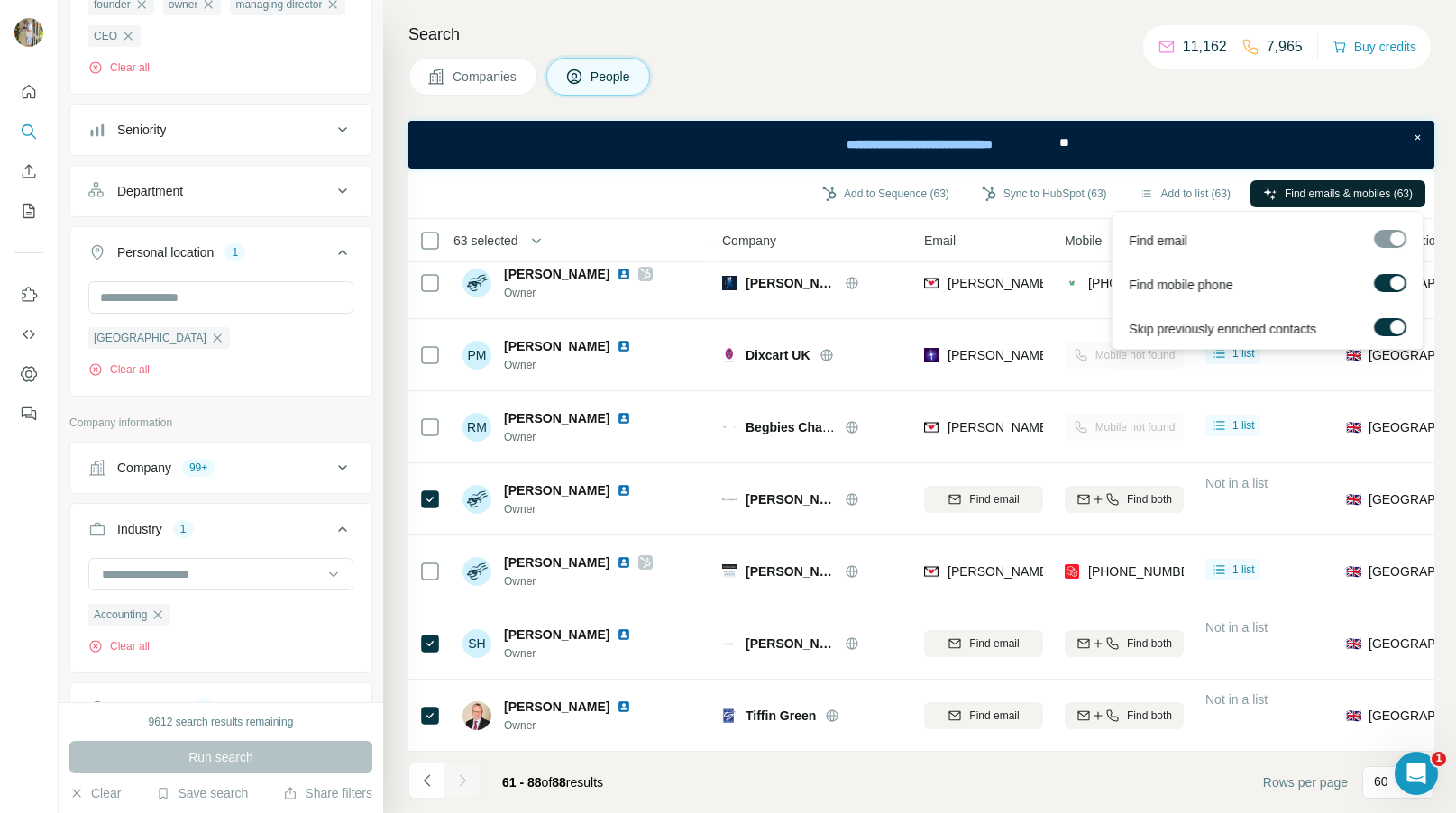
click at [1295, 195] on span "Find emails & mobiles (63)" at bounding box center [1348, 193] width 128 height 16
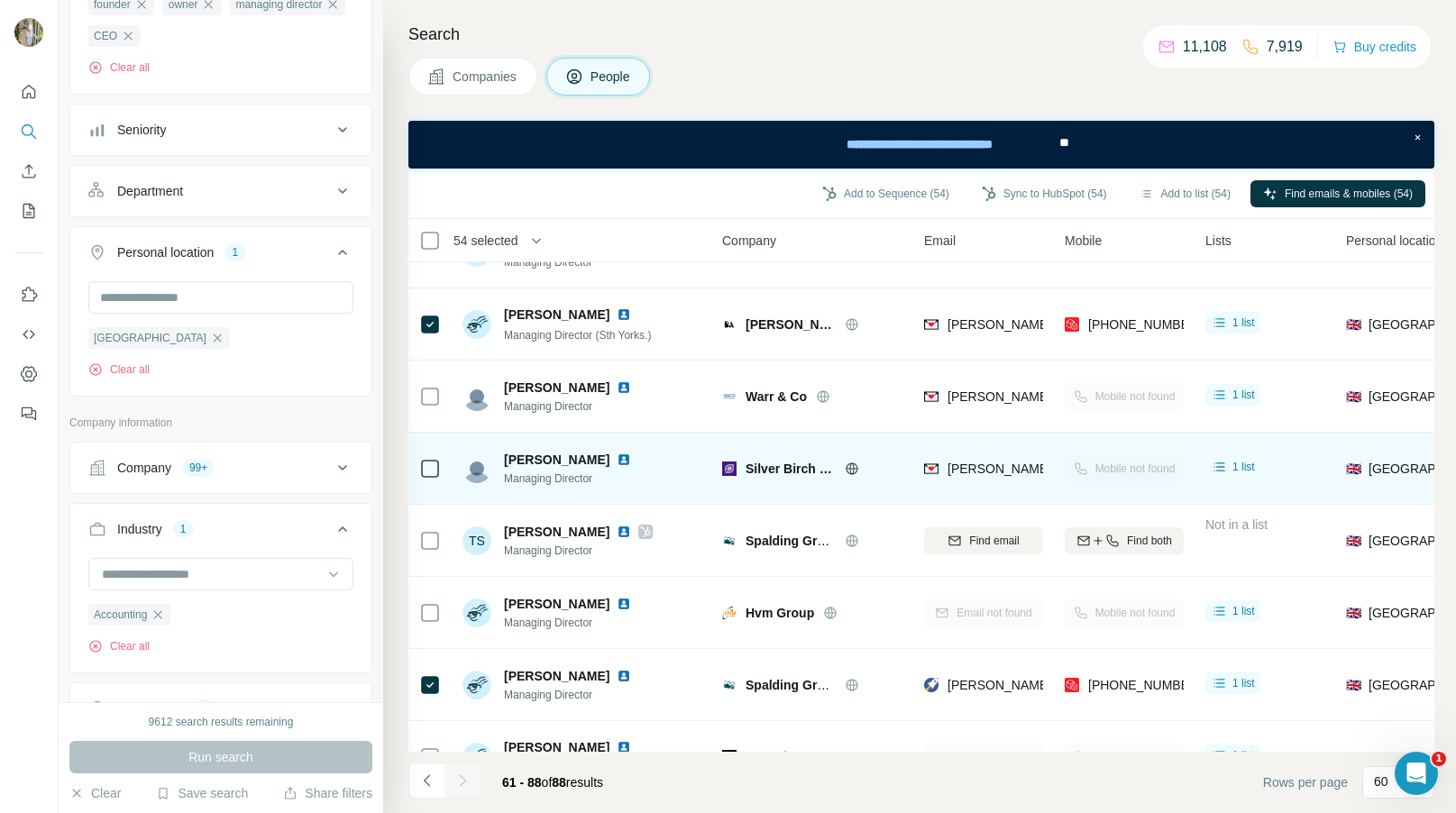
scroll to position [0, 0]
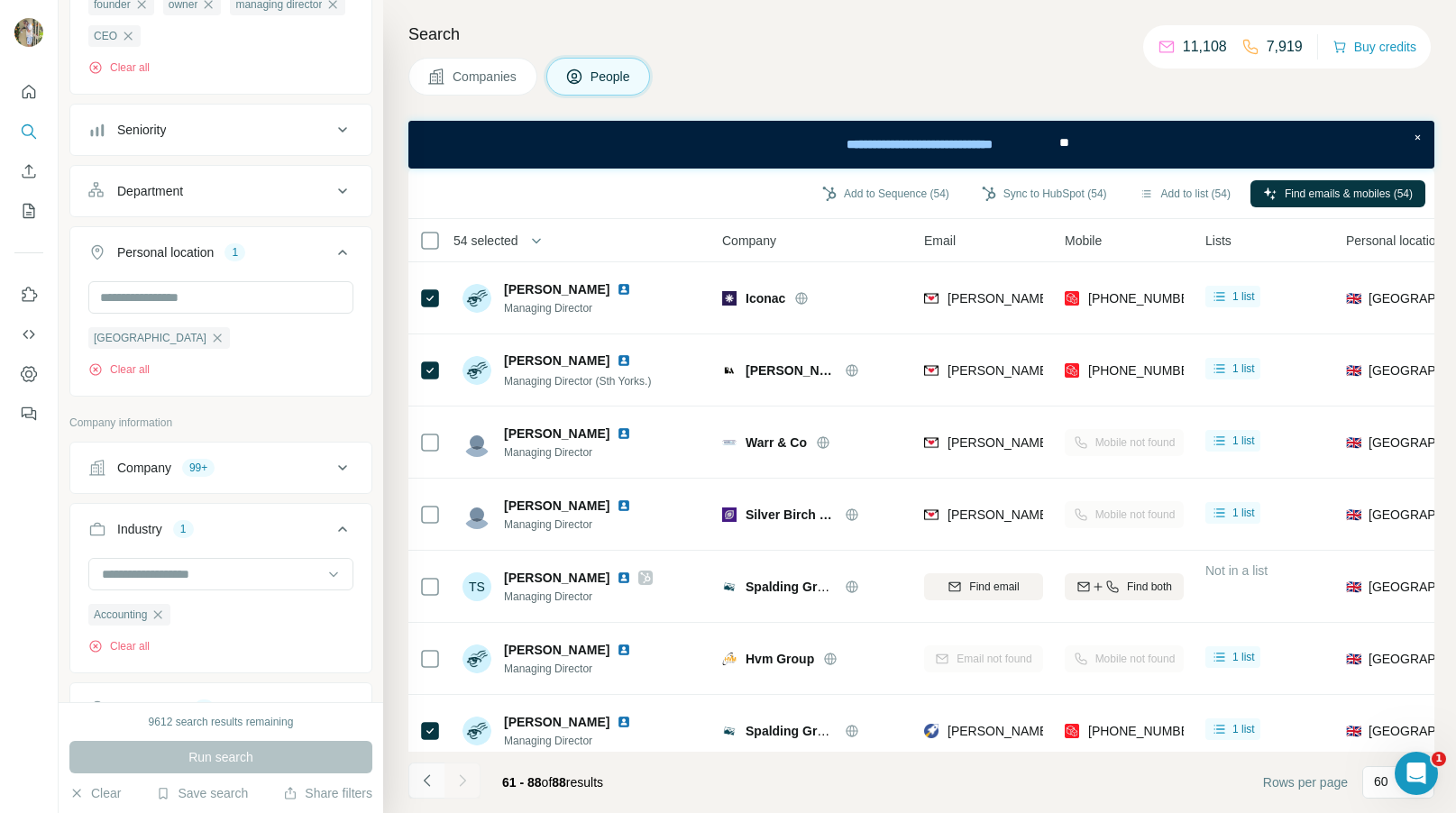
click at [424, 772] on icon "Navigate to previous page" at bounding box center [427, 781] width 18 height 18
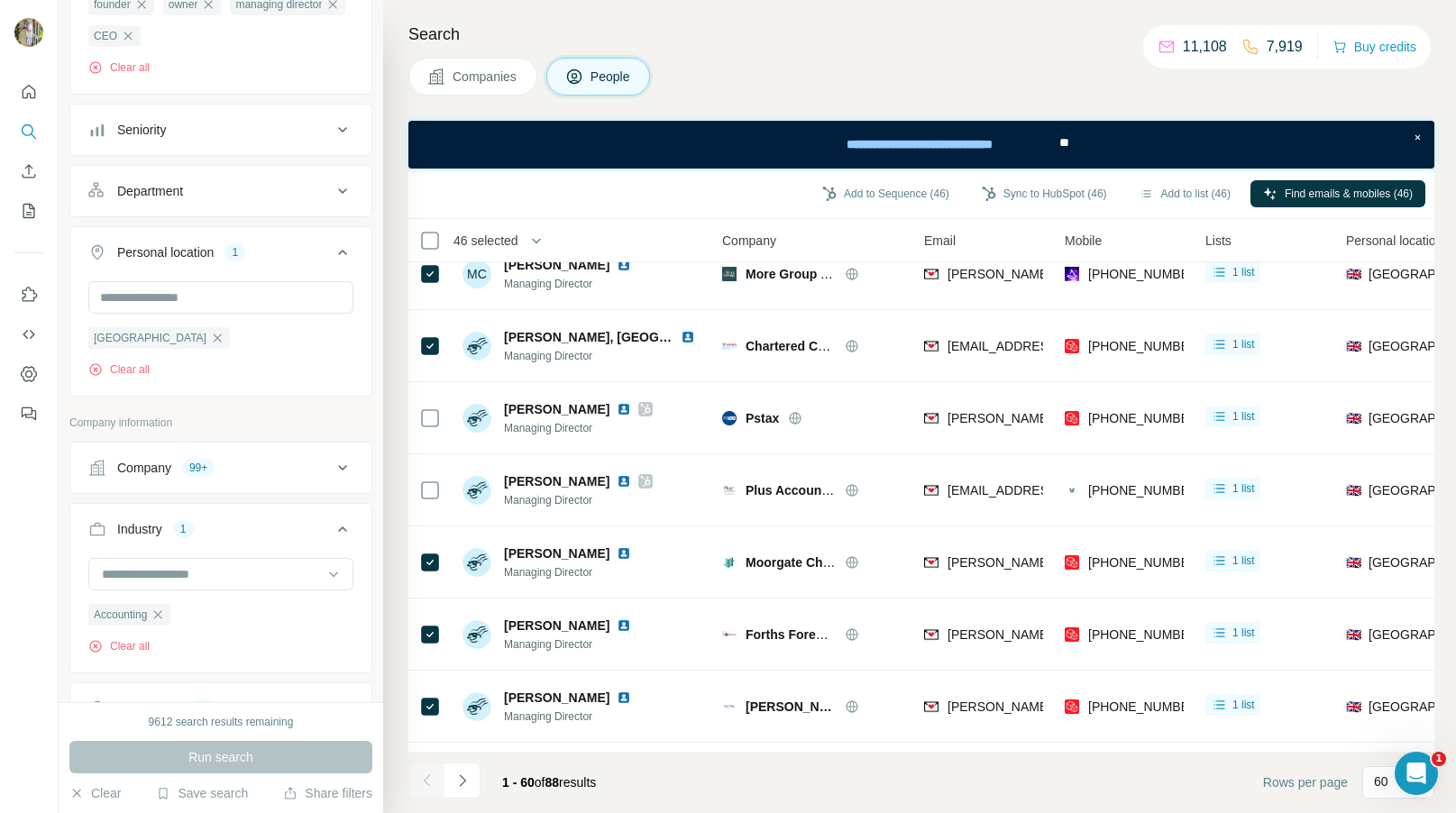
scroll to position [3837, 0]
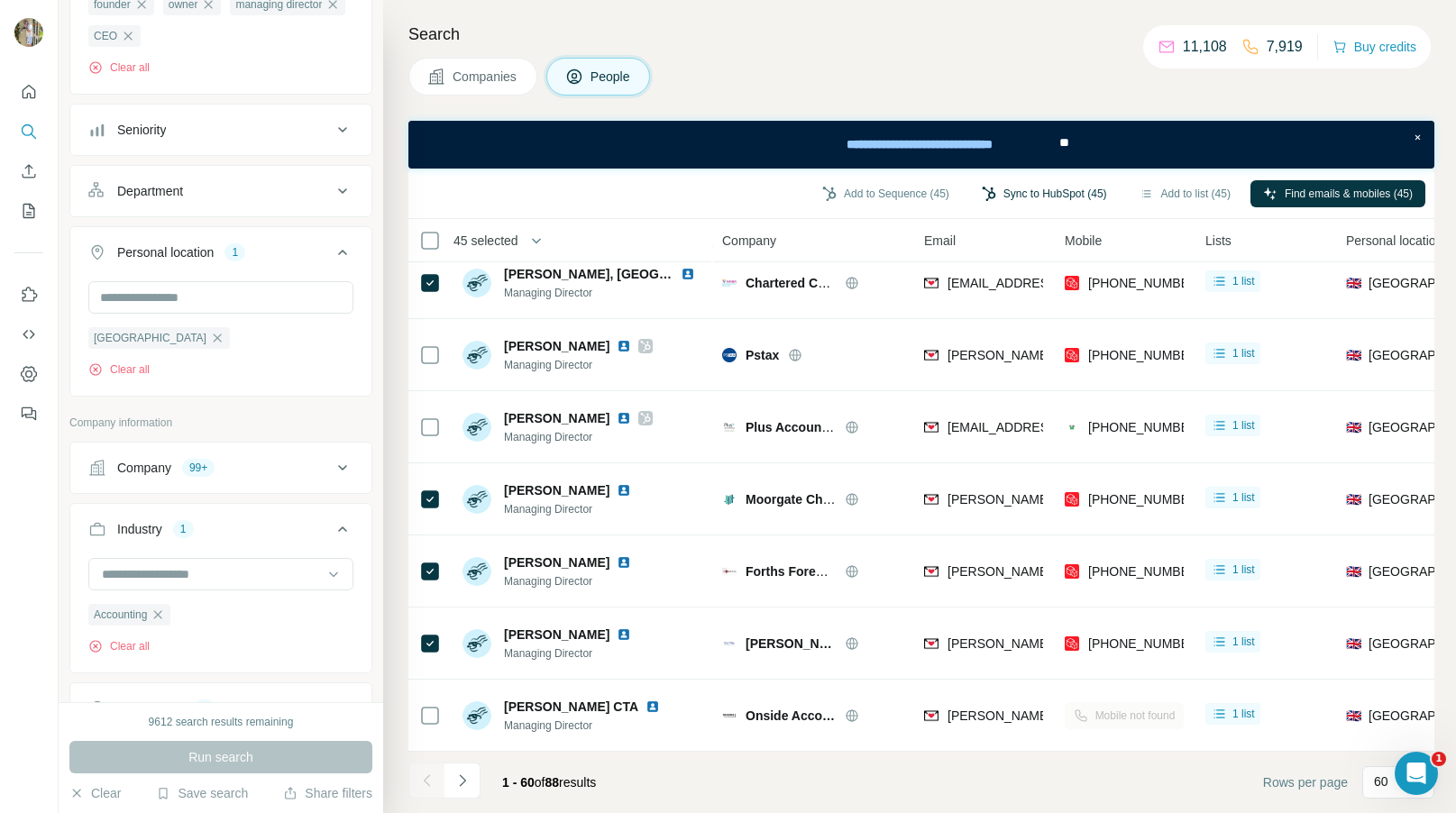
click at [1032, 204] on button "Sync to HubSpot (45)" at bounding box center [1045, 193] width 150 height 27
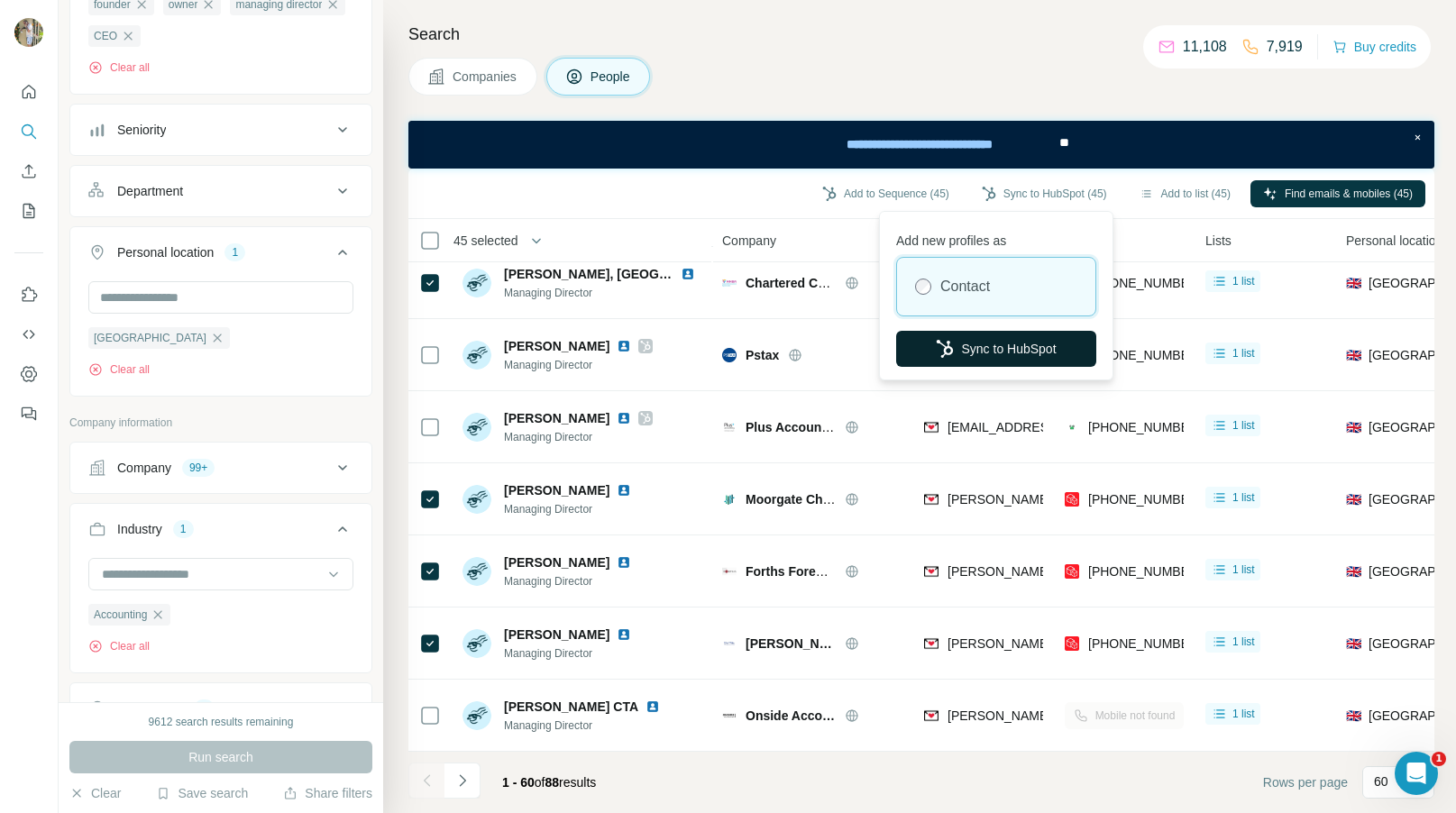
click at [1007, 343] on button "Sync to HubSpot" at bounding box center [996, 348] width 200 height 36
